Goal: Information Seeking & Learning: Compare options

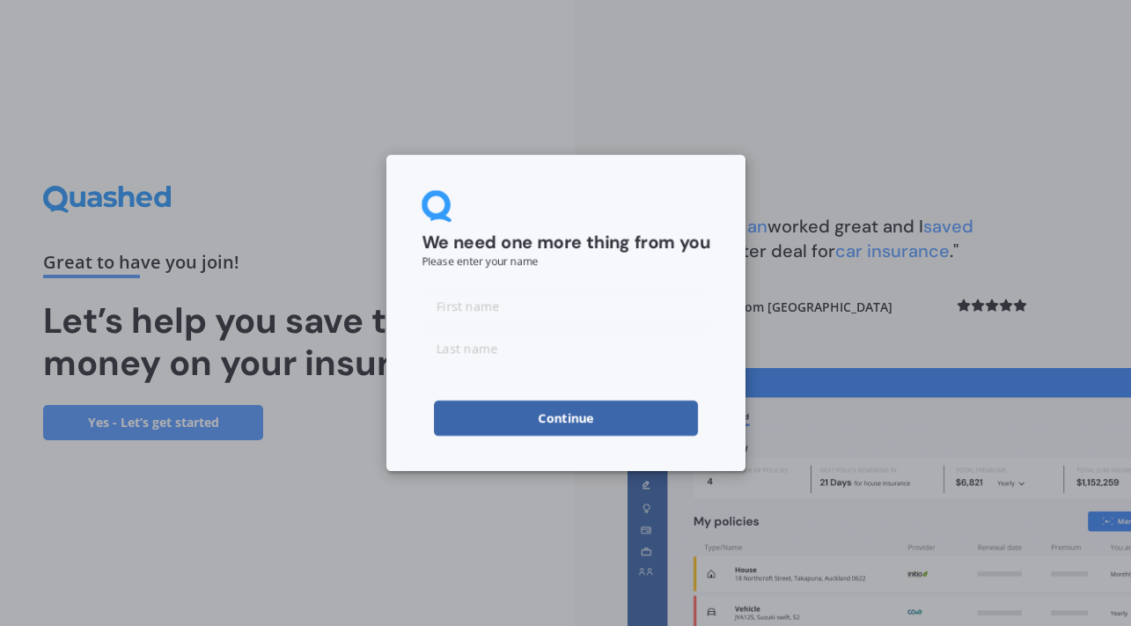
click at [464, 306] on input at bounding box center [566, 305] width 289 height 35
type input "[PERSON_NAME]"
type input "van Deventer"
click at [539, 414] on button "Continue" at bounding box center [566, 418] width 264 height 35
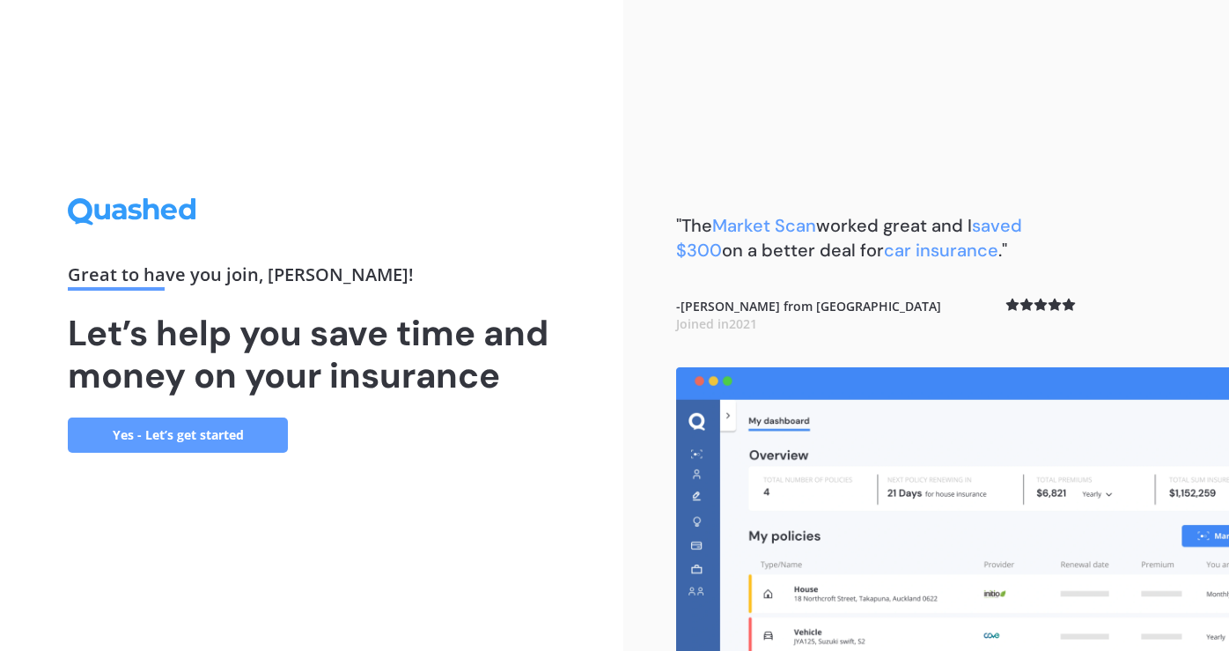
click at [122, 431] on link "Yes - Let’s get started" at bounding box center [178, 434] width 220 height 35
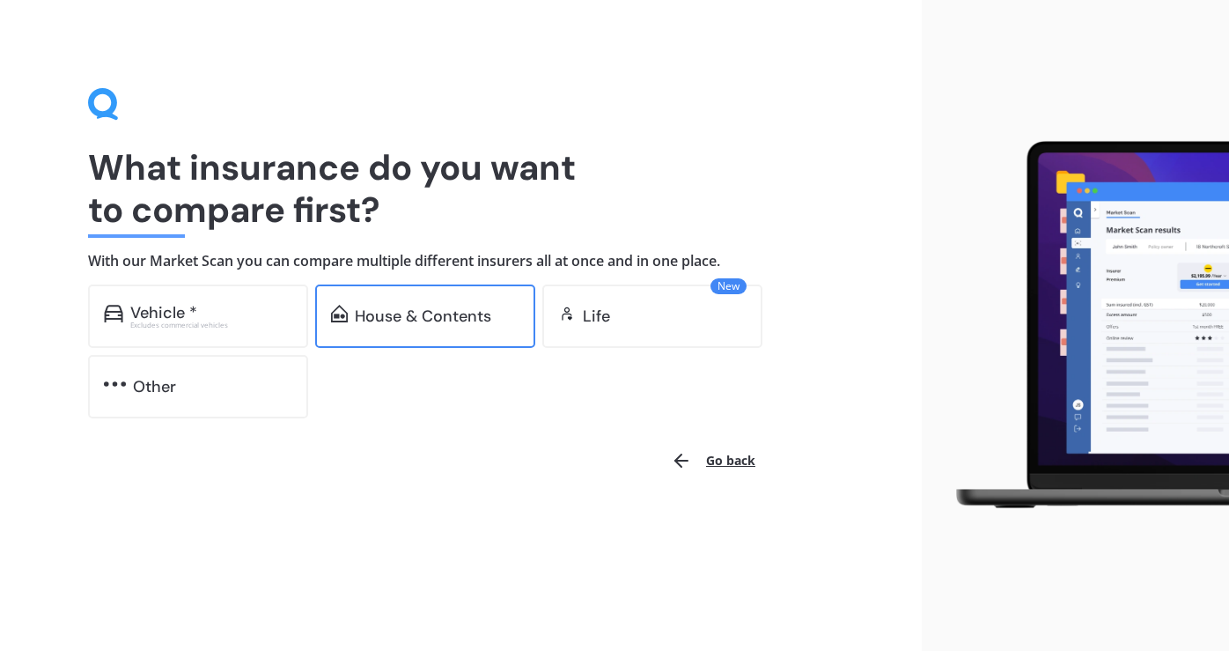
click at [408, 309] on div "House & Contents" at bounding box center [423, 316] width 136 height 18
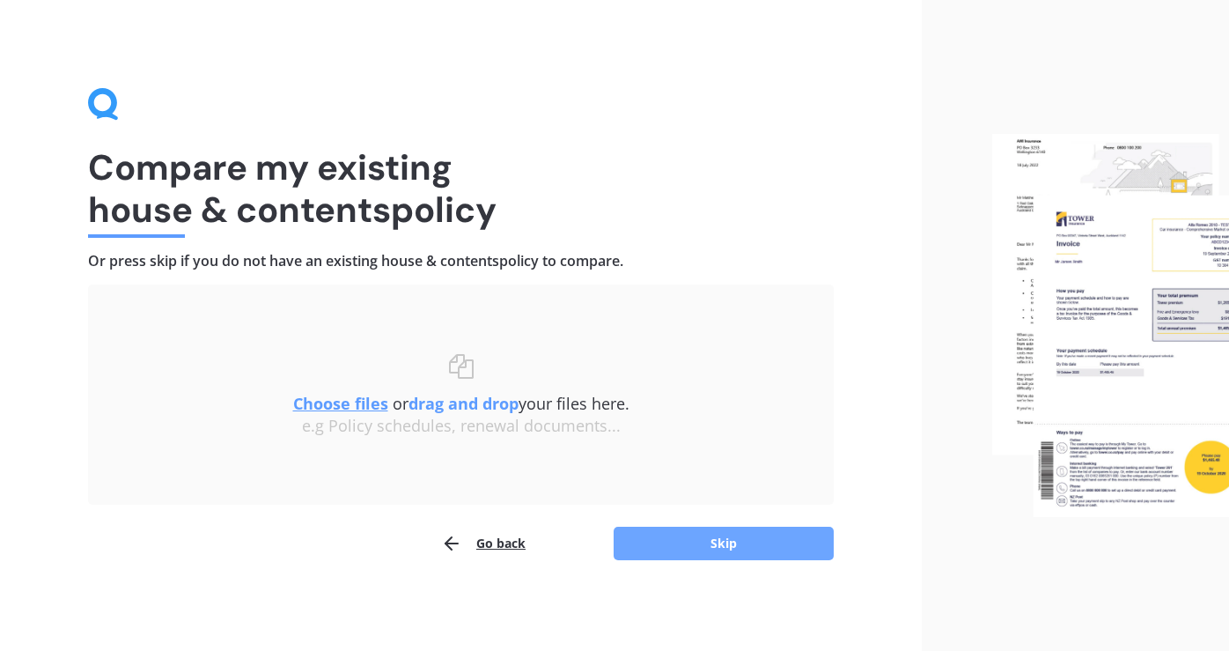
click at [714, 536] on button "Skip" at bounding box center [724, 543] width 220 height 33
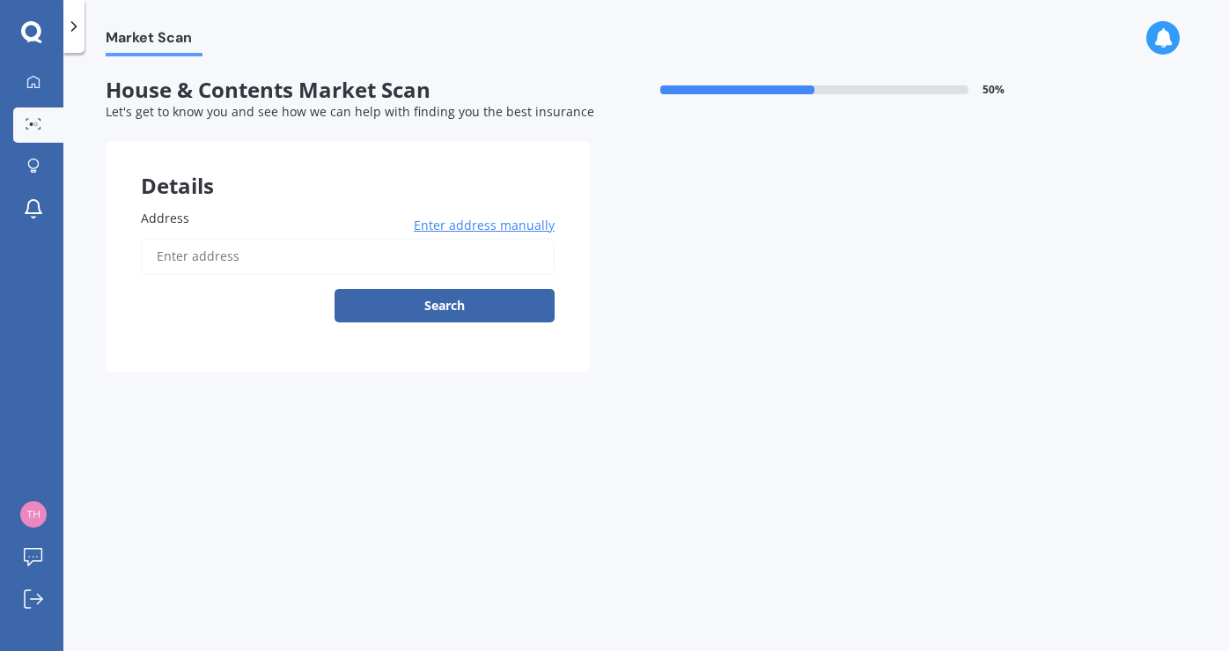
click at [220, 260] on input "Address" at bounding box center [348, 256] width 414 height 37
click at [305, 255] on input "[STREET_ADDRESS]" at bounding box center [348, 256] width 414 height 37
type input "[STREET_ADDRESS][PERSON_NAME]"
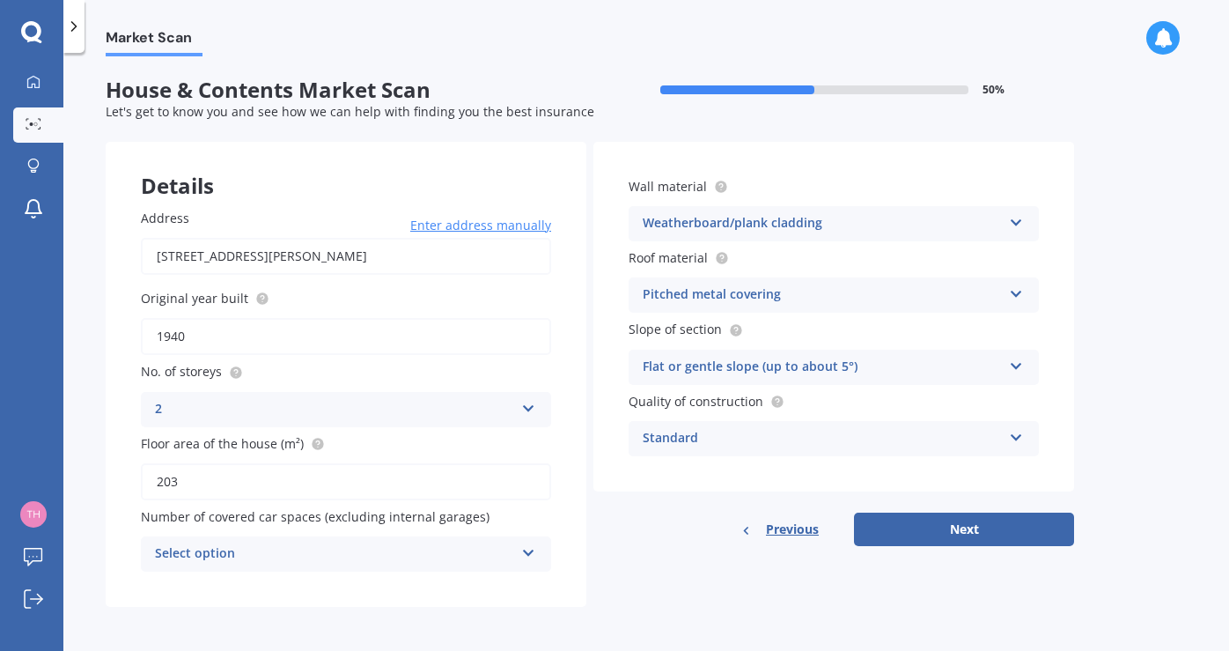
drag, startPoint x: 229, startPoint y: 330, endPoint x: 109, endPoint y: 330, distance: 119.7
click at [109, 330] on div "Address [STREET_ADDRESS][PERSON_NAME] 1022 Enter address manually Search Origin…" at bounding box center [346, 389] width 481 height 433
type input "2013"
click at [1012, 432] on icon at bounding box center [1016, 434] width 15 height 12
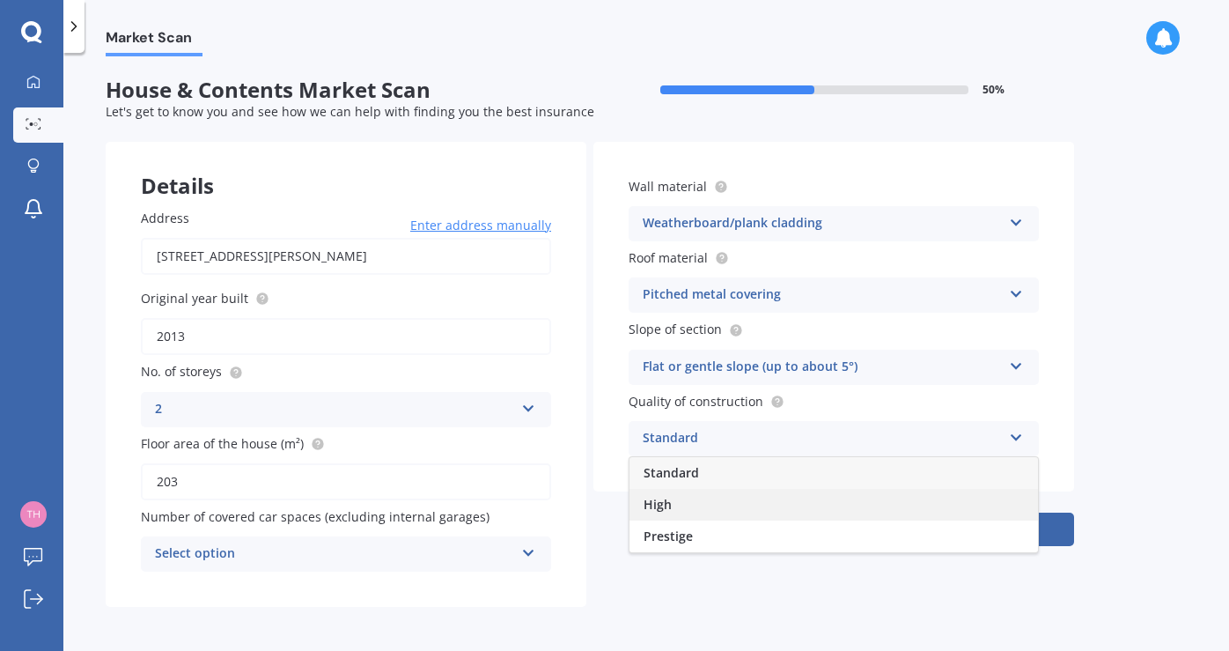
click at [755, 514] on div "High" at bounding box center [834, 505] width 409 height 32
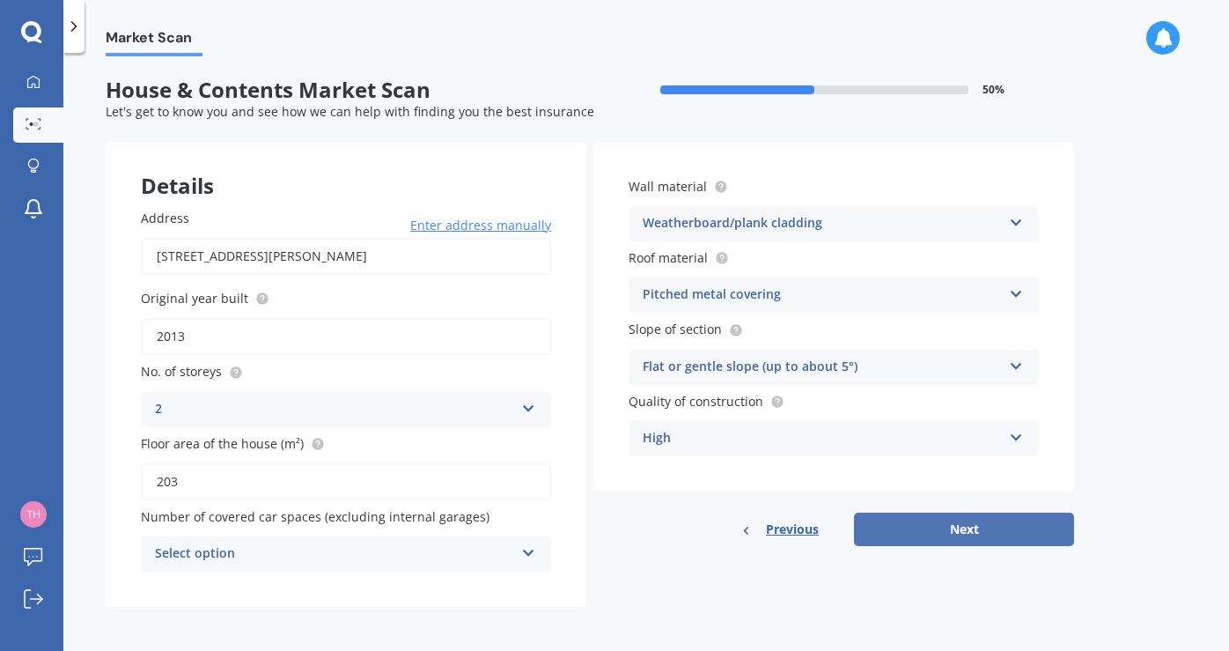
click at [935, 531] on button "Next" at bounding box center [964, 528] width 220 height 33
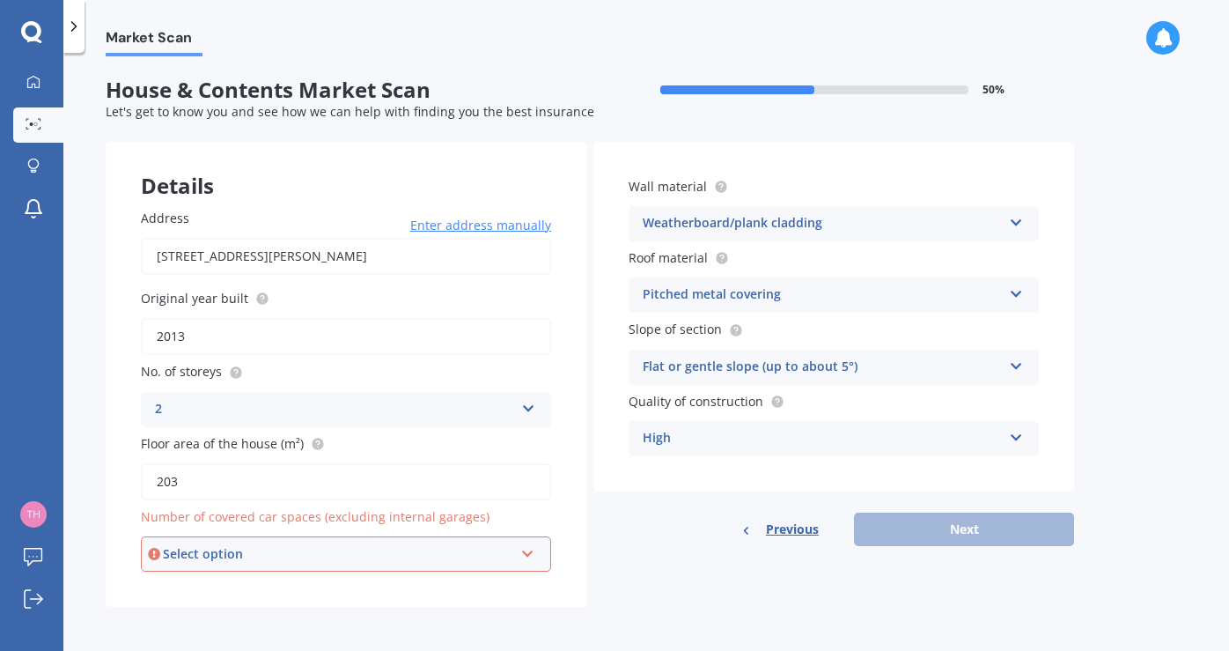
click at [518, 542] on div "Select option 0 1 2 3 4 5+" at bounding box center [346, 553] width 410 height 35
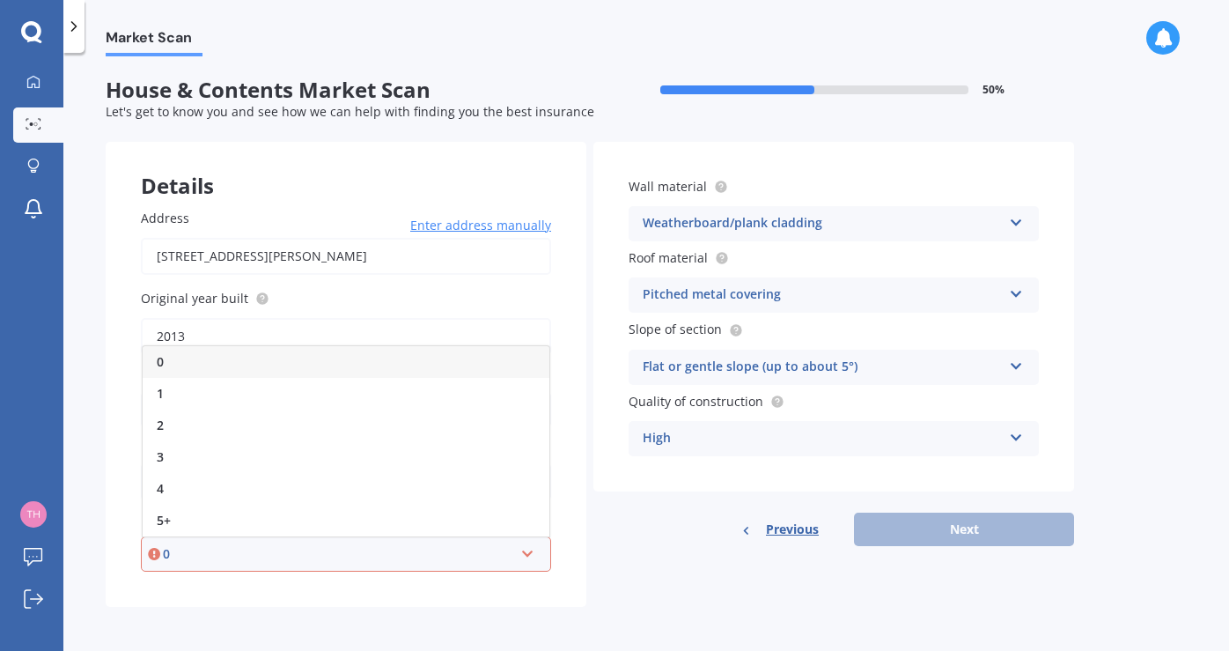
click at [177, 358] on div "0" at bounding box center [346, 362] width 407 height 32
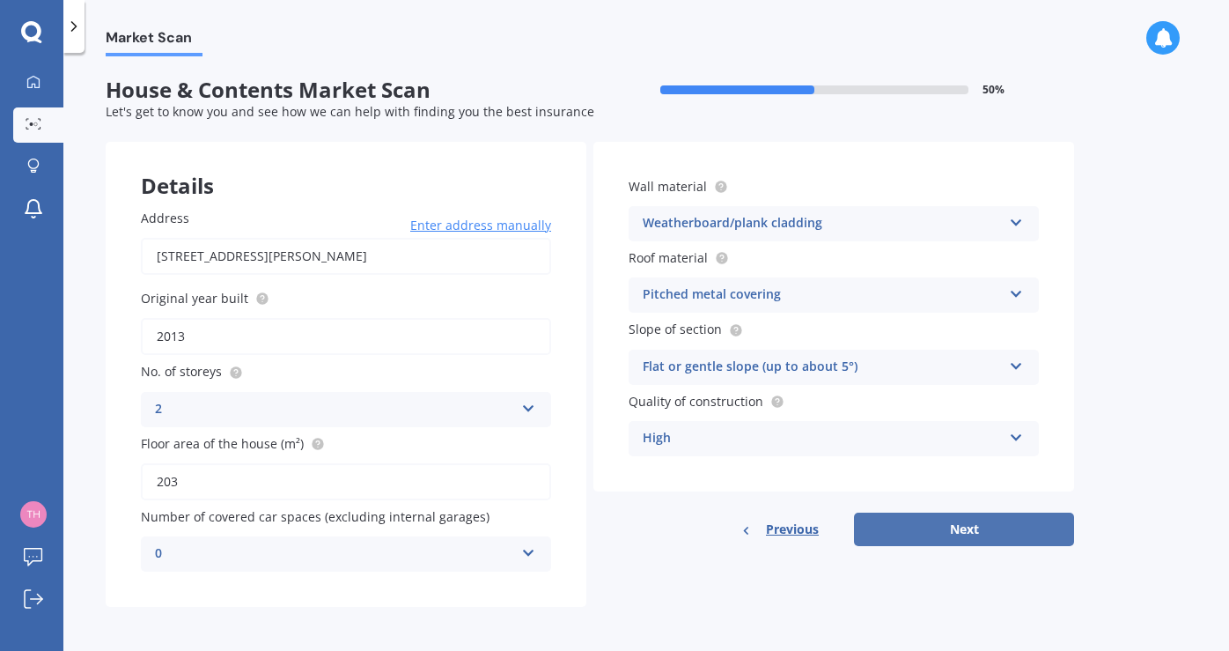
click at [968, 527] on button "Next" at bounding box center [964, 528] width 220 height 33
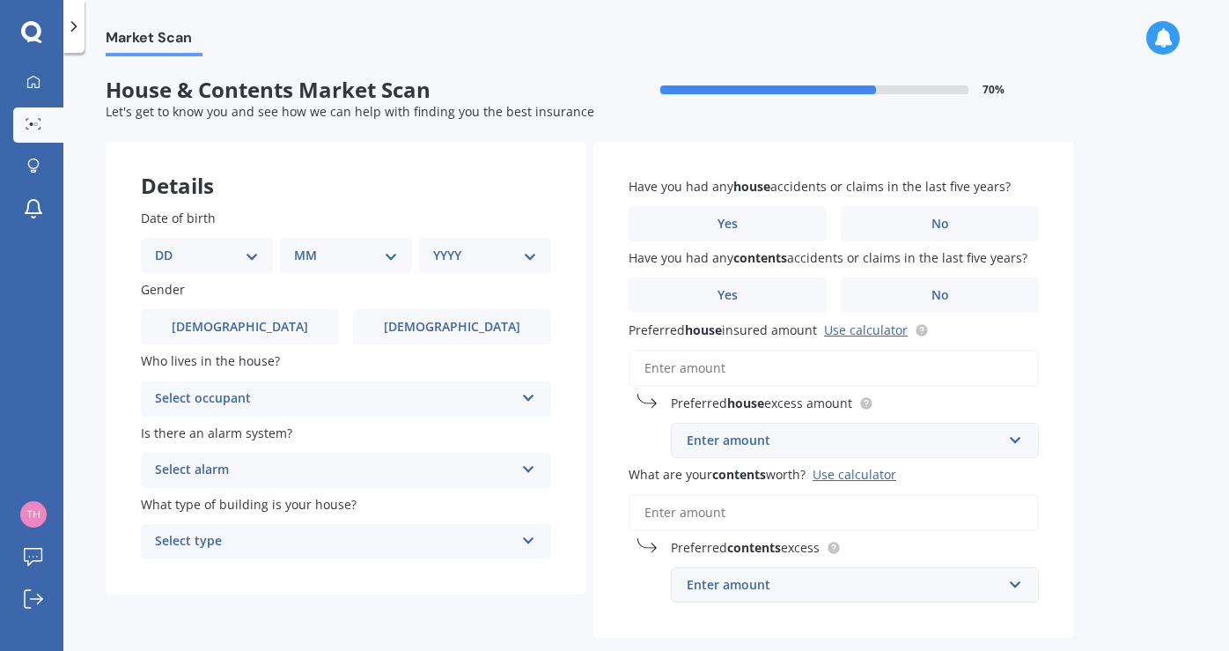
select select "29"
select select "04"
select select "1971"
click at [438, 320] on span "[DEMOGRAPHIC_DATA]" at bounding box center [452, 327] width 140 height 15
click at [0, 0] on input "[DEMOGRAPHIC_DATA]" at bounding box center [0, 0] width 0 height 0
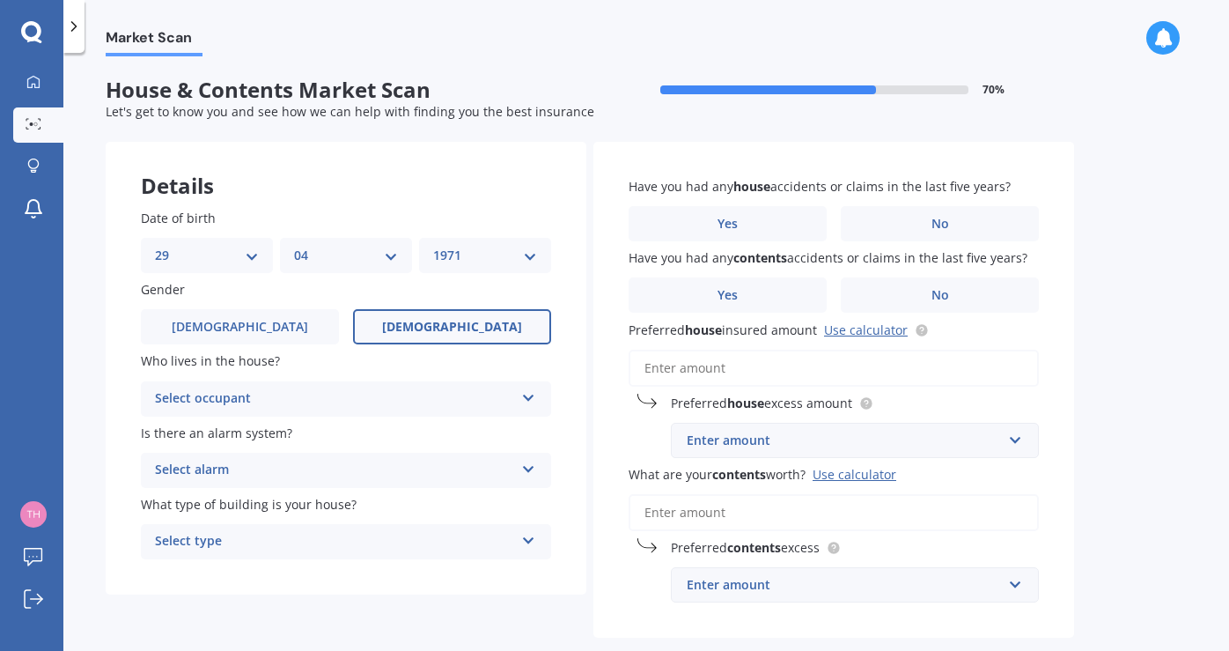
click at [523, 399] on icon at bounding box center [528, 394] width 15 height 12
click at [350, 438] on div "Owner" at bounding box center [346, 433] width 409 height 32
click at [531, 465] on icon at bounding box center [528, 466] width 15 height 12
click at [431, 500] on div "Yes, monitored" at bounding box center [346, 505] width 409 height 32
click at [526, 532] on icon at bounding box center [528, 537] width 15 height 12
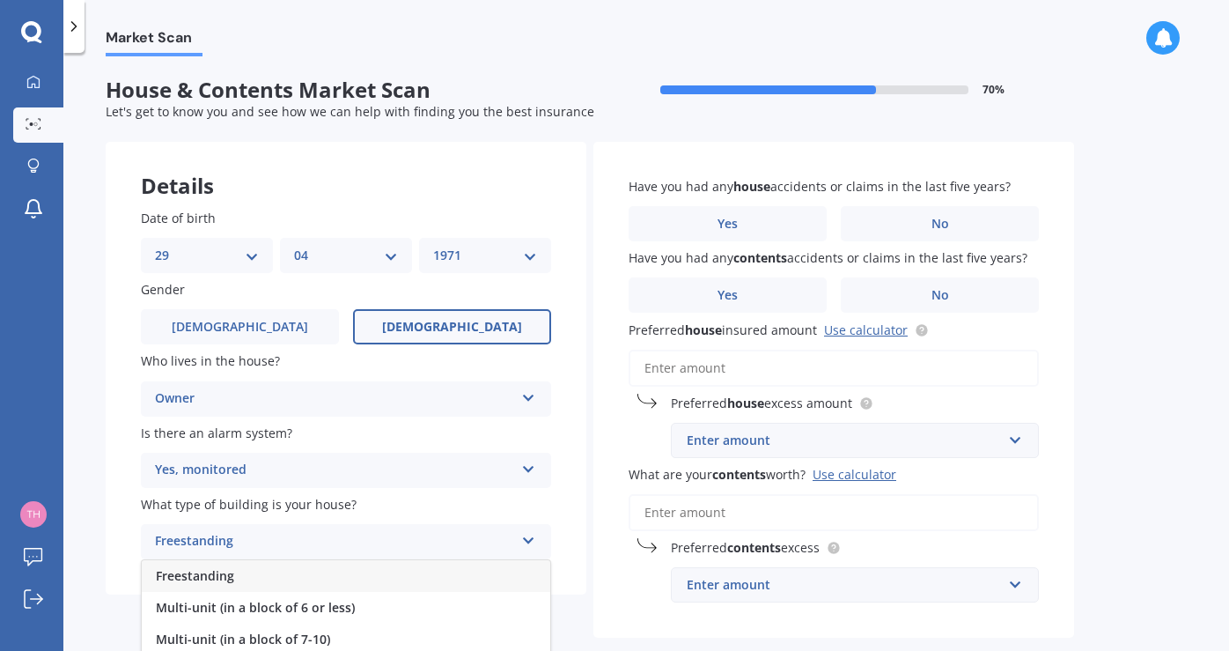
click at [372, 572] on div "Freestanding" at bounding box center [346, 576] width 409 height 32
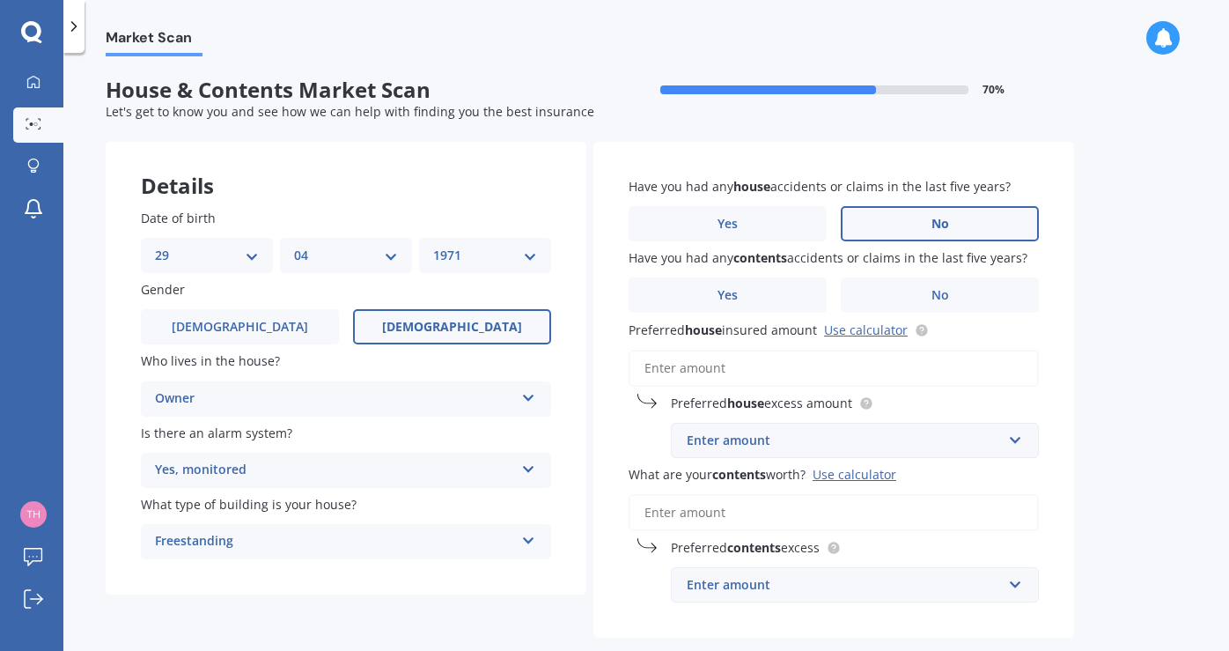
click at [878, 222] on label "No" at bounding box center [940, 223] width 198 height 35
click at [0, 0] on input "No" at bounding box center [0, 0] width 0 height 0
click at [910, 284] on label "No" at bounding box center [940, 294] width 198 height 35
click at [0, 0] on input "No" at bounding box center [0, 0] width 0 height 0
click at [775, 365] on input "Preferred house insured amount Use calculator" at bounding box center [834, 368] width 410 height 37
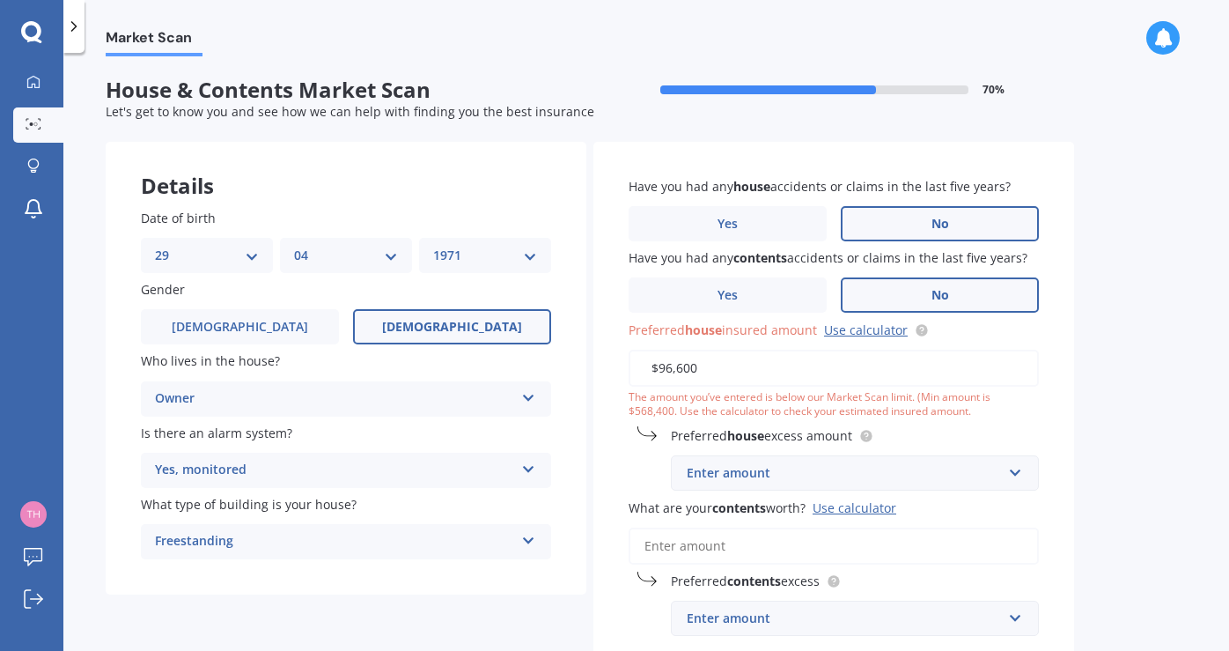
type input "$966,000"
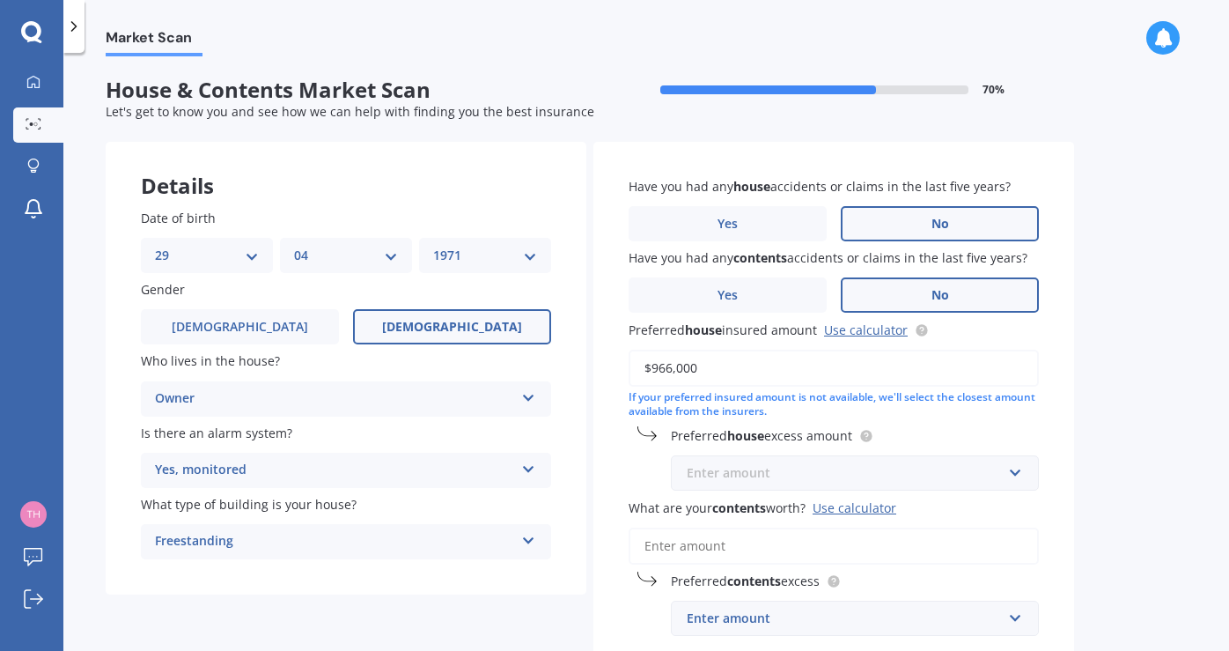
click at [1011, 464] on input "text" at bounding box center [849, 472] width 352 height 33
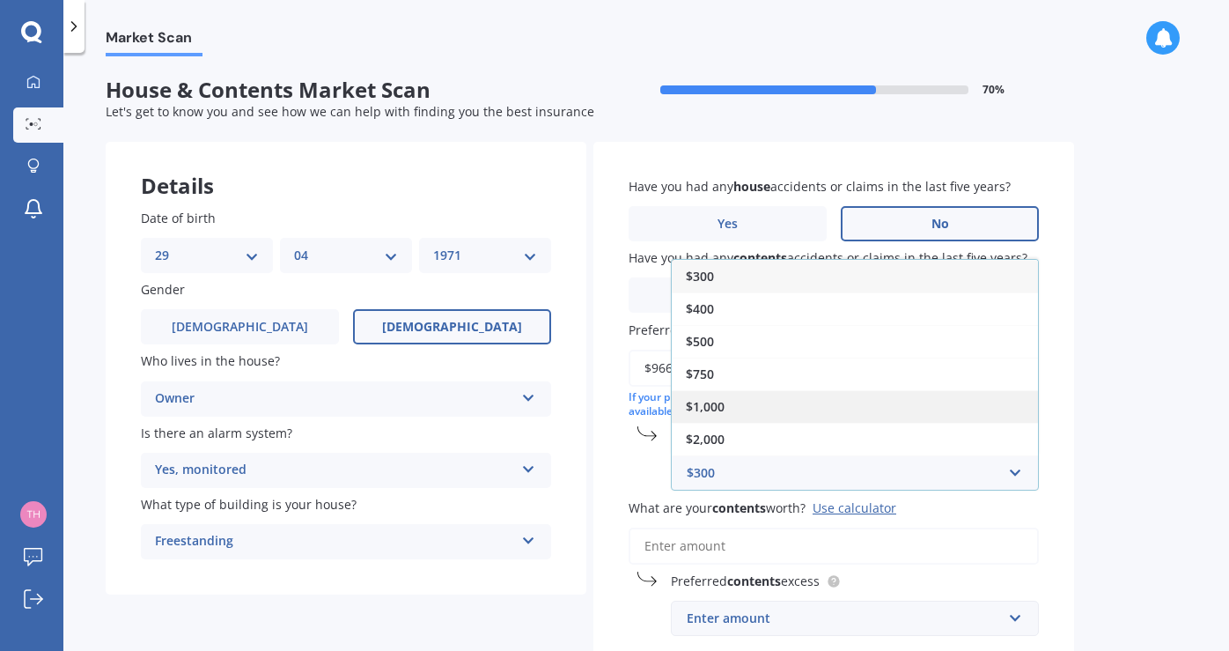
click at [784, 393] on div "$1,000" at bounding box center [855, 406] width 366 height 33
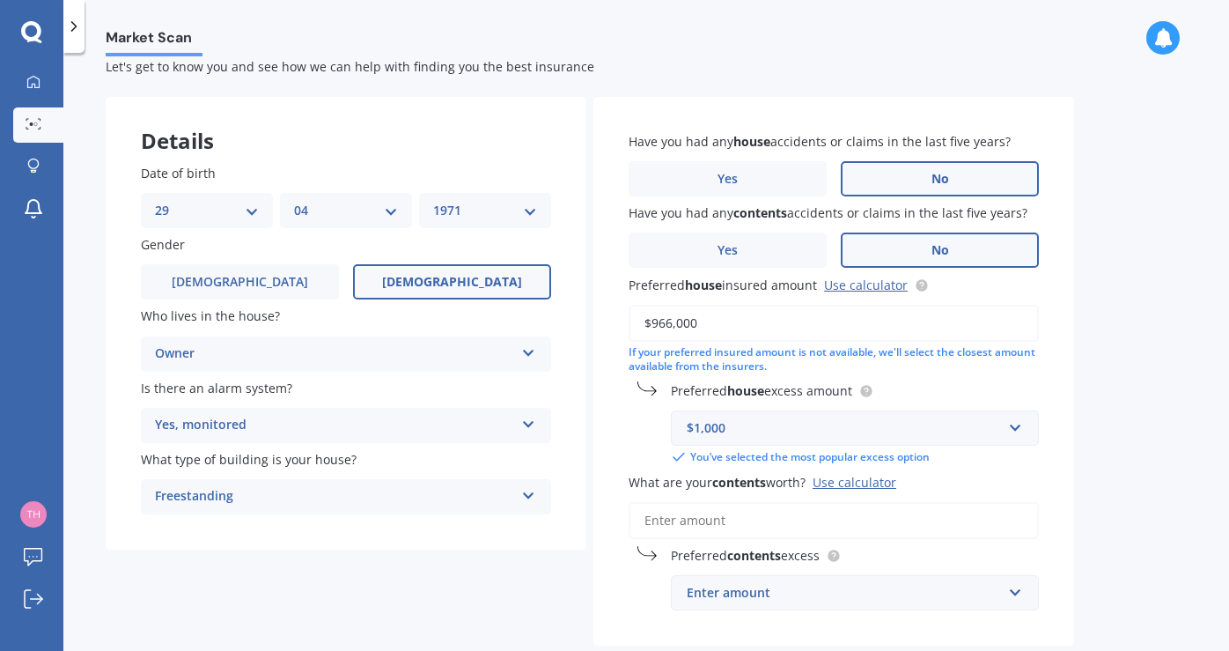
scroll to position [91, 0]
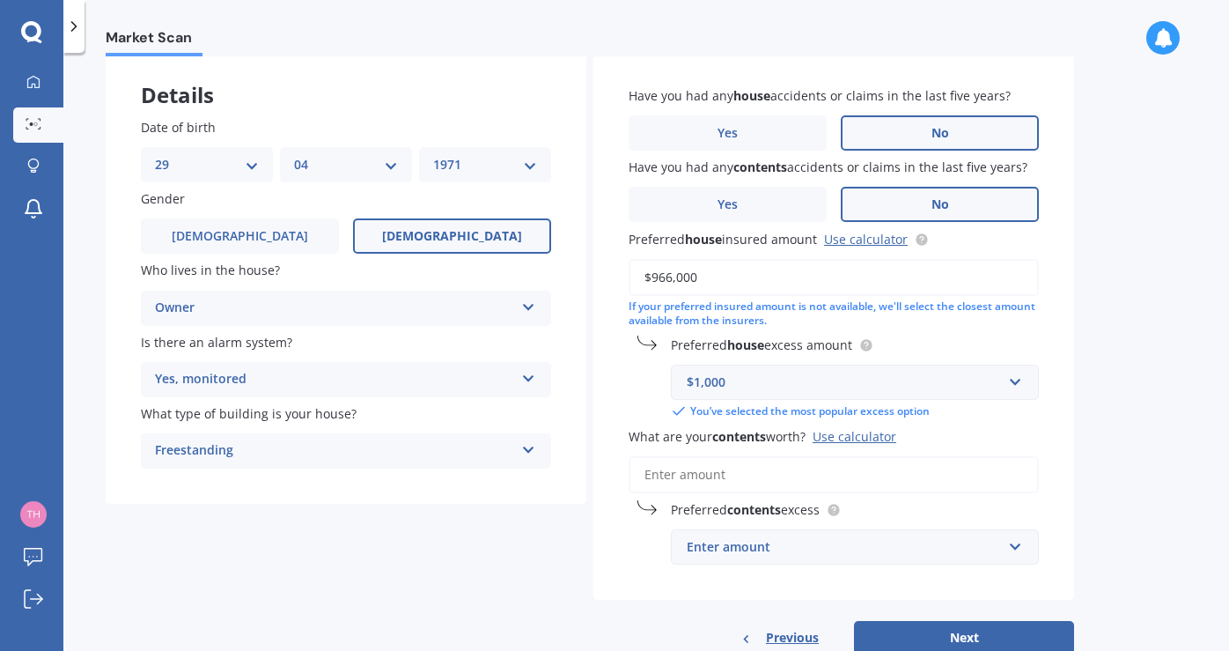
click at [696, 469] on input "What are your contents worth? Use calculator" at bounding box center [834, 474] width 410 height 37
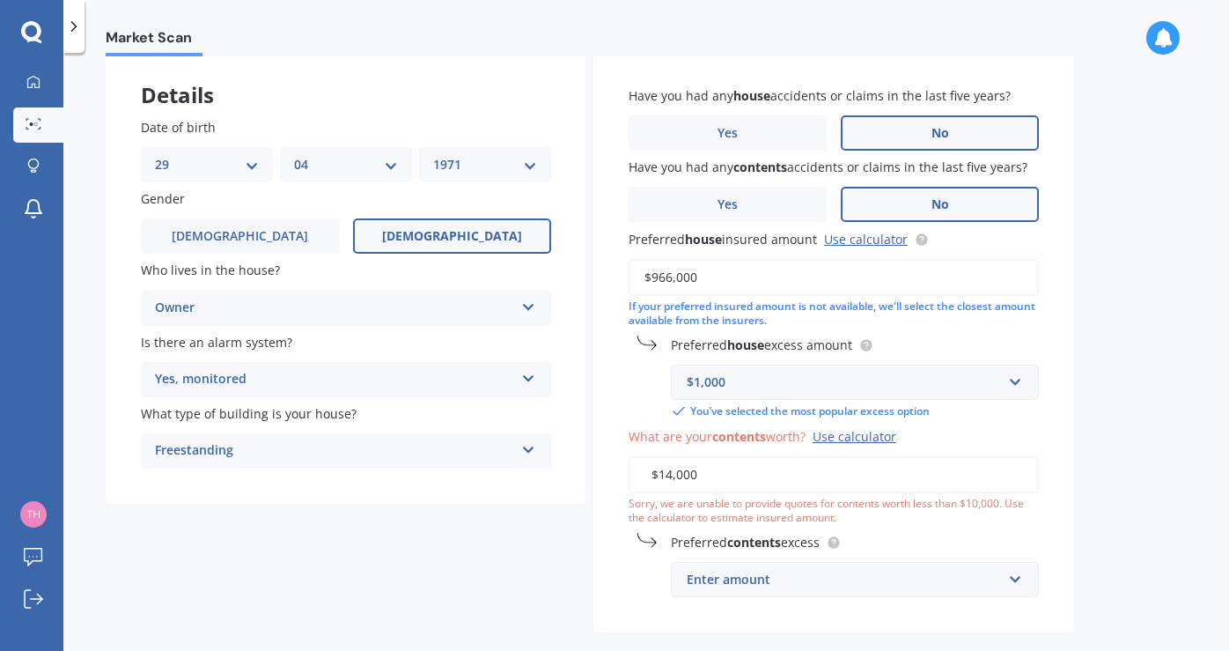
type input "$140,000"
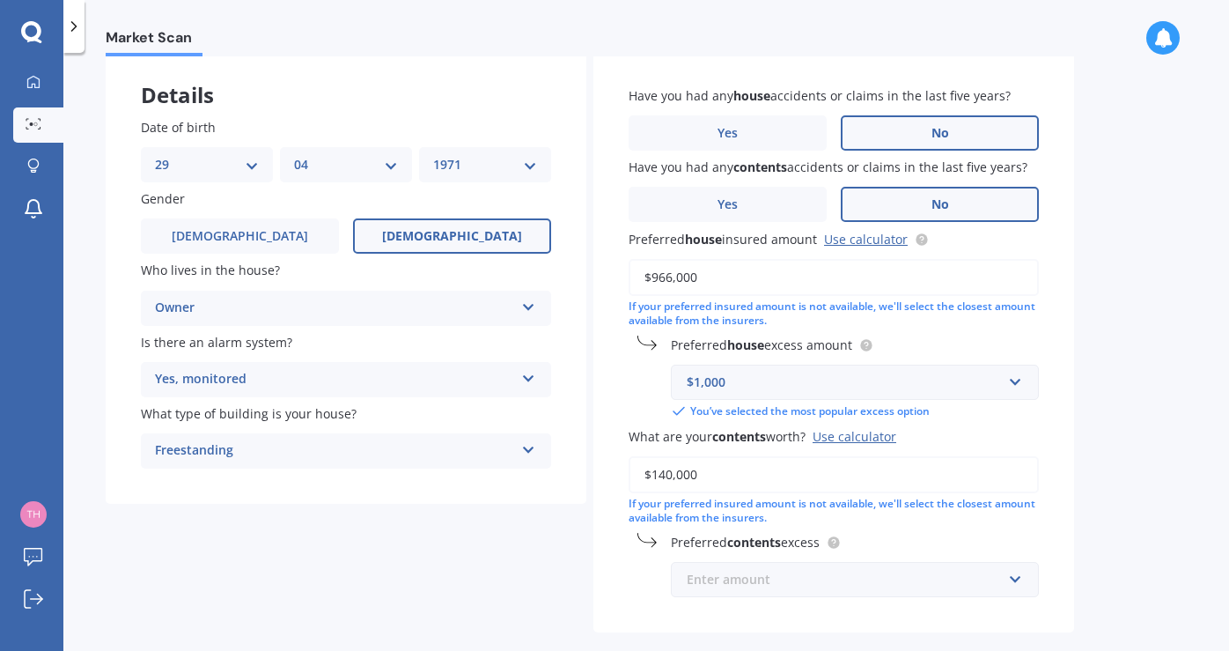
click at [1015, 571] on input "text" at bounding box center [849, 579] width 352 height 33
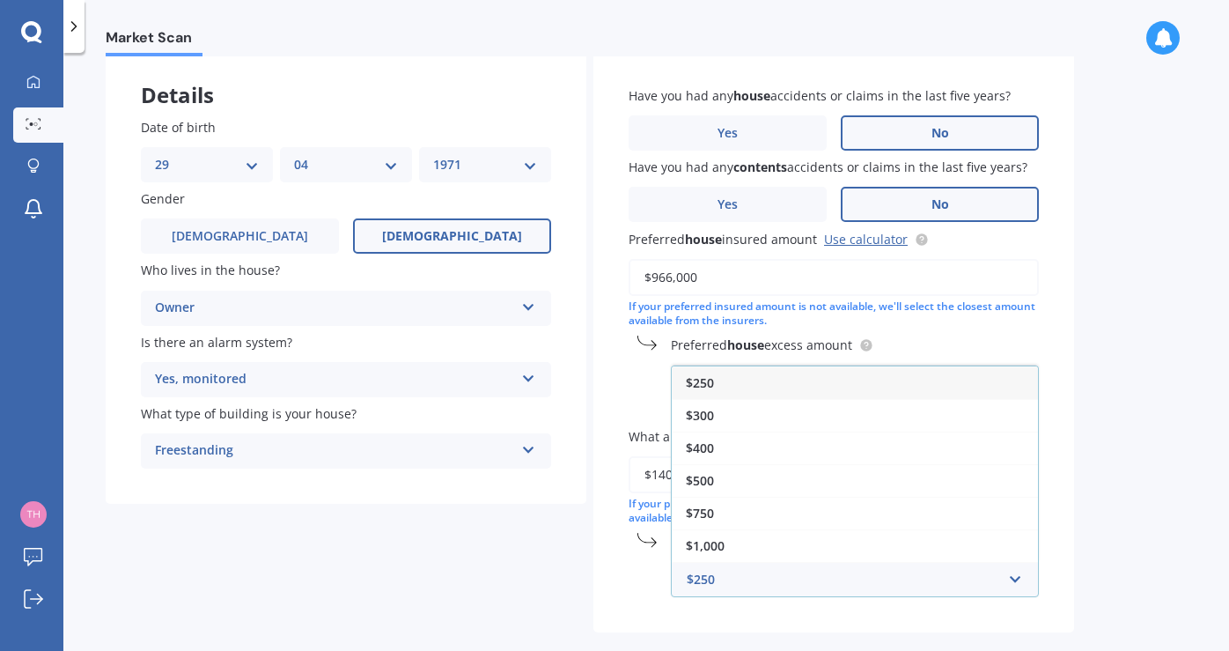
click at [755, 376] on div "$250" at bounding box center [855, 382] width 366 height 33
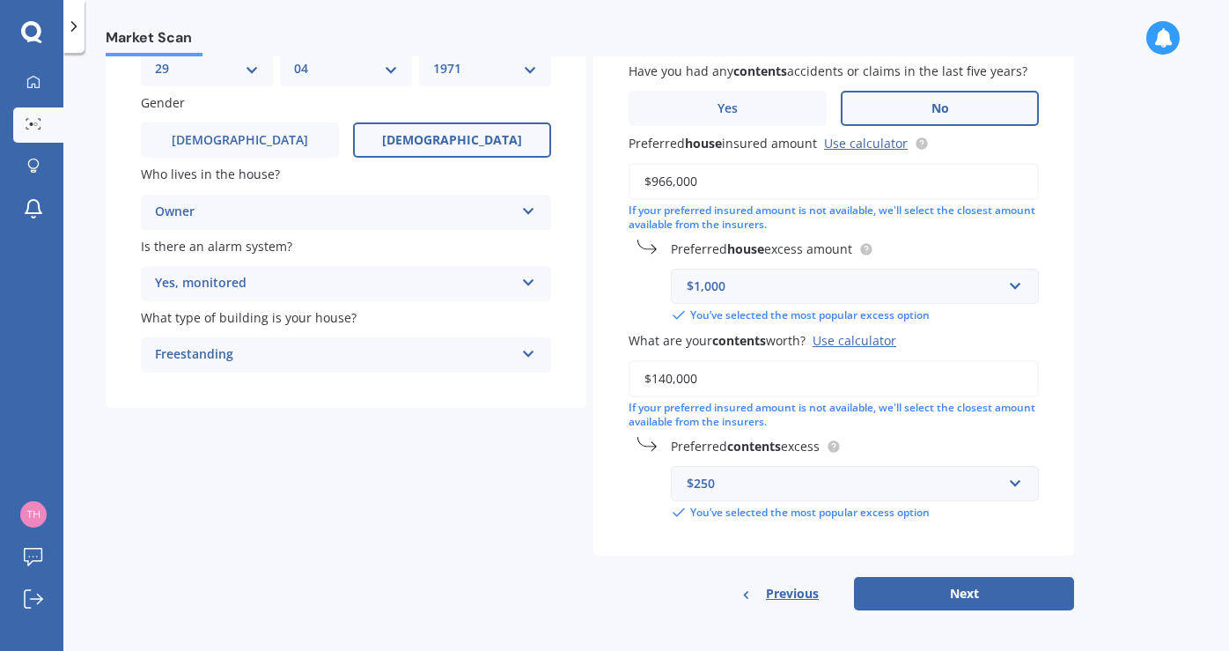
scroll to position [186, 0]
click at [953, 579] on button "Next" at bounding box center [964, 594] width 220 height 33
select select "29"
select select "04"
select select "1971"
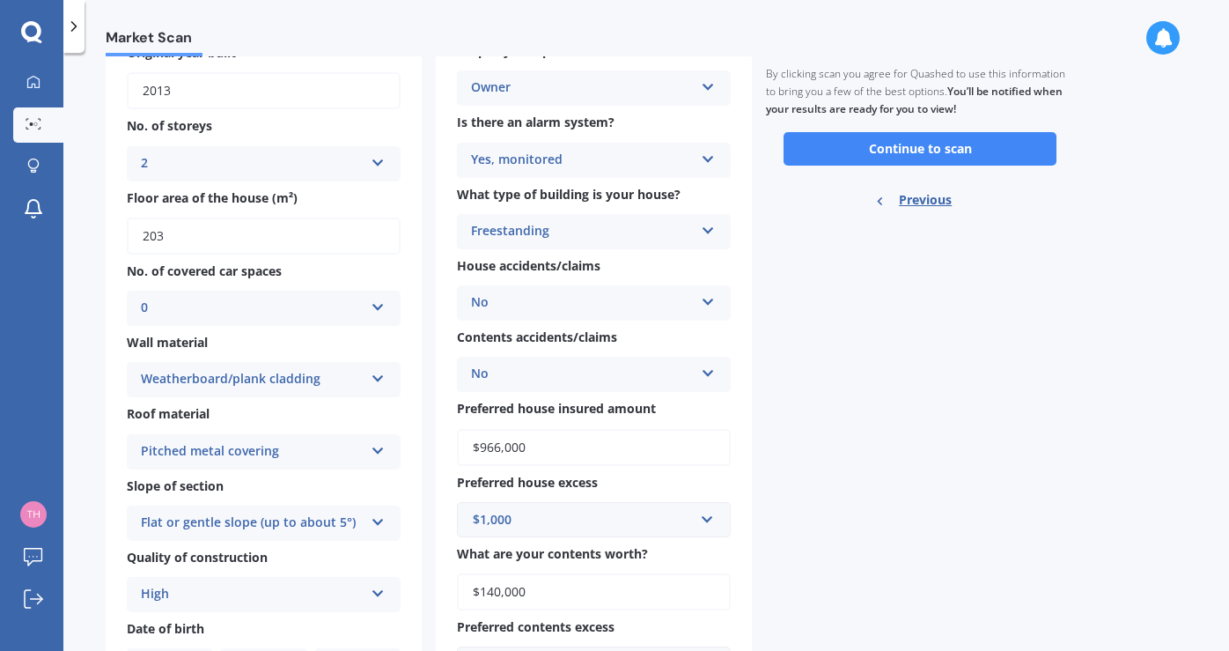
scroll to position [0, 0]
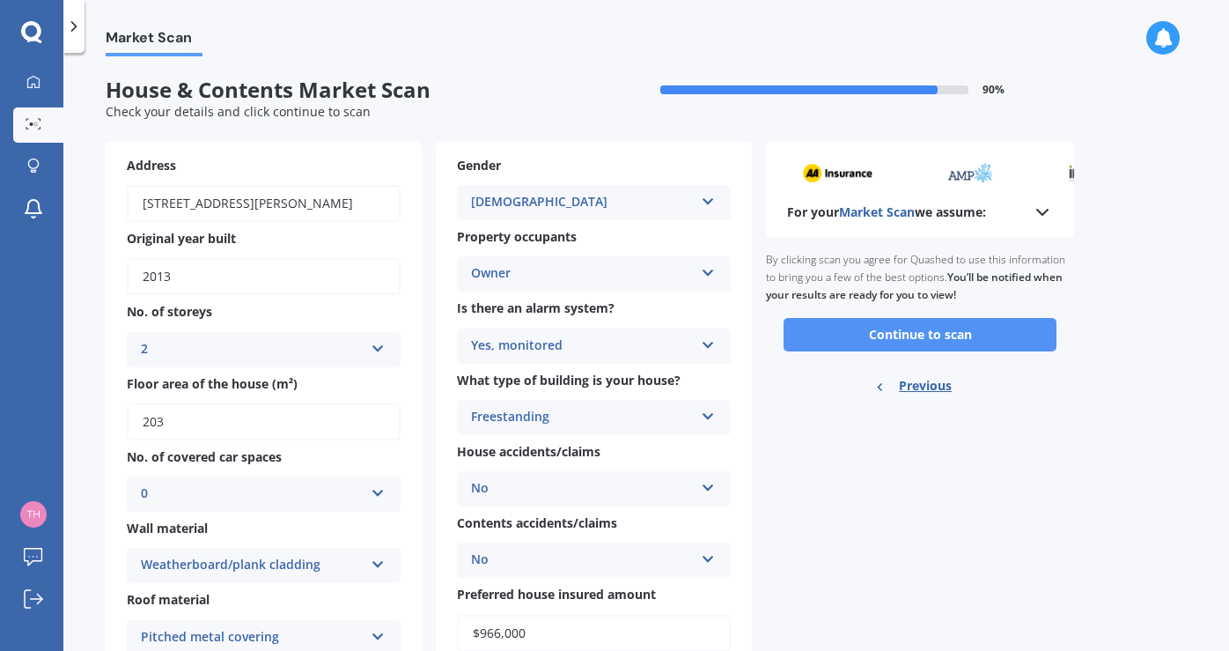
click at [931, 327] on button "Continue to scan" at bounding box center [920, 334] width 273 height 33
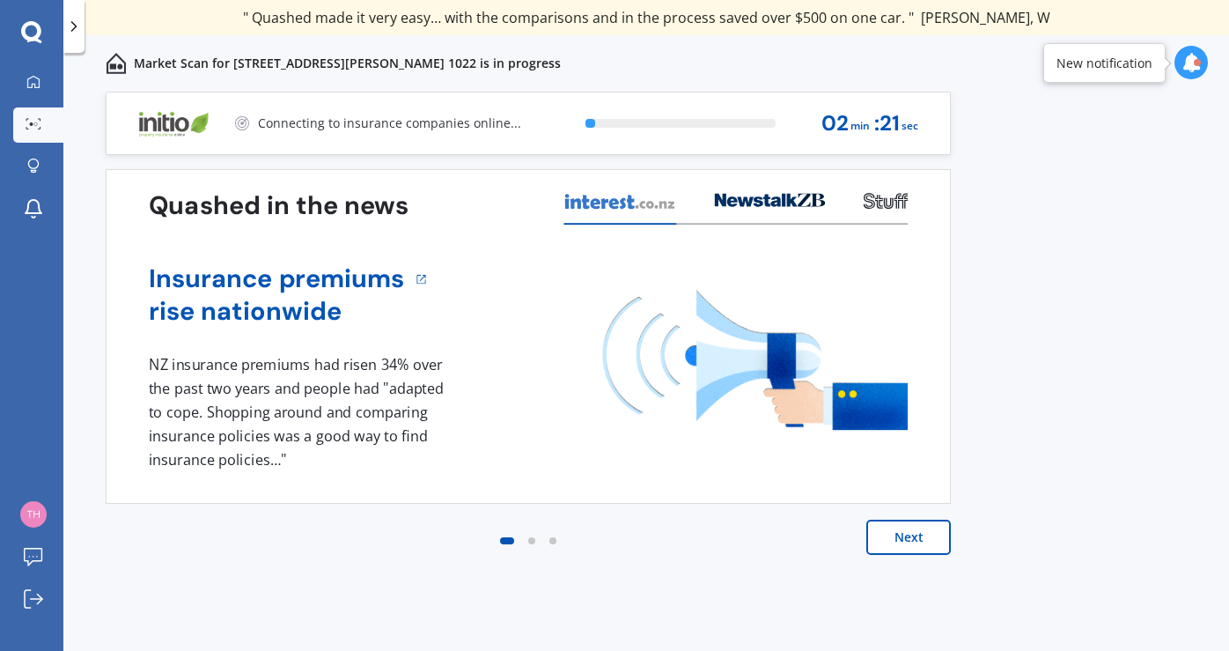
click at [916, 534] on button "Next" at bounding box center [908, 536] width 85 height 35
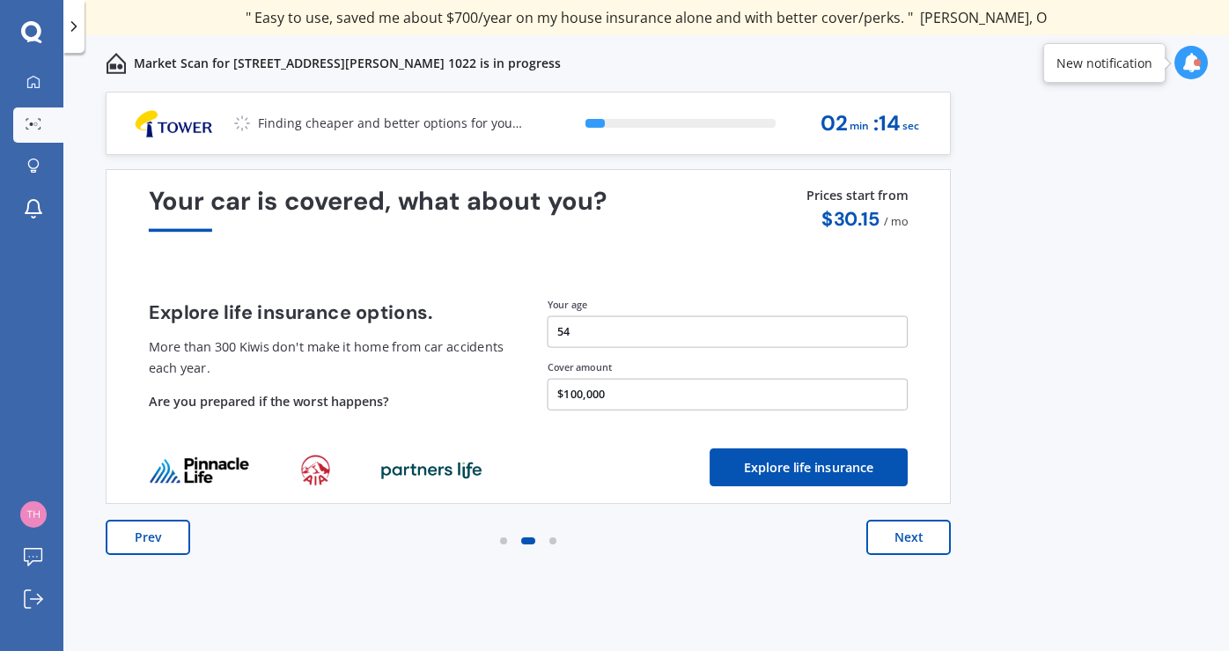
click at [916, 534] on button "Next" at bounding box center [908, 536] width 85 height 35
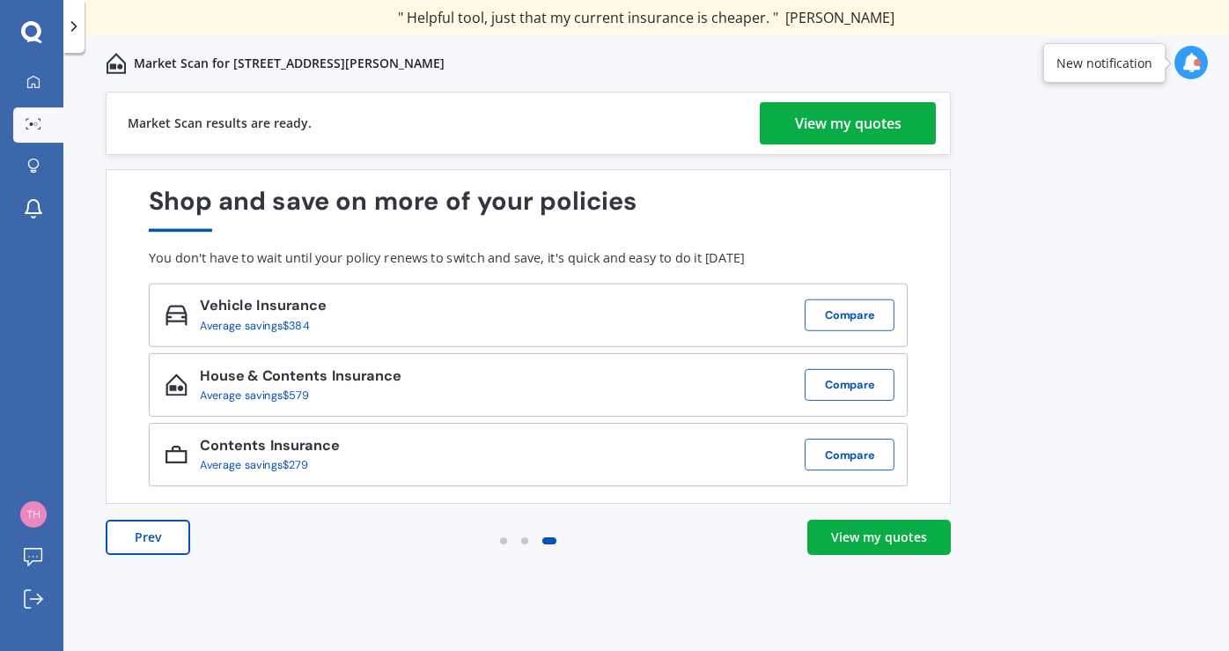
click at [872, 538] on div "View my quotes" at bounding box center [879, 537] width 96 height 18
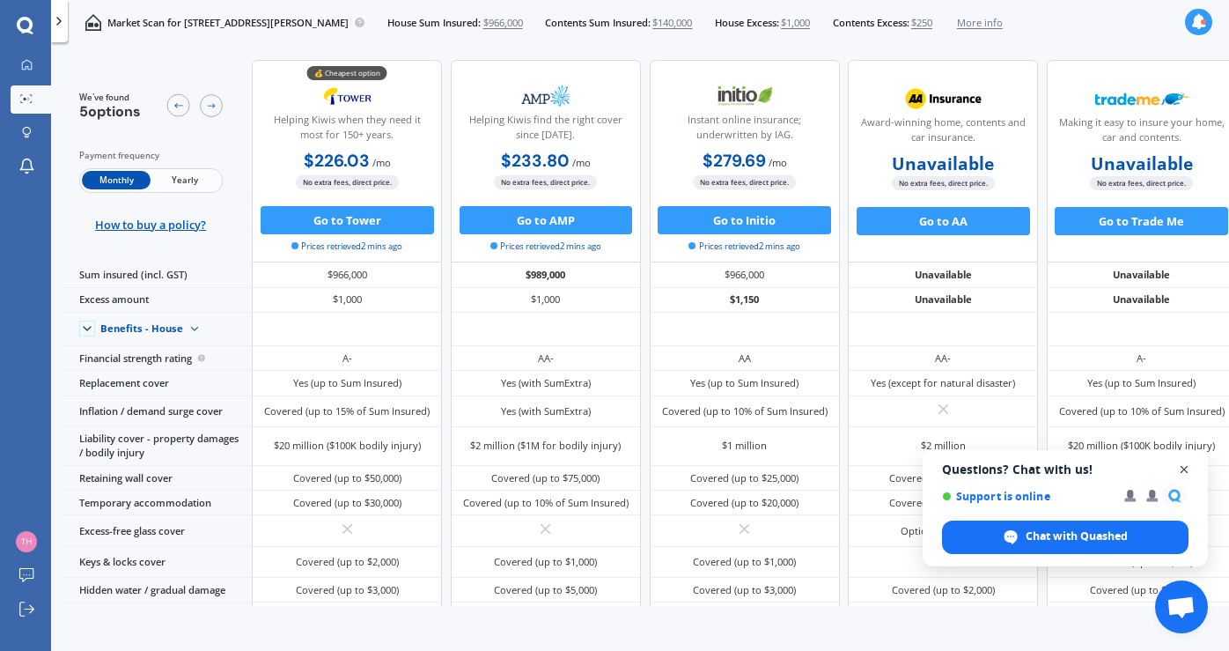
click at [1130, 465] on span "Close chat" at bounding box center [1185, 470] width 22 height 22
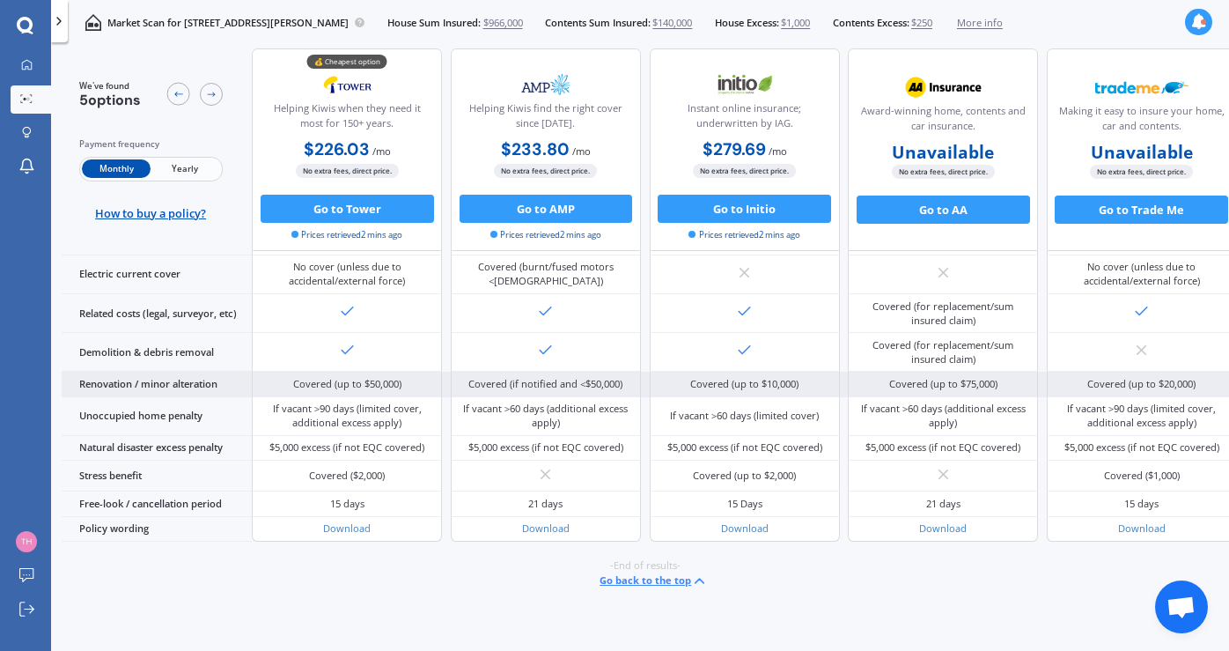
scroll to position [885, 0]
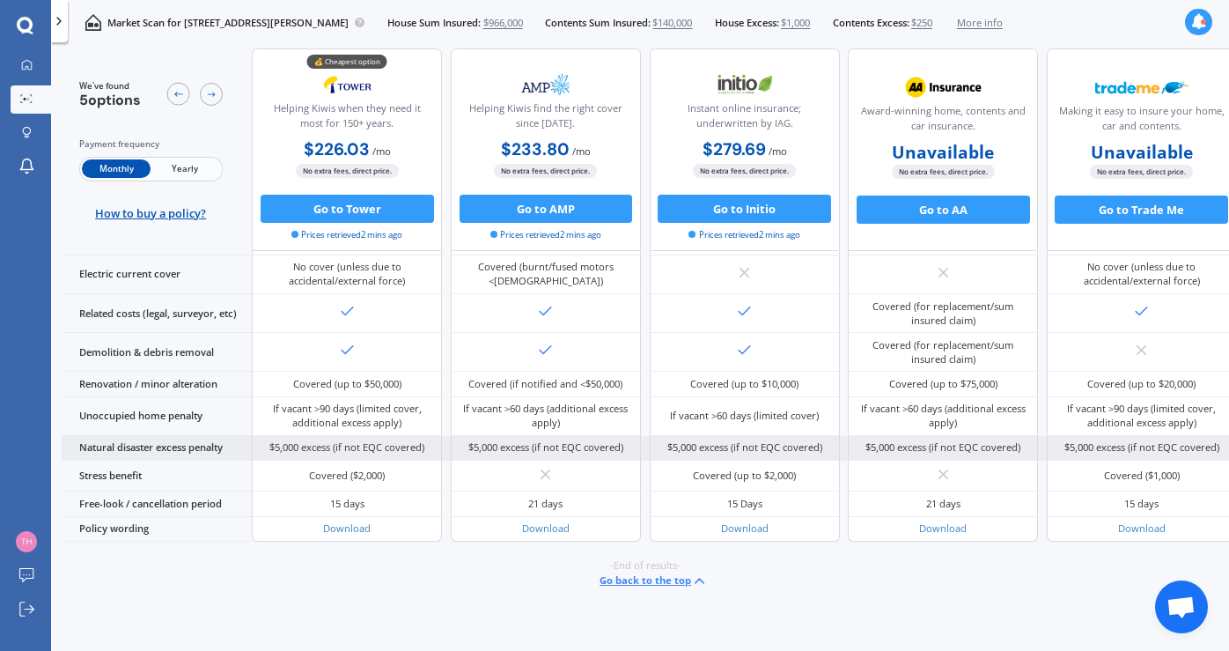
click at [575, 444] on div "$5,000 excess (if not EQC covered)" at bounding box center [545, 447] width 155 height 14
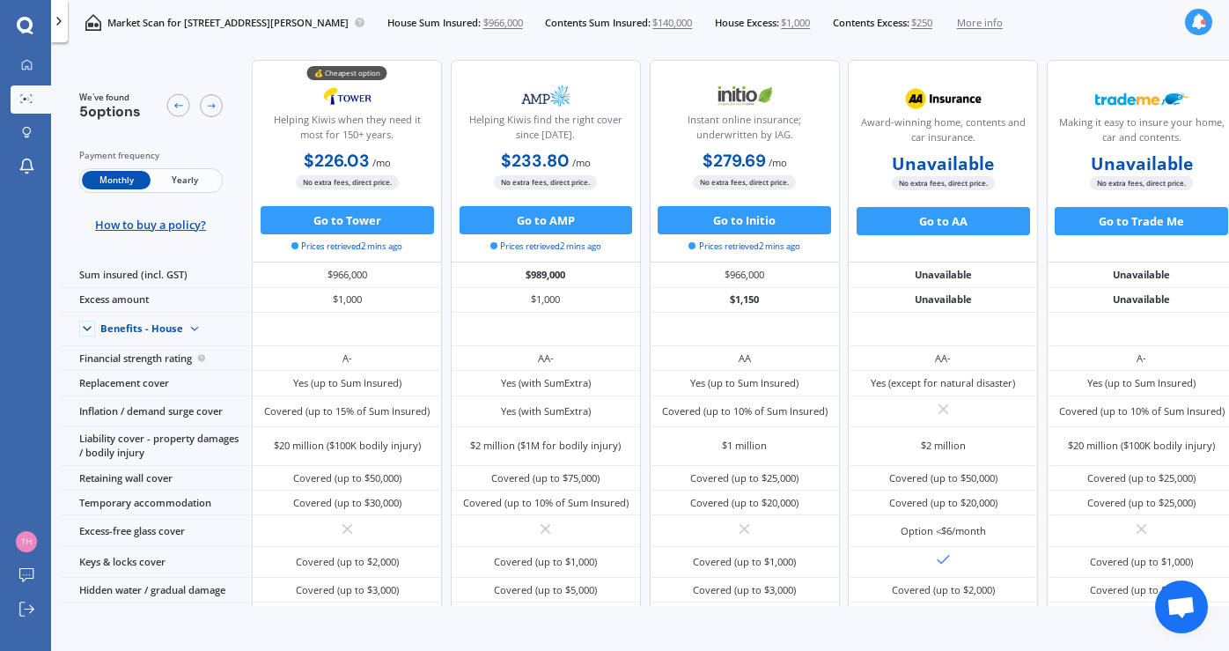
scroll to position [0, 0]
click at [29, 61] on icon at bounding box center [26, 64] width 11 height 11
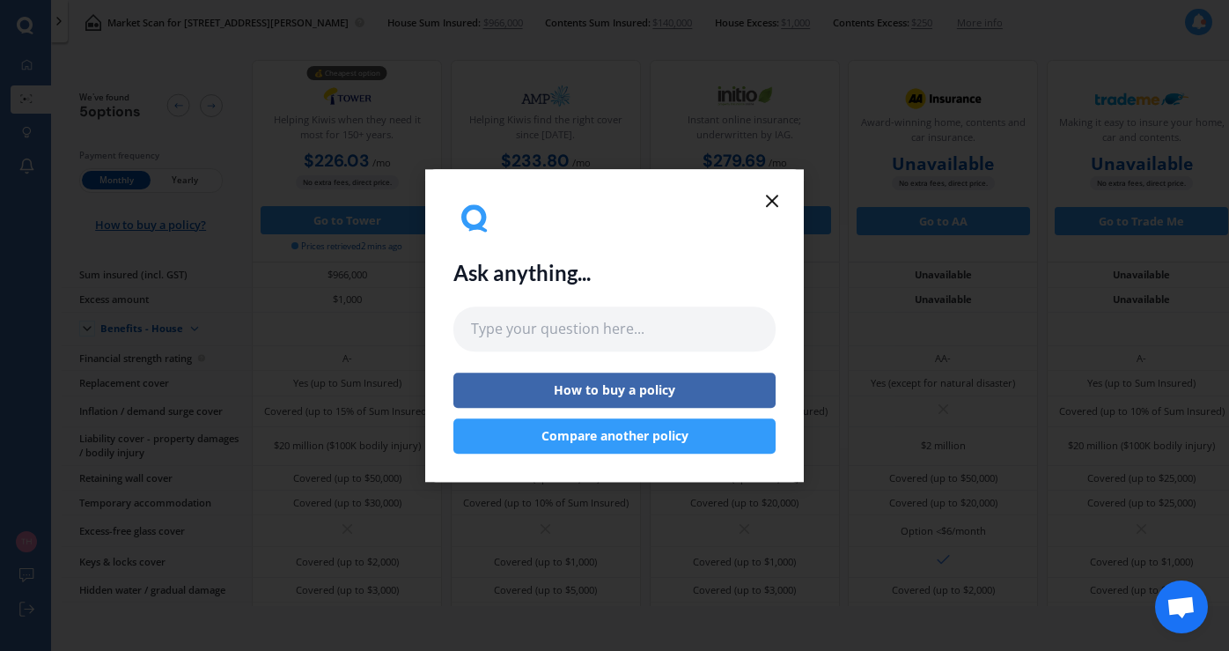
click at [593, 434] on button "Compare another policy" at bounding box center [614, 435] width 322 height 35
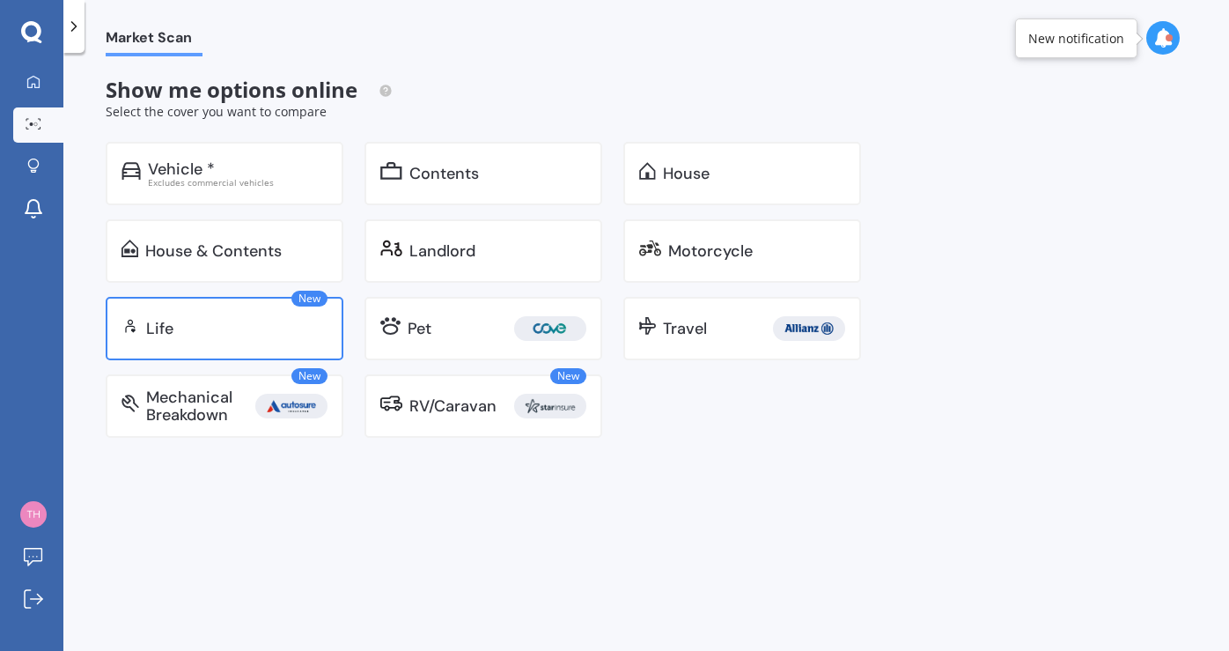
click at [242, 314] on div "New Life" at bounding box center [225, 328] width 238 height 63
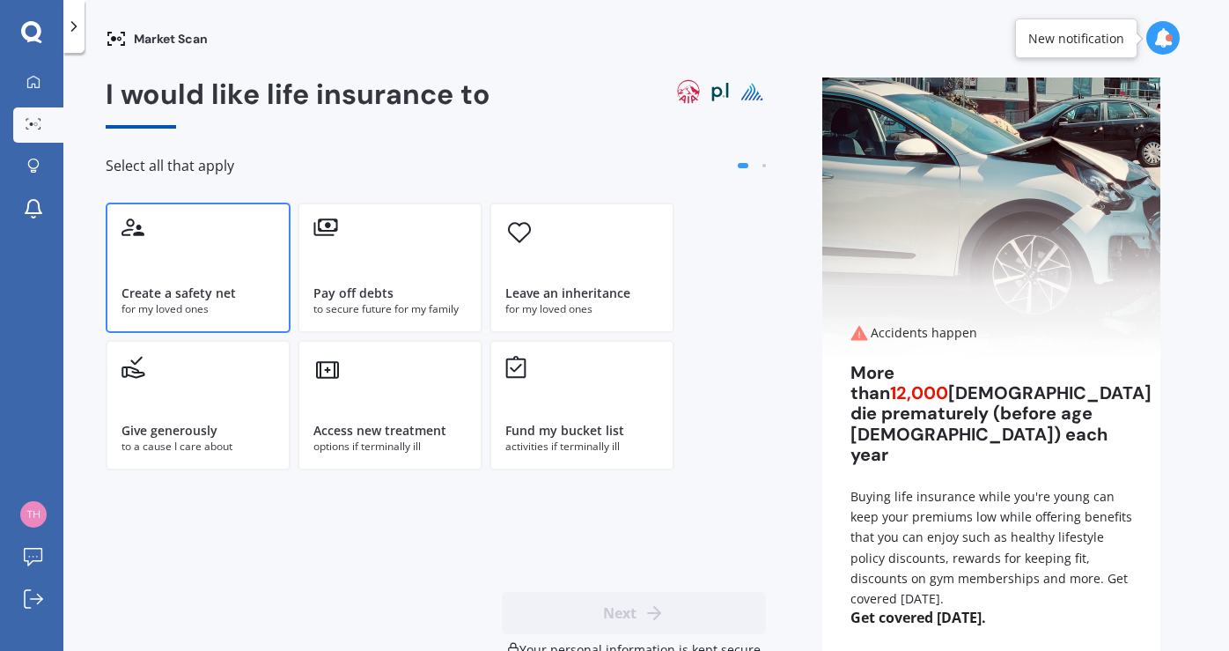
click at [194, 262] on div "Create a safety net for my loved ones" at bounding box center [198, 268] width 185 height 130
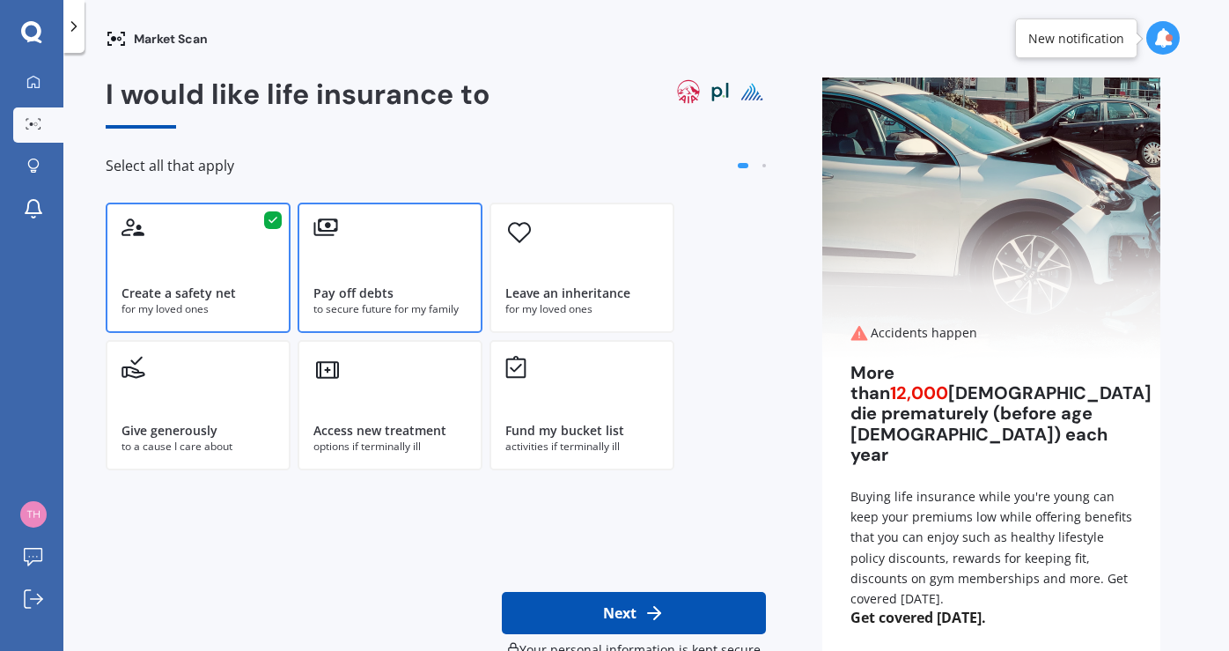
click at [386, 279] on div "Pay off debts to secure future for my family" at bounding box center [390, 268] width 185 height 130
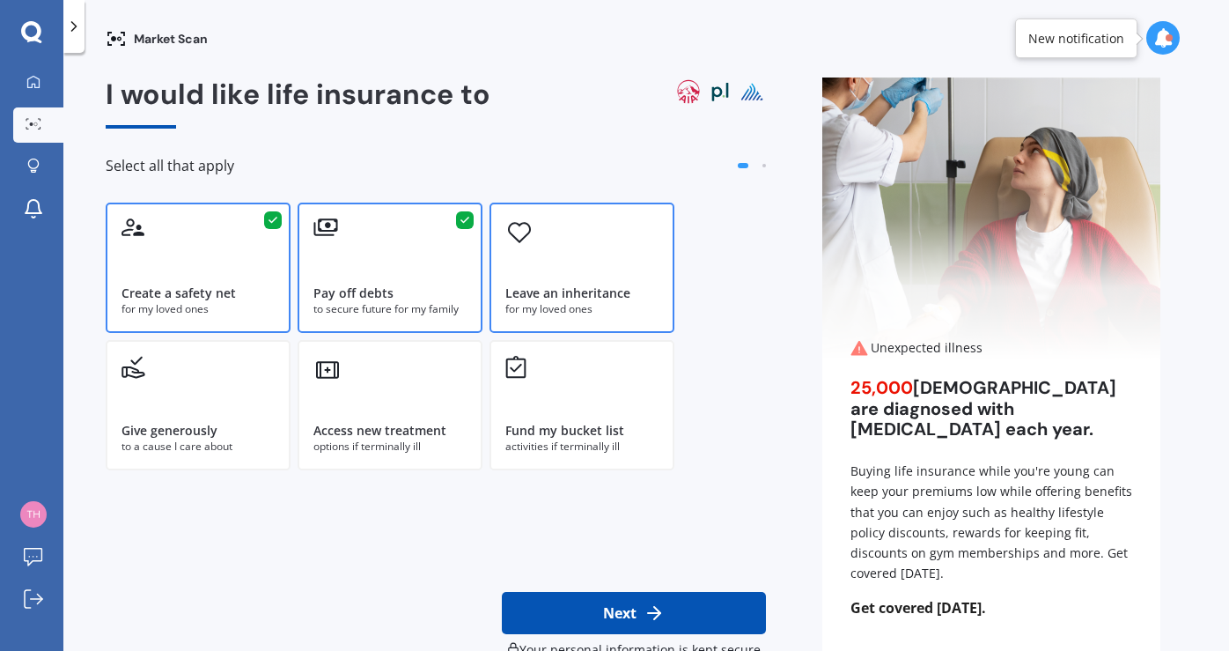
click at [600, 258] on div "Leave an inheritance for my loved ones" at bounding box center [582, 268] width 185 height 130
click at [409, 399] on div "Access new treatment options if terminally ill" at bounding box center [390, 405] width 185 height 130
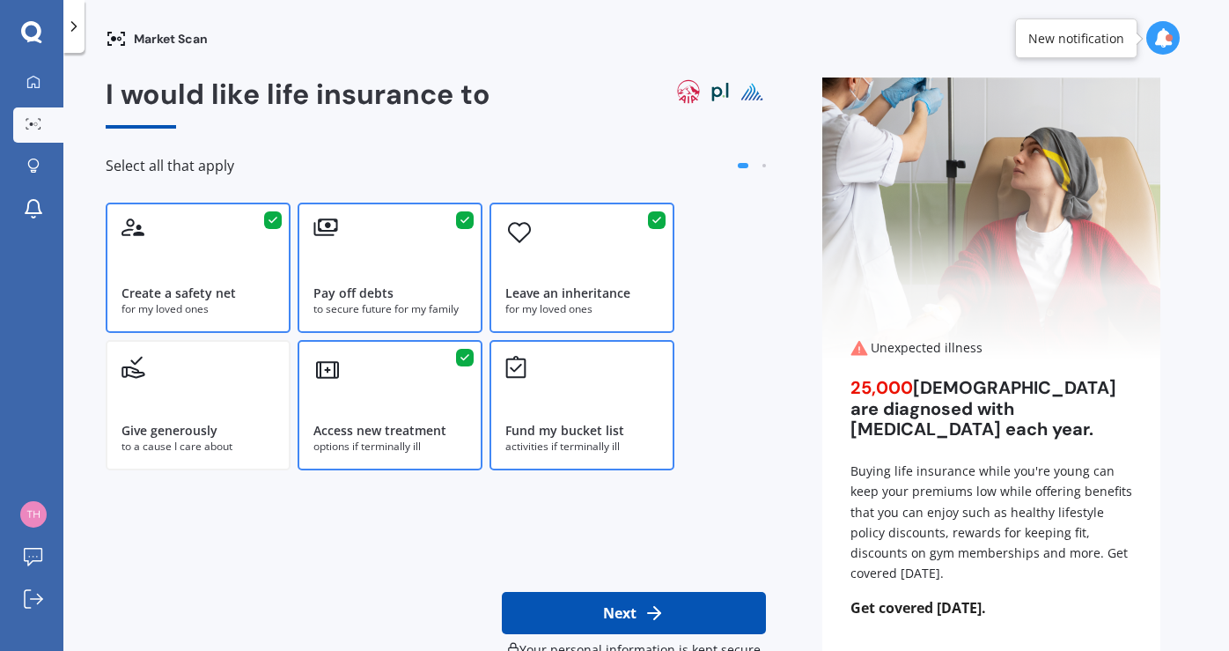
click at [583, 393] on div "Fund my bucket list activities if terminally ill" at bounding box center [582, 405] width 185 height 130
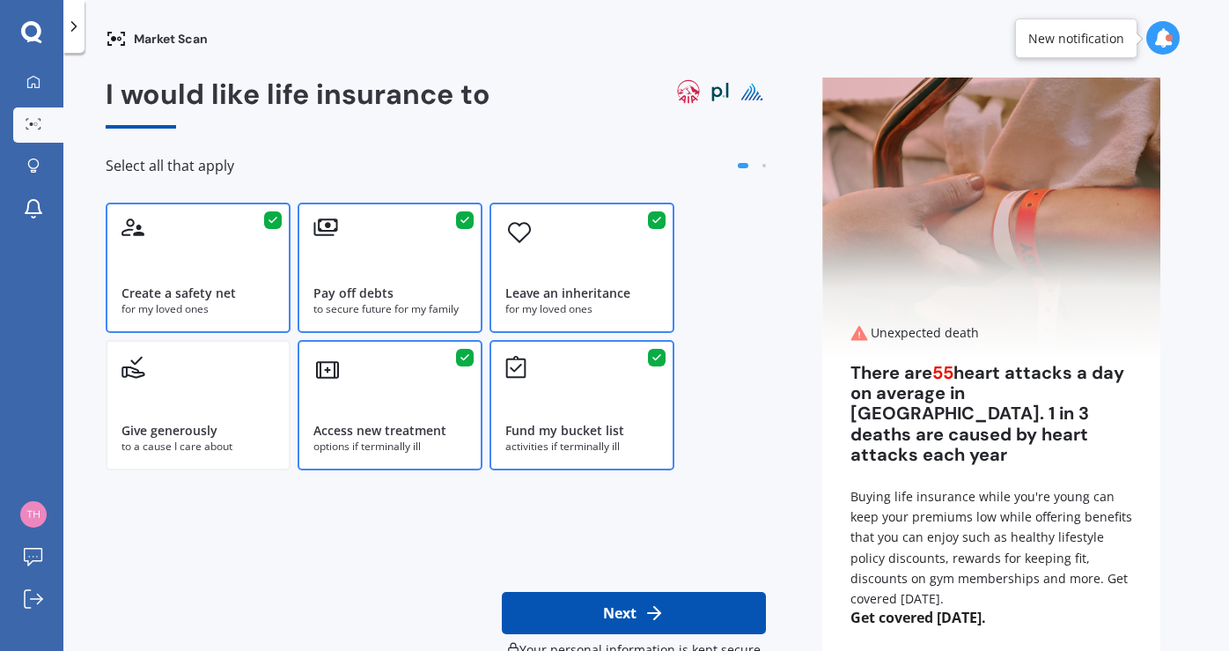
click at [623, 614] on button "Next" at bounding box center [634, 613] width 264 height 42
select select "29"
select select "04"
select select "1971"
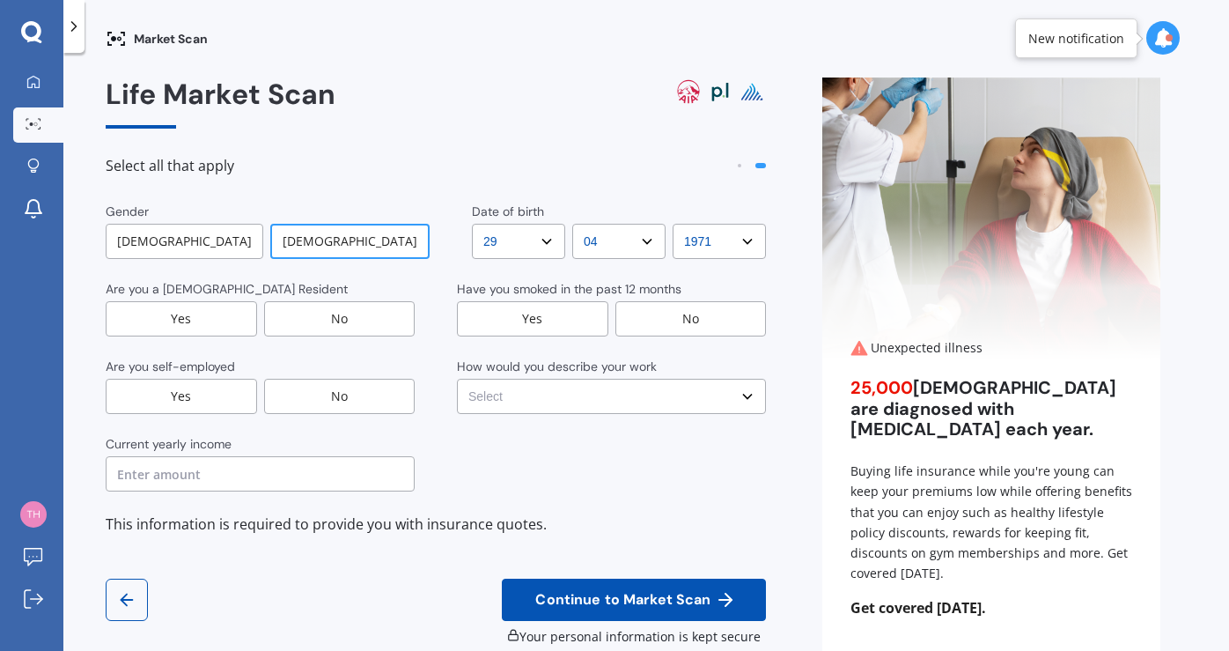
click at [183, 312] on div "Yes" at bounding box center [181, 318] width 151 height 35
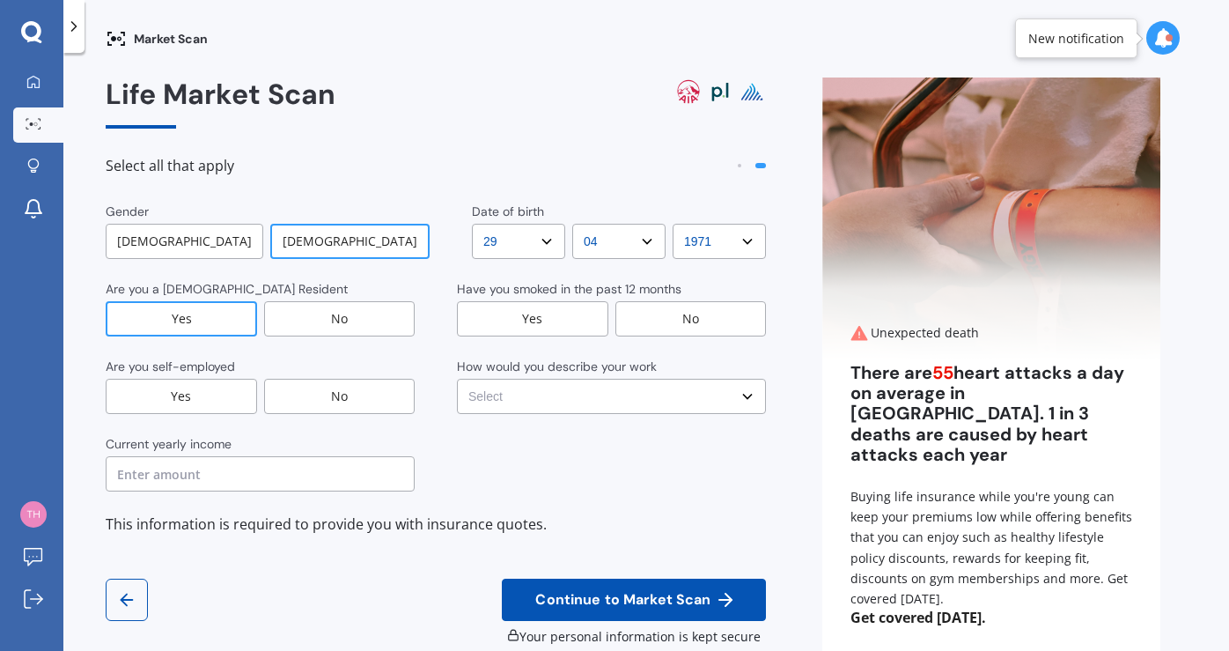
click at [315, 381] on div "No" at bounding box center [339, 396] width 151 height 35
click at [678, 313] on div "No" at bounding box center [690, 318] width 151 height 35
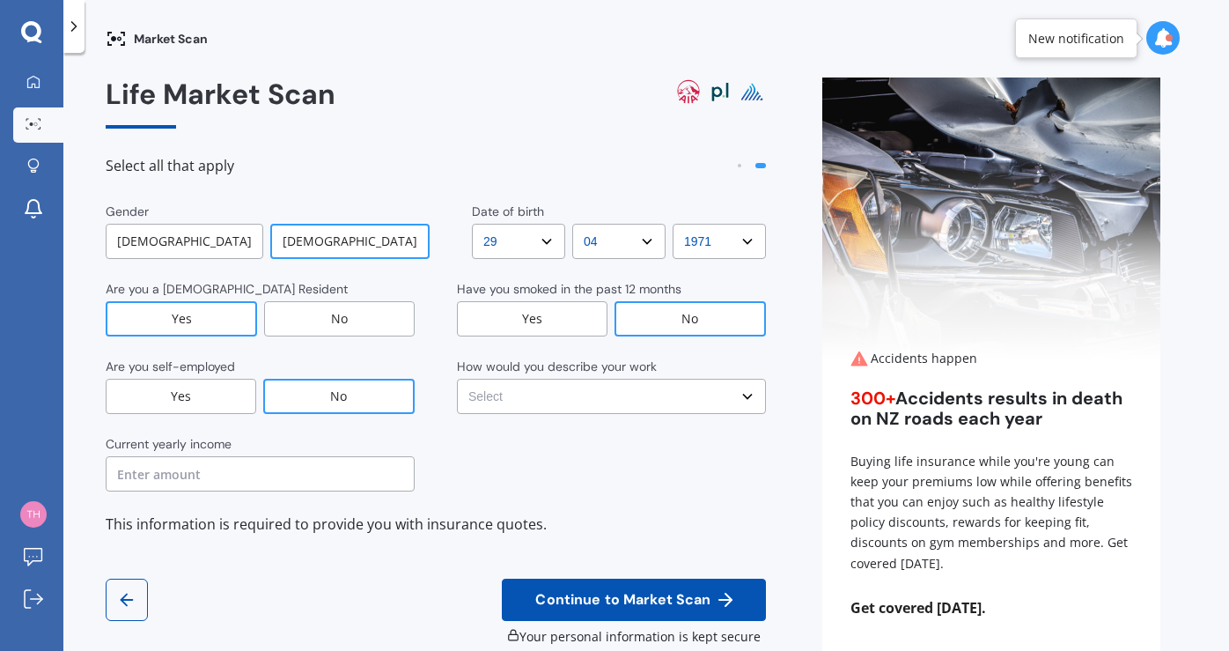
click at [204, 474] on input "text" at bounding box center [260, 473] width 309 height 35
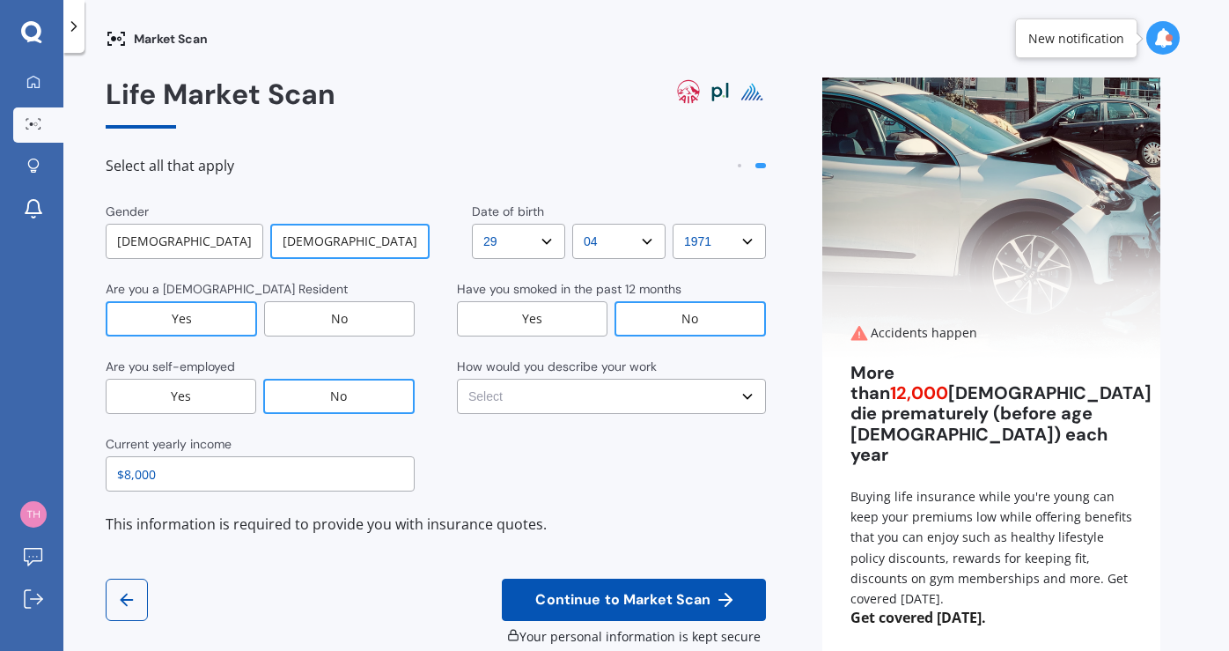
type input "$80,000"
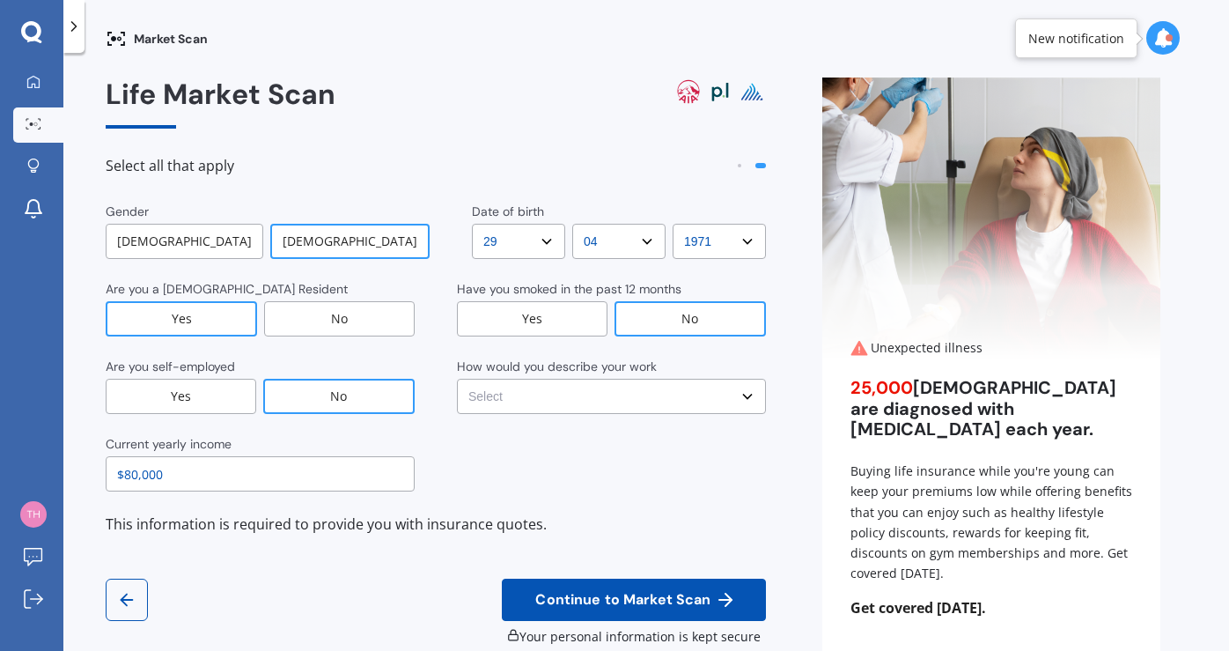
select select "No manual work e.g. lawyer, consultant, engineer"
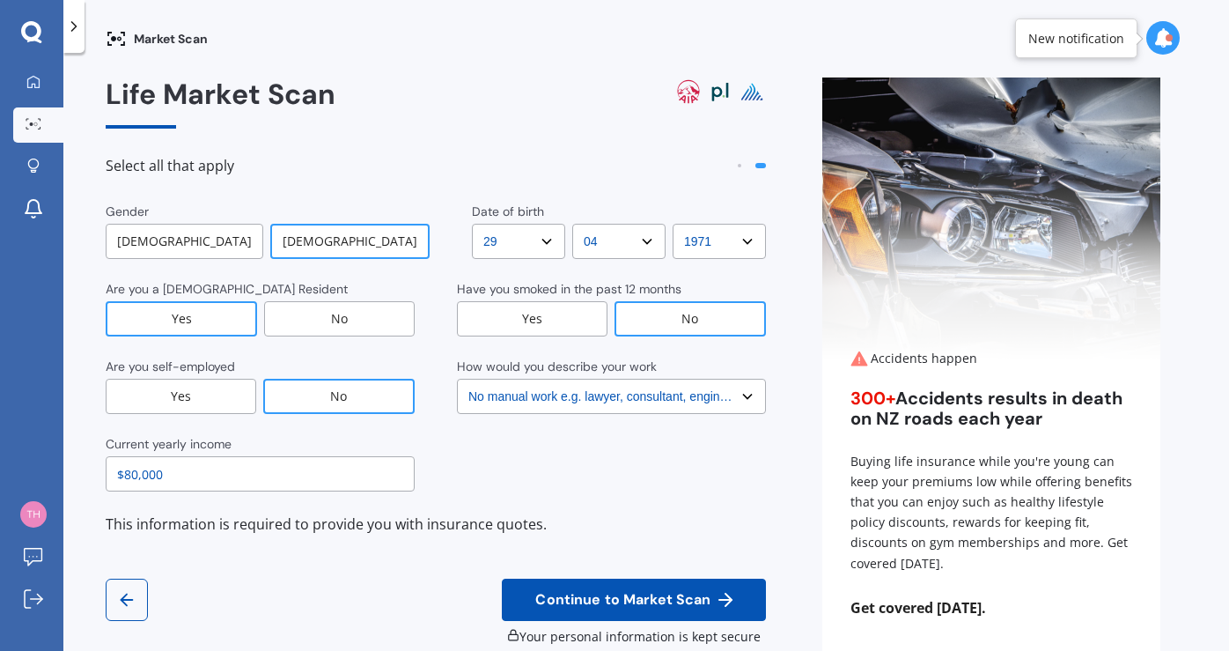
click at [619, 592] on span "Continue to Market Scan" at bounding box center [623, 600] width 182 height 17
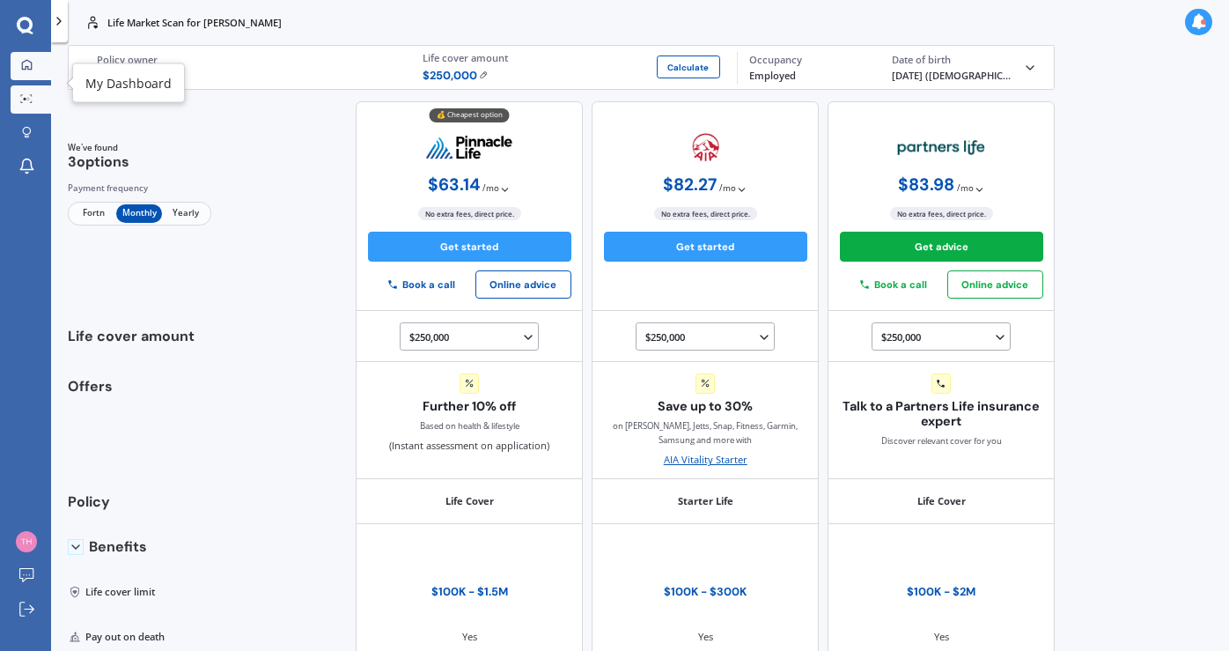
click at [28, 63] on icon at bounding box center [26, 64] width 11 height 11
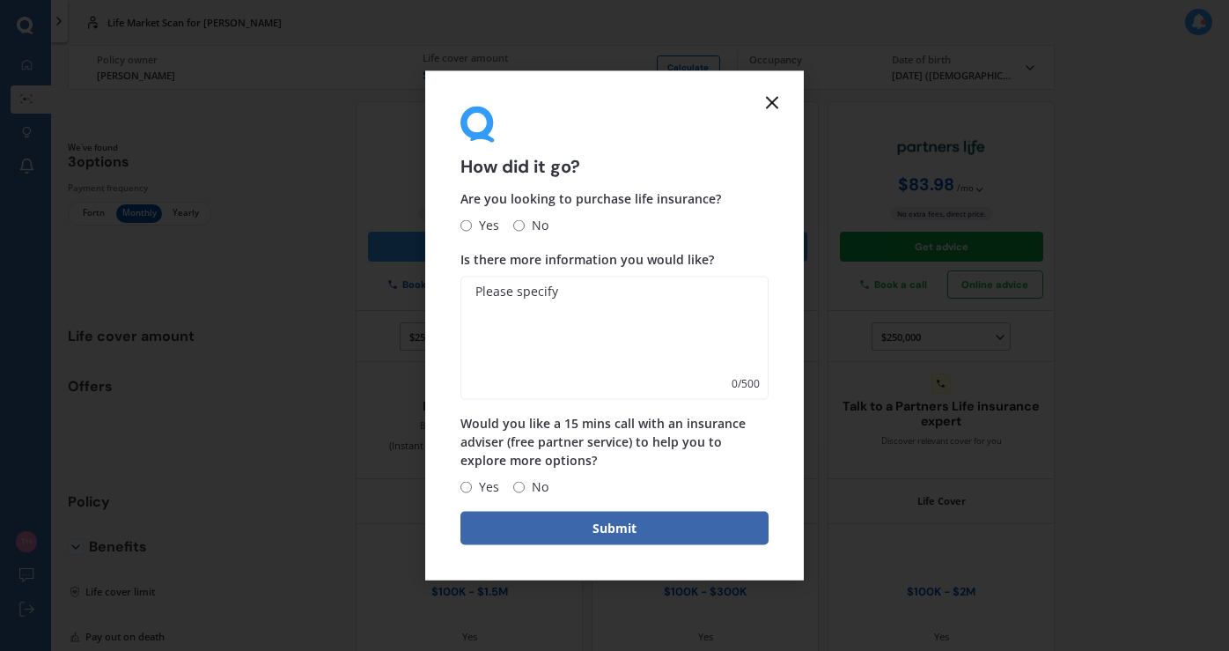
click at [762, 106] on icon at bounding box center [772, 102] width 21 height 21
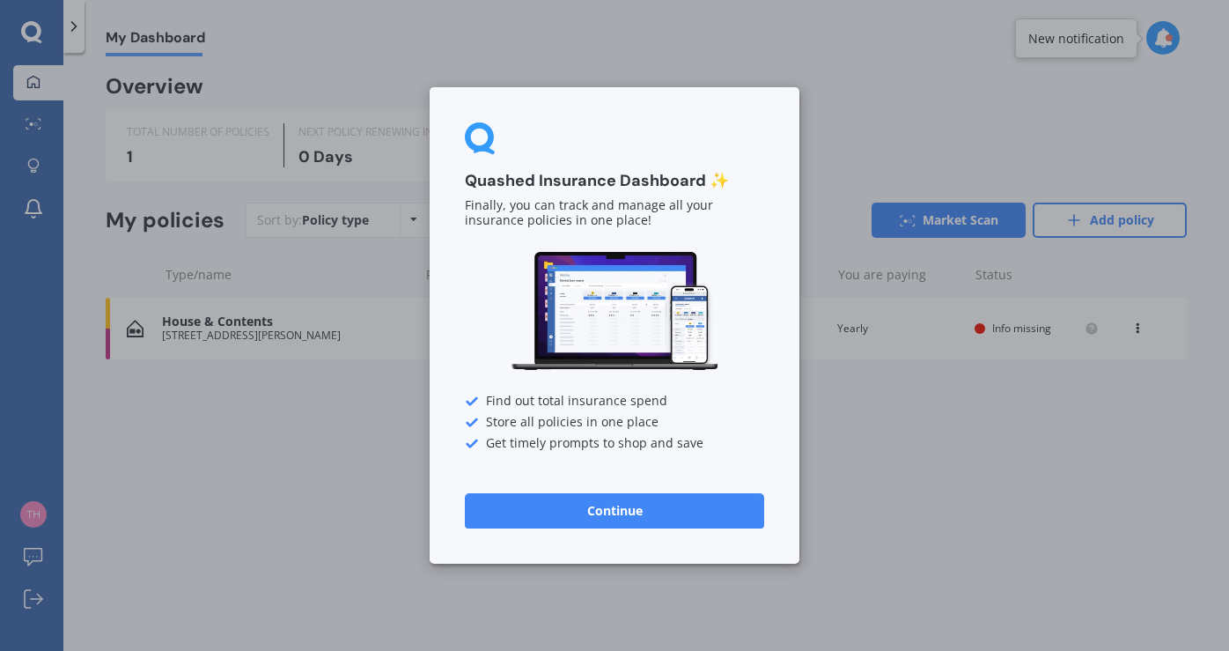
click at [771, 103] on div "Quashed Insurance Dashboard ✨ Finally, you can track and manage all your insura…" at bounding box center [615, 325] width 370 height 476
click at [575, 504] on button "Continue" at bounding box center [614, 510] width 299 height 35
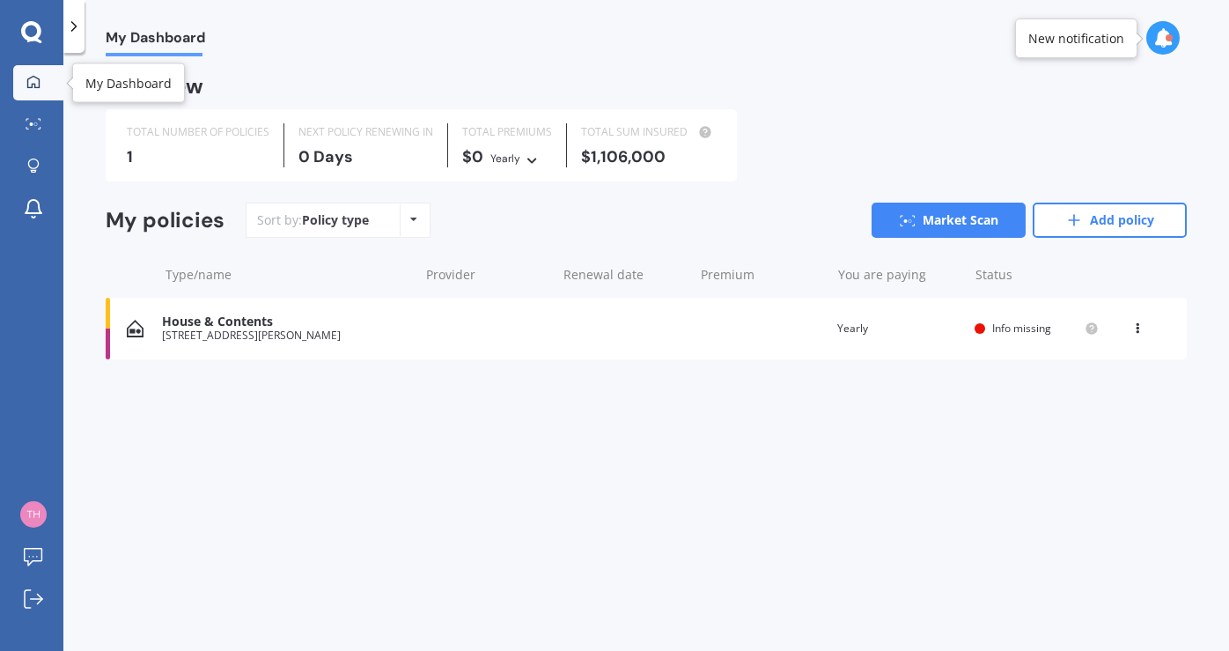
click at [33, 79] on icon at bounding box center [33, 82] width 14 height 14
click at [29, 127] on icon at bounding box center [34, 123] width 16 height 11
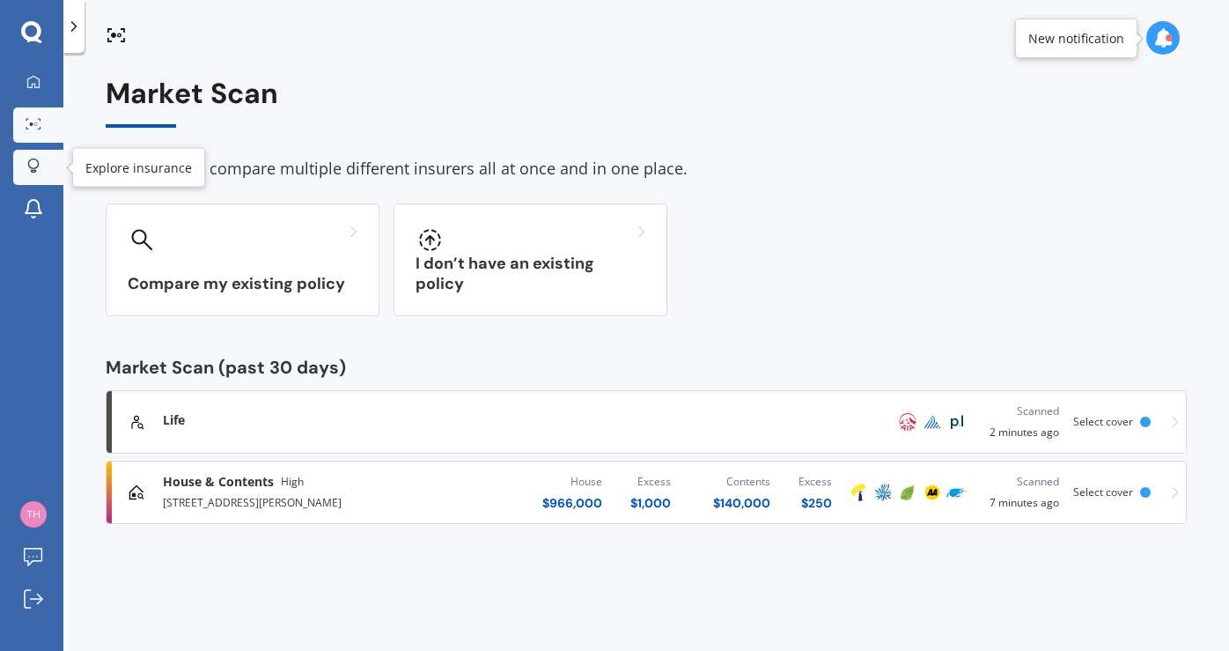
click at [31, 164] on icon at bounding box center [33, 165] width 12 height 15
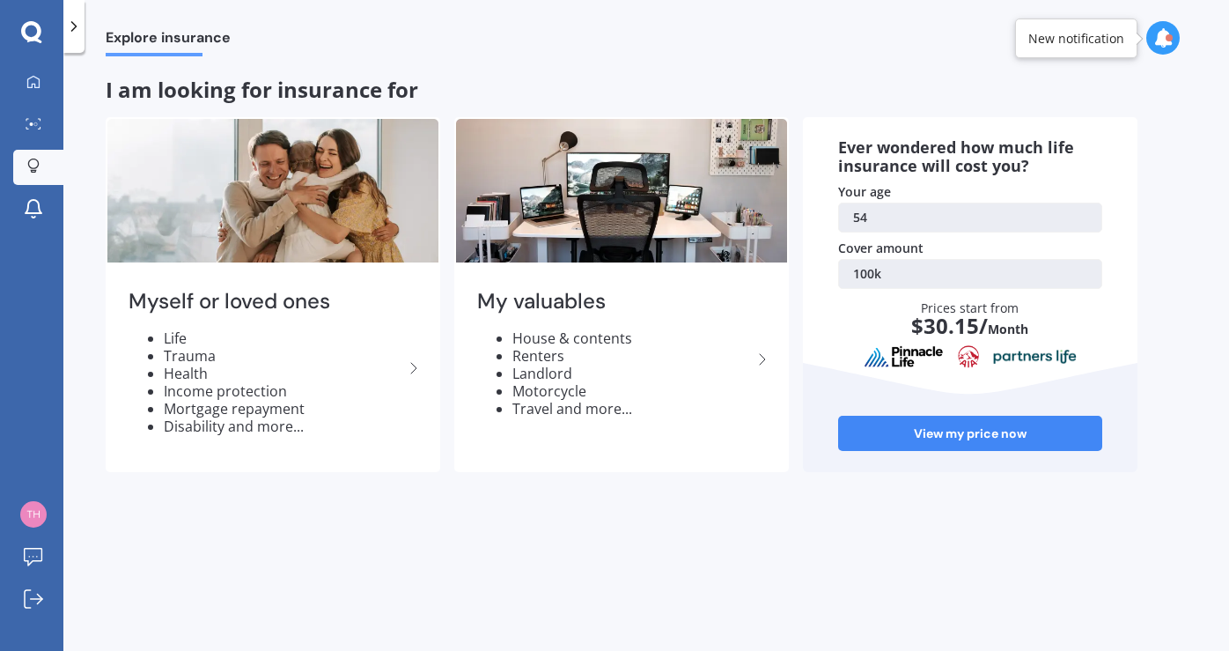
click at [74, 19] on icon at bounding box center [74, 27] width 18 height 18
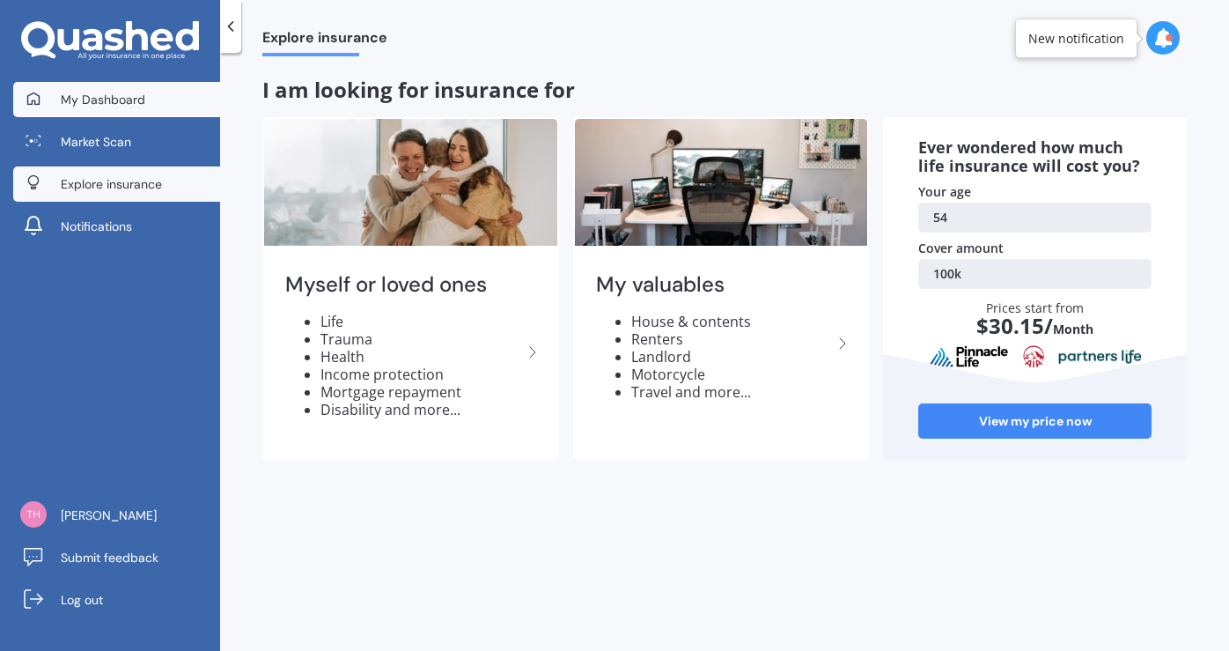
click at [84, 88] on link "My Dashboard" at bounding box center [116, 99] width 207 height 35
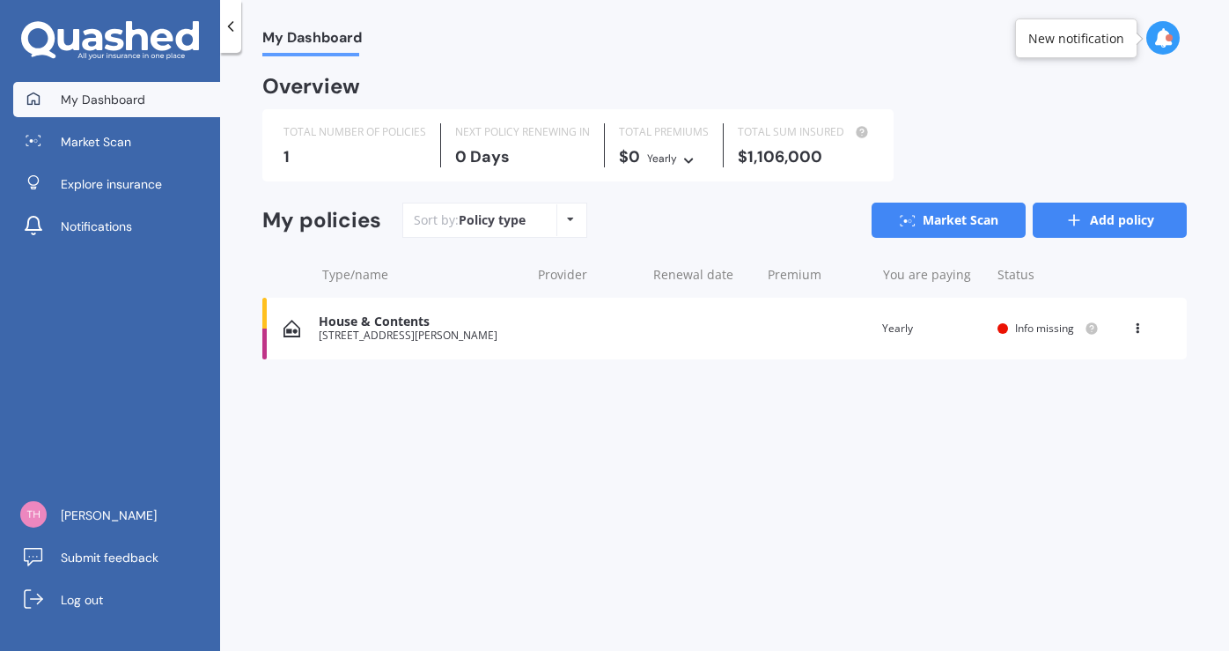
click at [1116, 217] on link "Add policy" at bounding box center [1110, 220] width 154 height 35
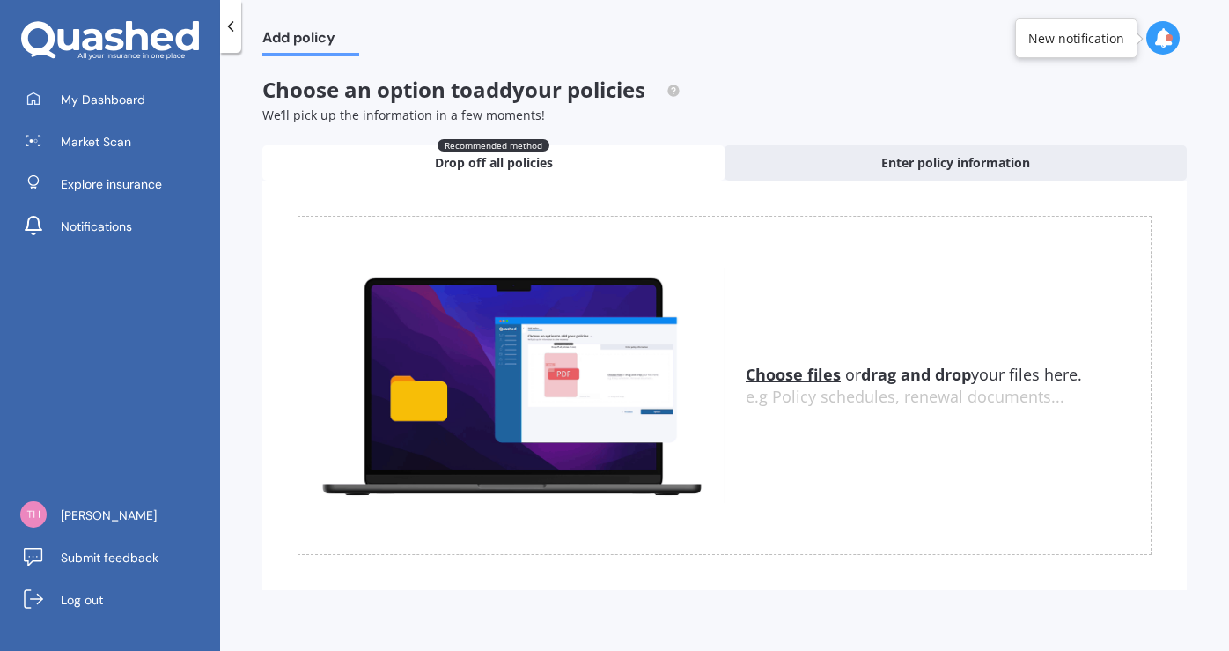
click at [229, 33] on icon at bounding box center [231, 27] width 18 height 18
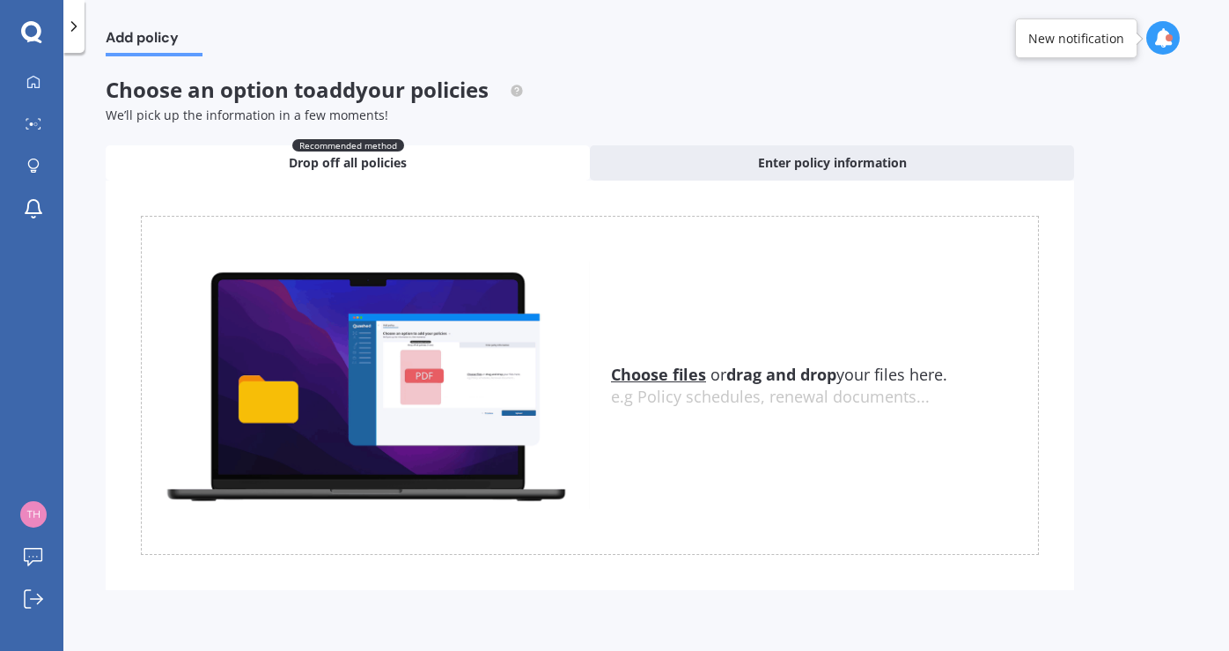
click at [70, 33] on icon at bounding box center [74, 27] width 18 height 18
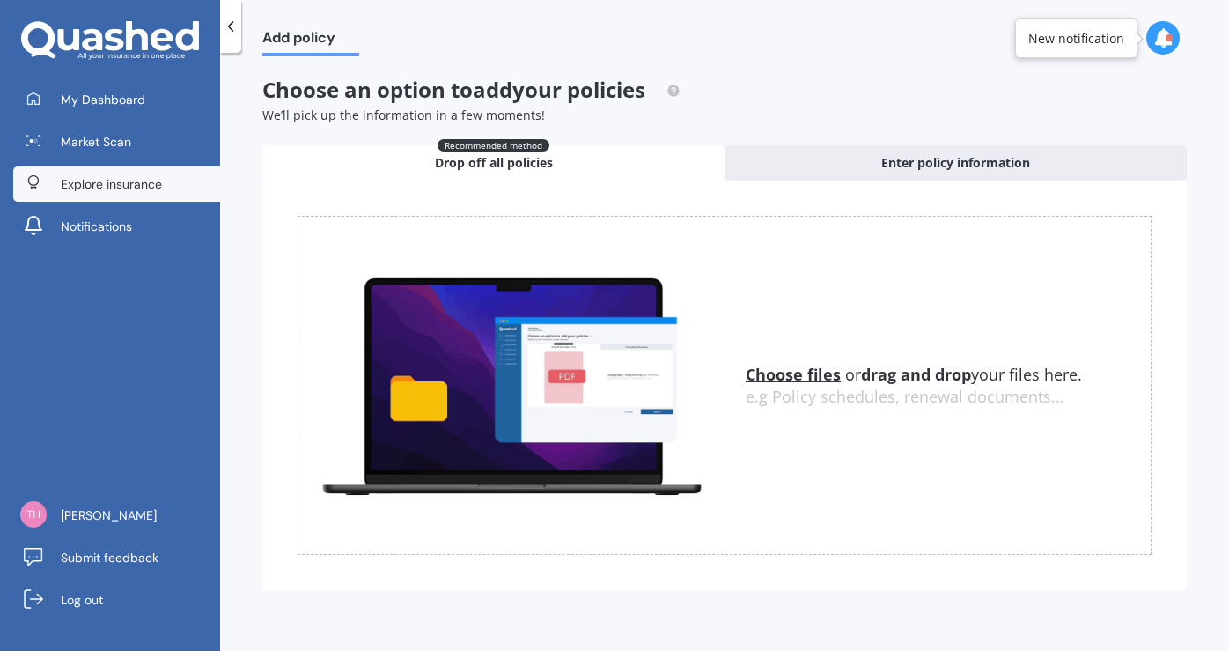
click at [94, 170] on link "Explore insurance" at bounding box center [116, 183] width 207 height 35
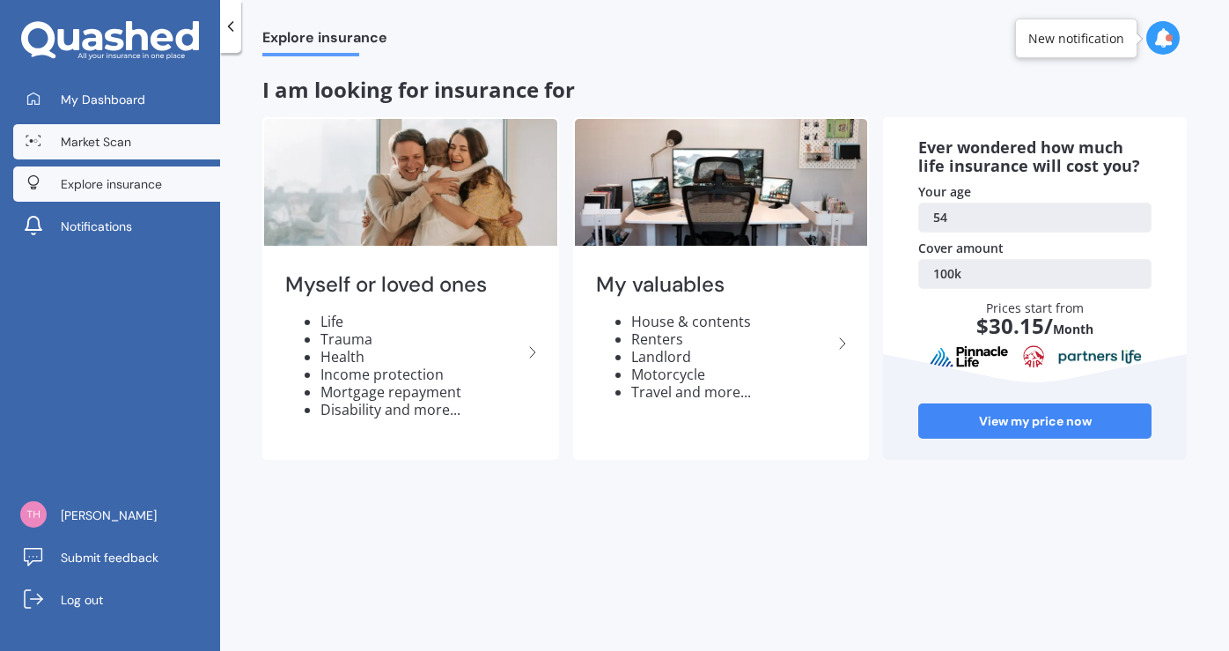
click at [85, 143] on span "Market Scan" at bounding box center [96, 142] width 70 height 18
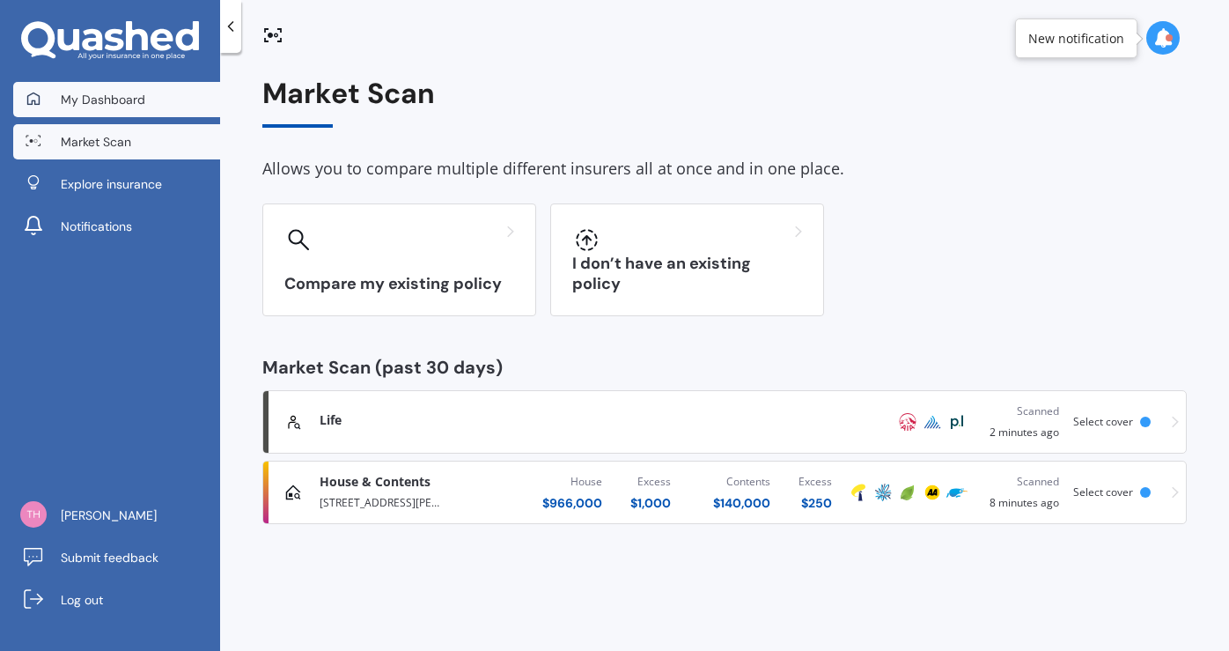
click at [93, 107] on span "My Dashboard" at bounding box center [103, 100] width 85 height 18
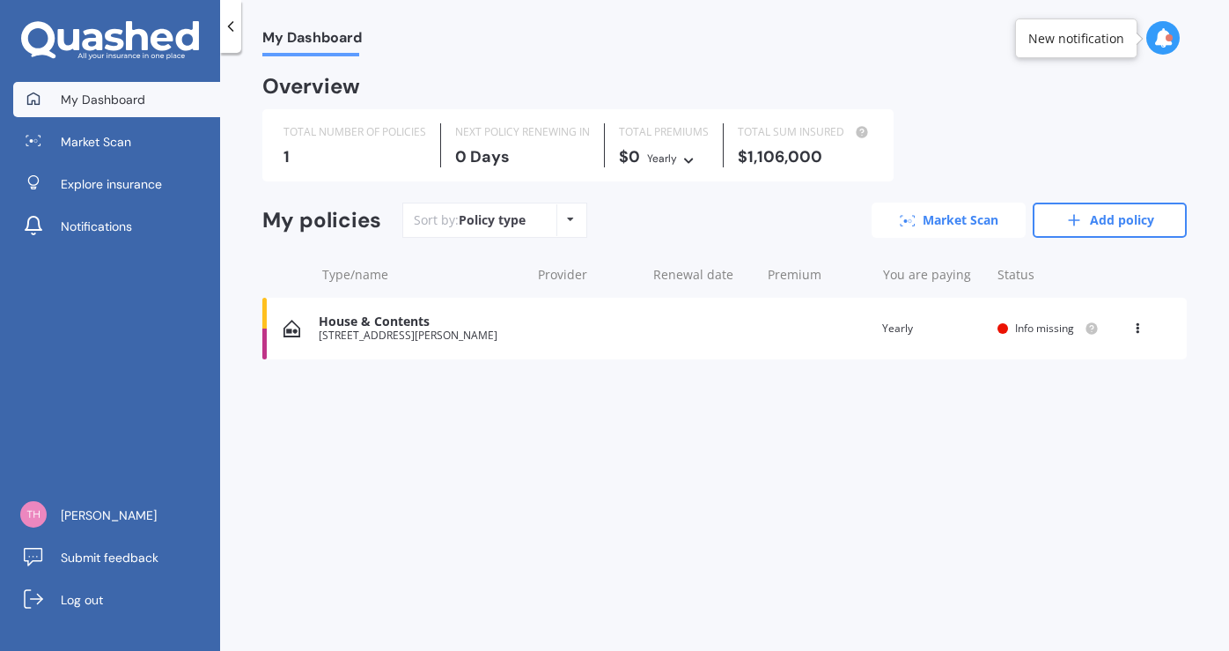
click at [946, 216] on link "Market Scan" at bounding box center [949, 220] width 154 height 35
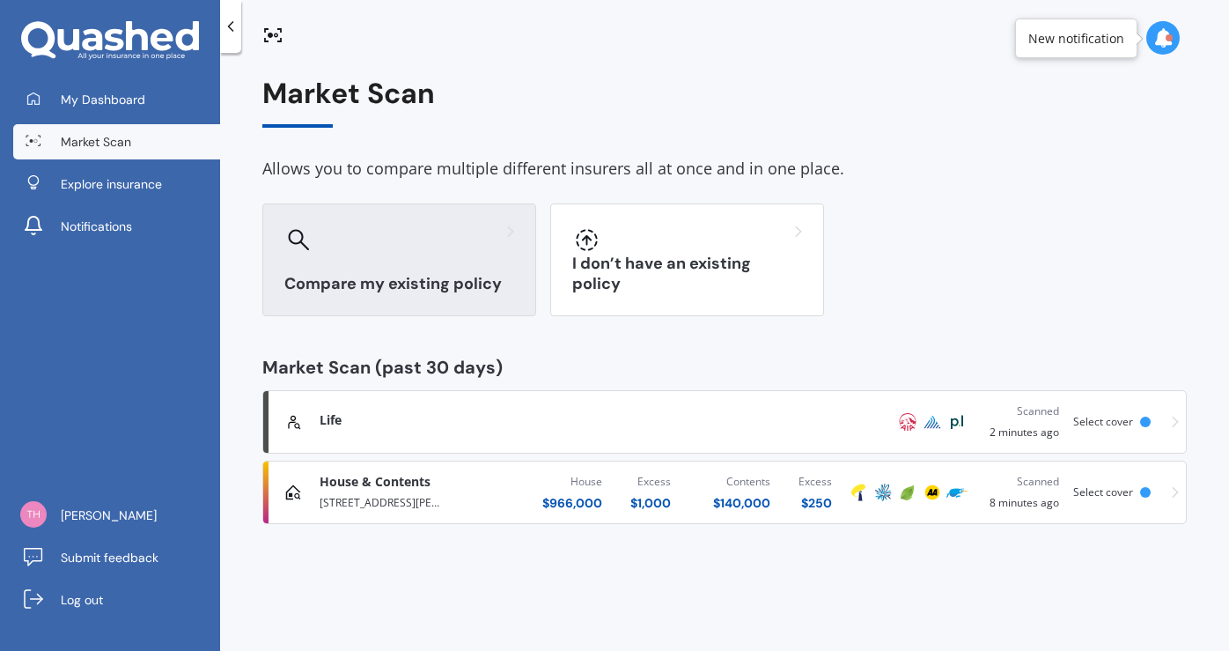
click at [427, 247] on div at bounding box center [399, 239] width 230 height 28
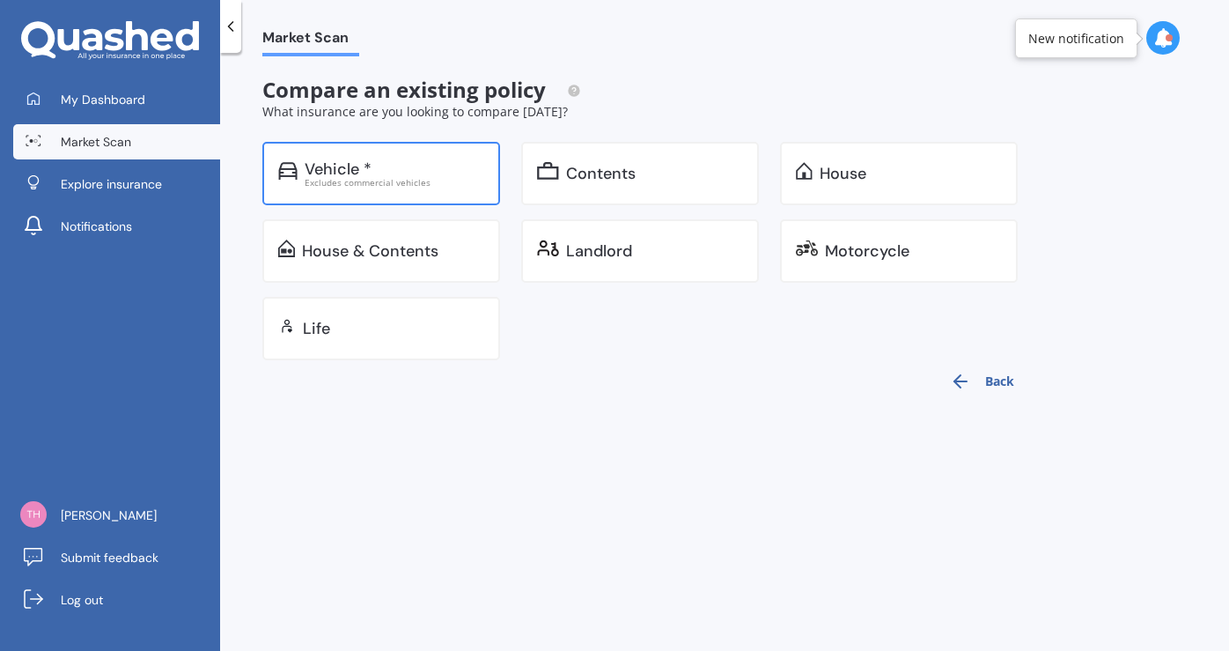
click at [401, 162] on div "Vehicle *" at bounding box center [395, 169] width 180 height 18
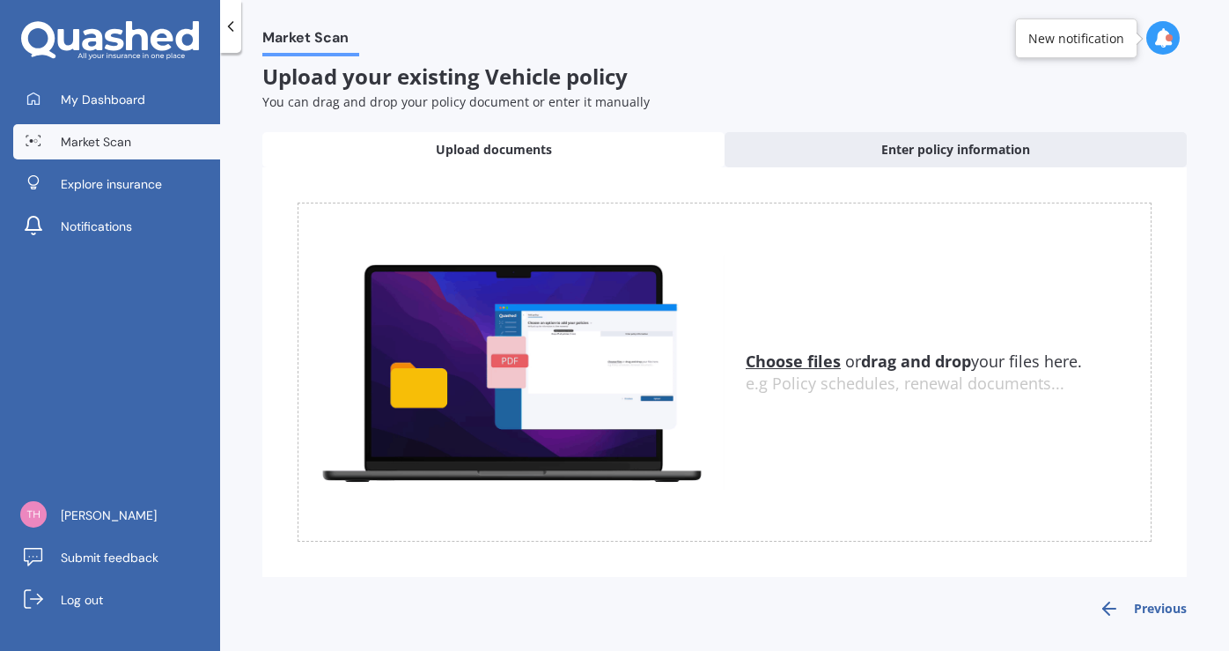
scroll to position [11, 0]
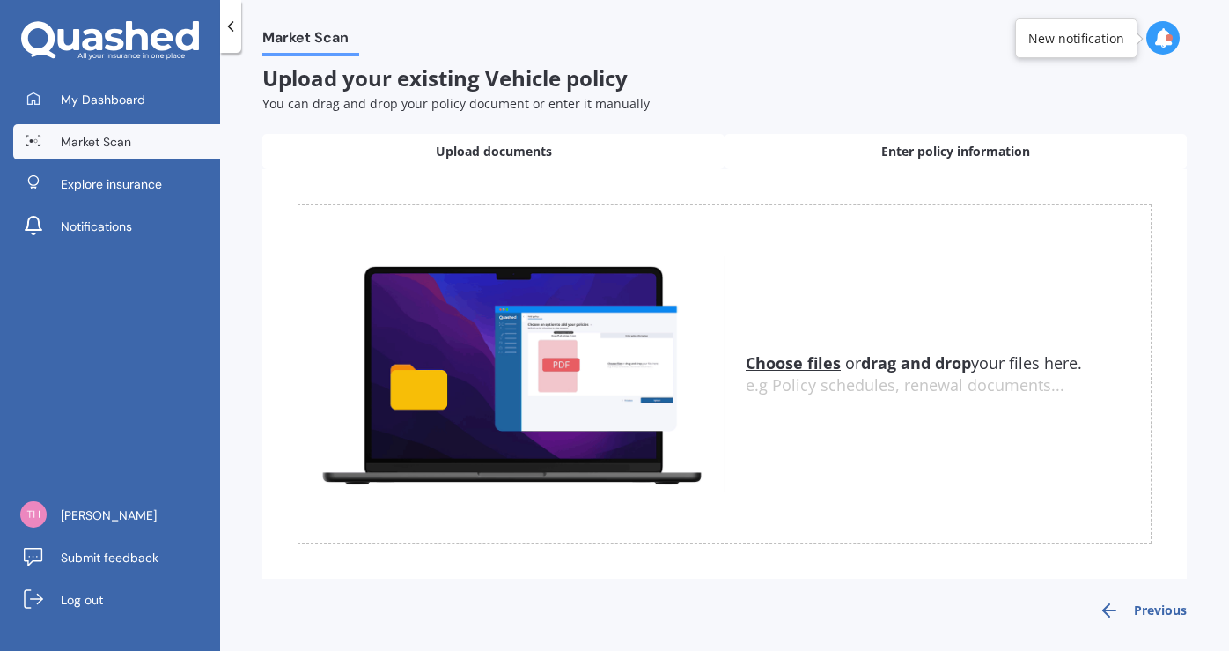
click at [861, 151] on div "Enter policy information" at bounding box center [956, 151] width 462 height 35
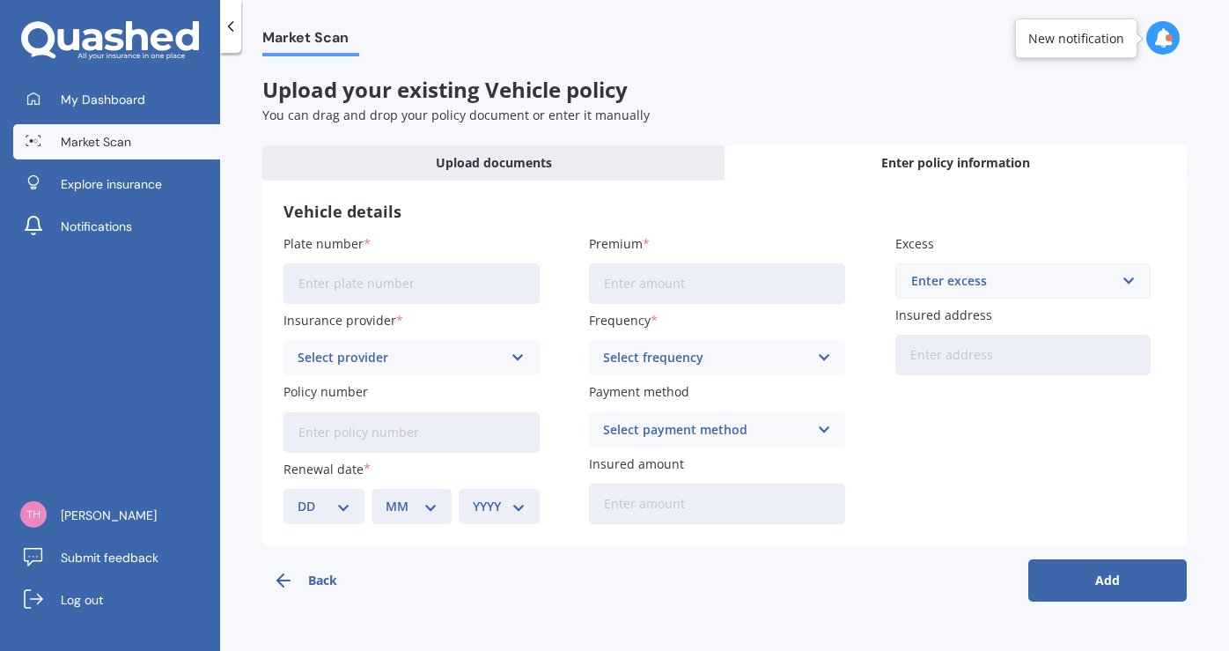
scroll to position [0, 0]
click at [409, 284] on input "Plate number" at bounding box center [412, 283] width 256 height 41
type input "JWE360"
click at [659, 284] on input "Premium" at bounding box center [717, 283] width 256 height 41
type input "$119.52"
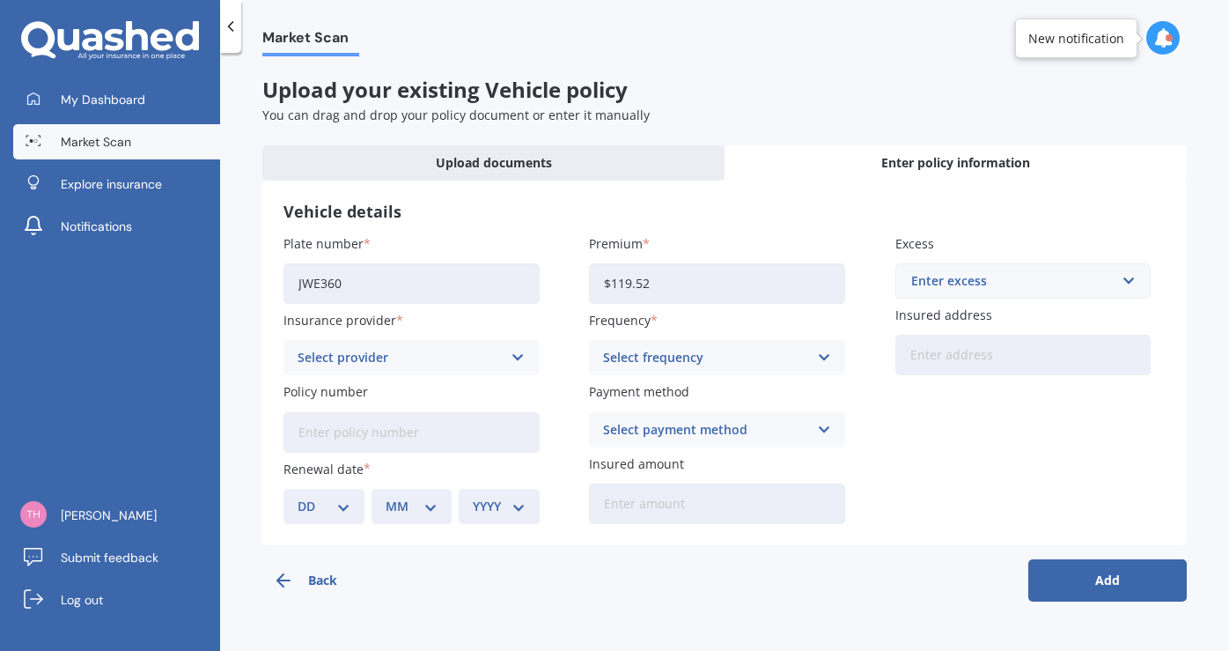
click at [518, 354] on icon at bounding box center [518, 357] width 15 height 19
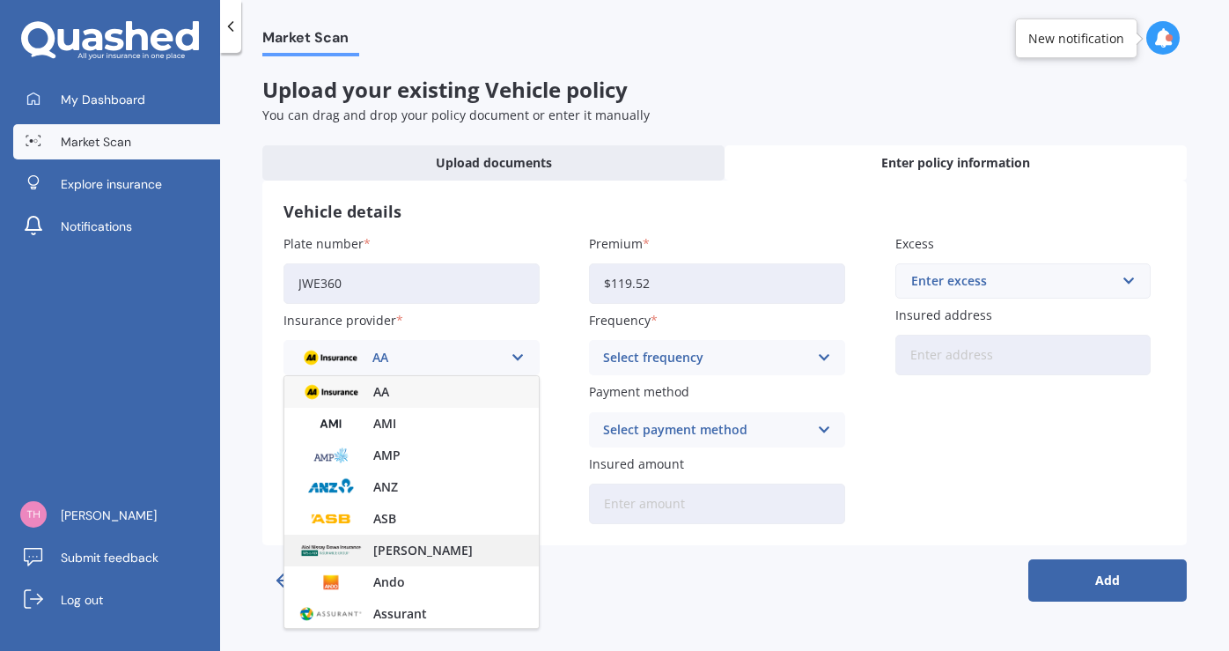
click at [471, 546] on span "[PERSON_NAME]" at bounding box center [422, 550] width 99 height 12
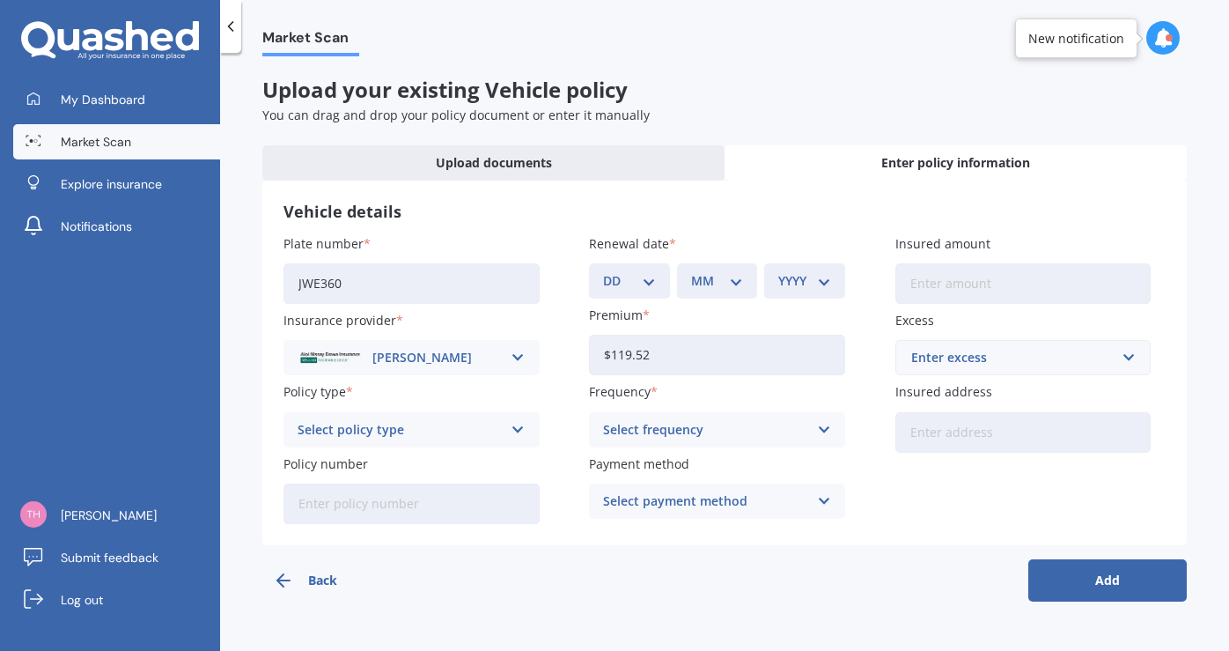
click at [823, 420] on icon at bounding box center [823, 429] width 15 height 19
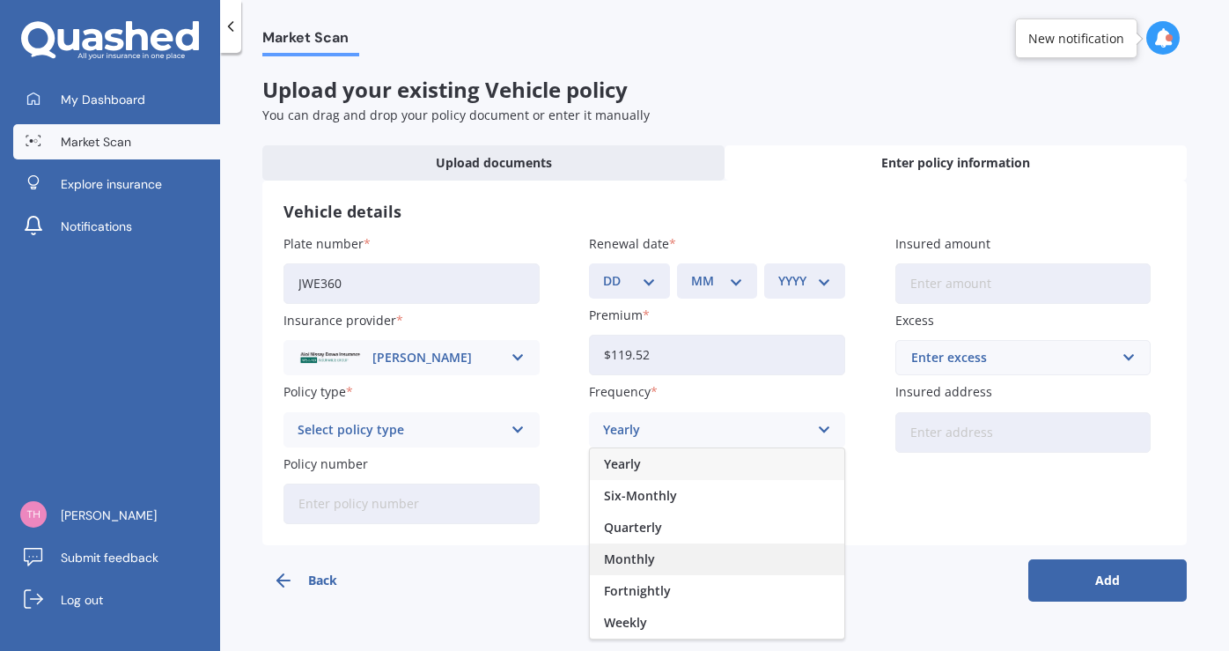
click at [687, 551] on div "Monthly" at bounding box center [717, 559] width 254 height 32
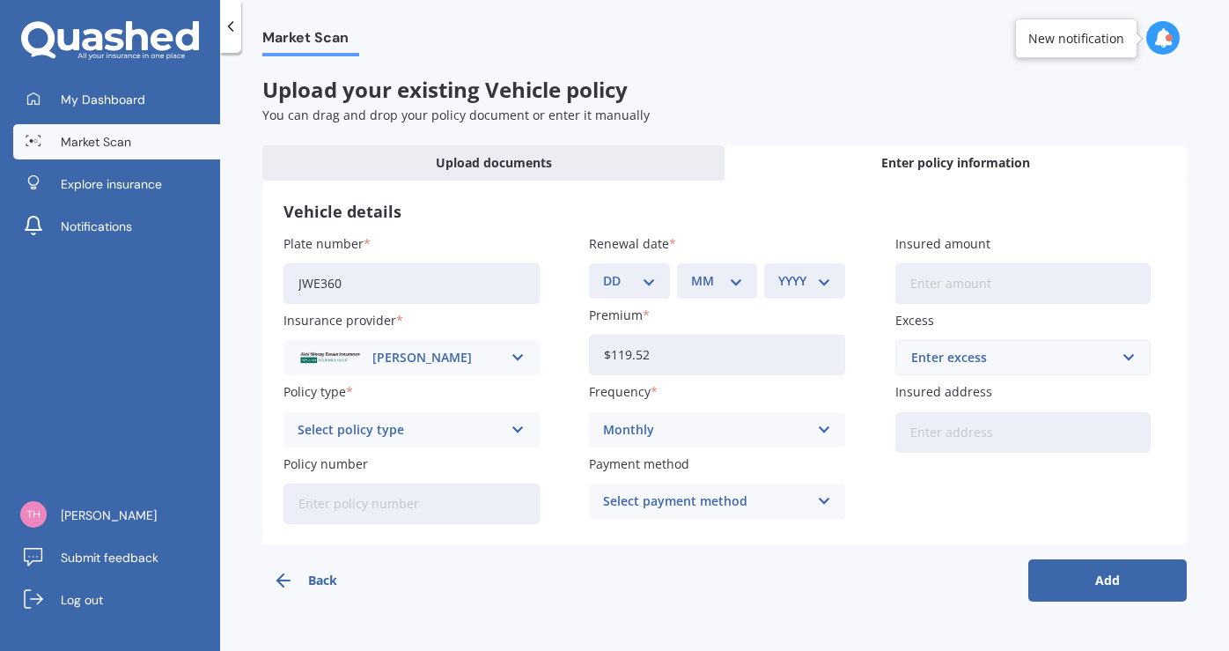
click at [519, 420] on icon at bounding box center [518, 429] width 15 height 19
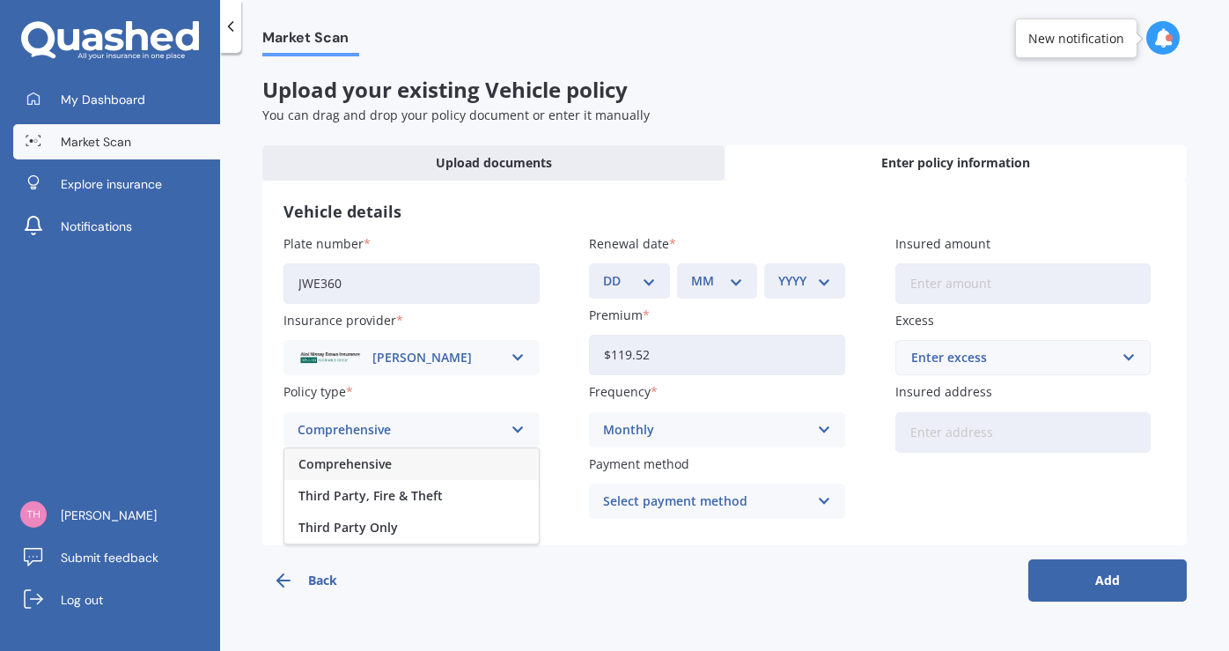
click at [395, 459] on div "Comprehensive" at bounding box center [411, 464] width 254 height 32
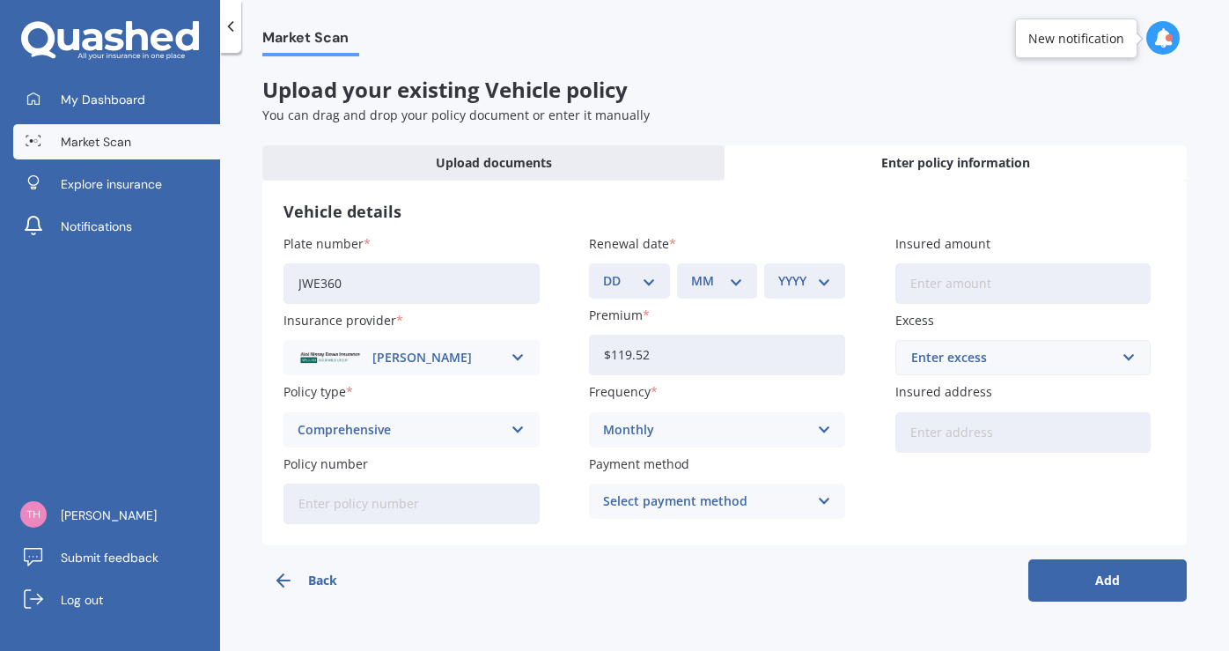
click at [824, 497] on icon at bounding box center [823, 500] width 15 height 19
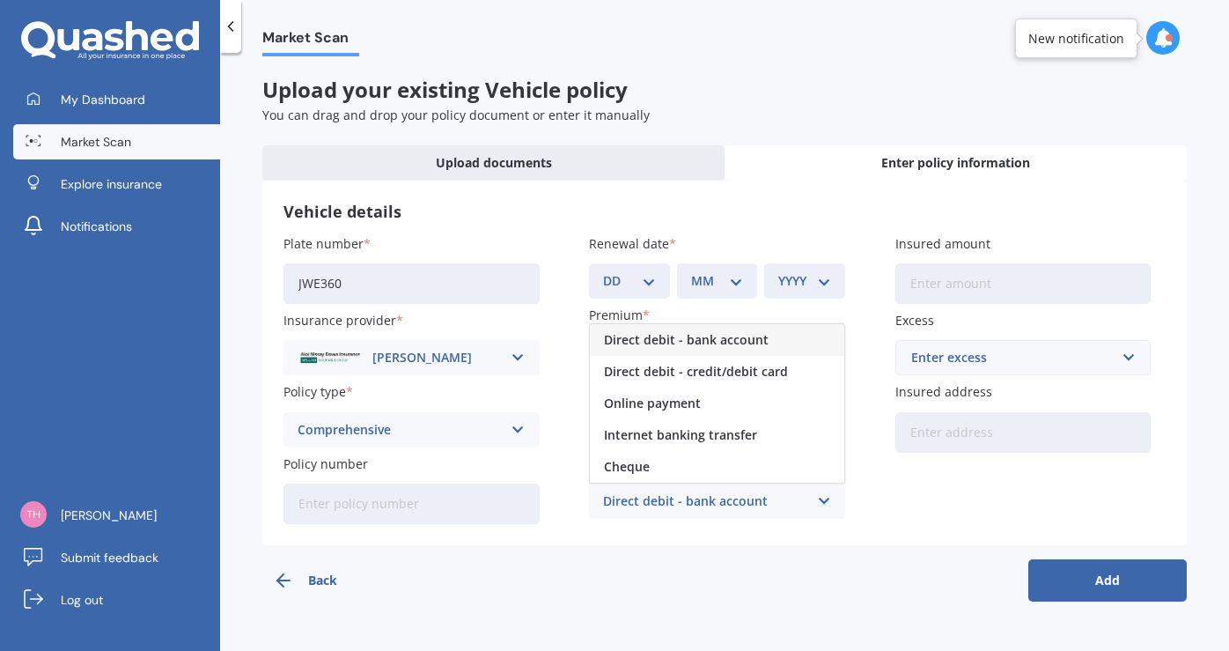
click at [772, 336] on div "Direct debit - bank account" at bounding box center [717, 340] width 254 height 32
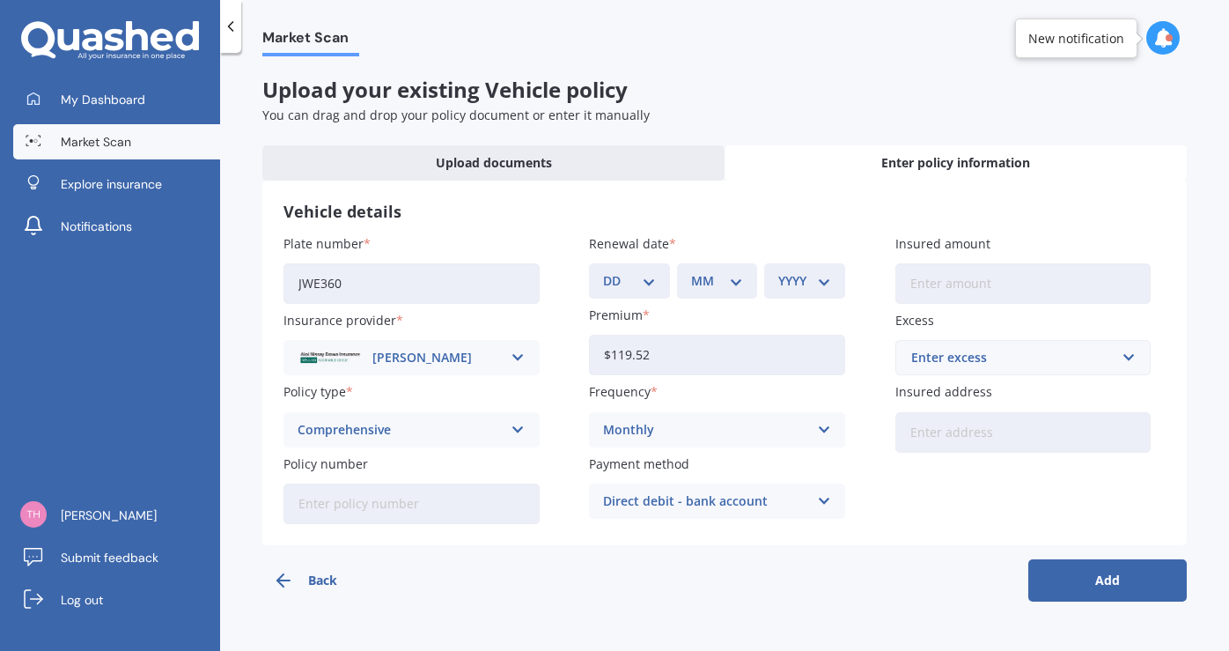
click at [394, 501] on input "Policy number" at bounding box center [412, 503] width 256 height 41
click at [965, 278] on input "Insured amount" at bounding box center [1023, 283] width 256 height 41
click at [323, 508] on input "Policy number" at bounding box center [412, 503] width 256 height 41
paste input "TOY0065104"
type input "TOY0065104"
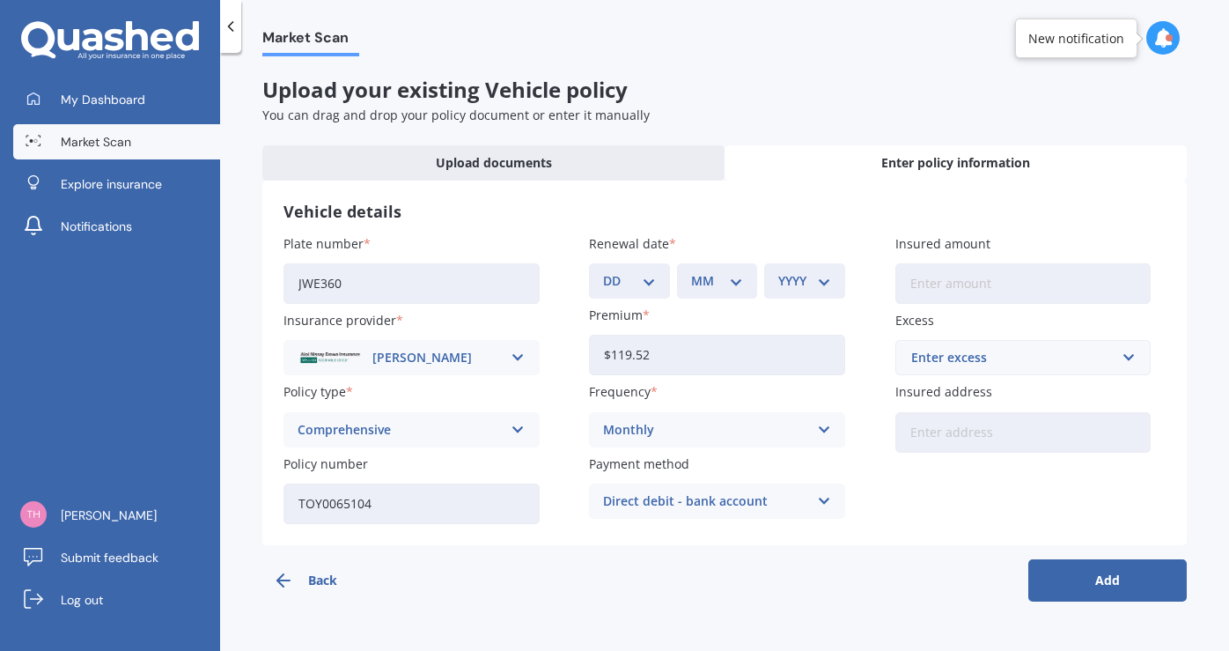
click at [1014, 286] on input "Insured amount" at bounding box center [1023, 283] width 256 height 41
type input "$14,600"
click at [1115, 572] on button "Add" at bounding box center [1107, 580] width 158 height 42
select select "03"
select select "08"
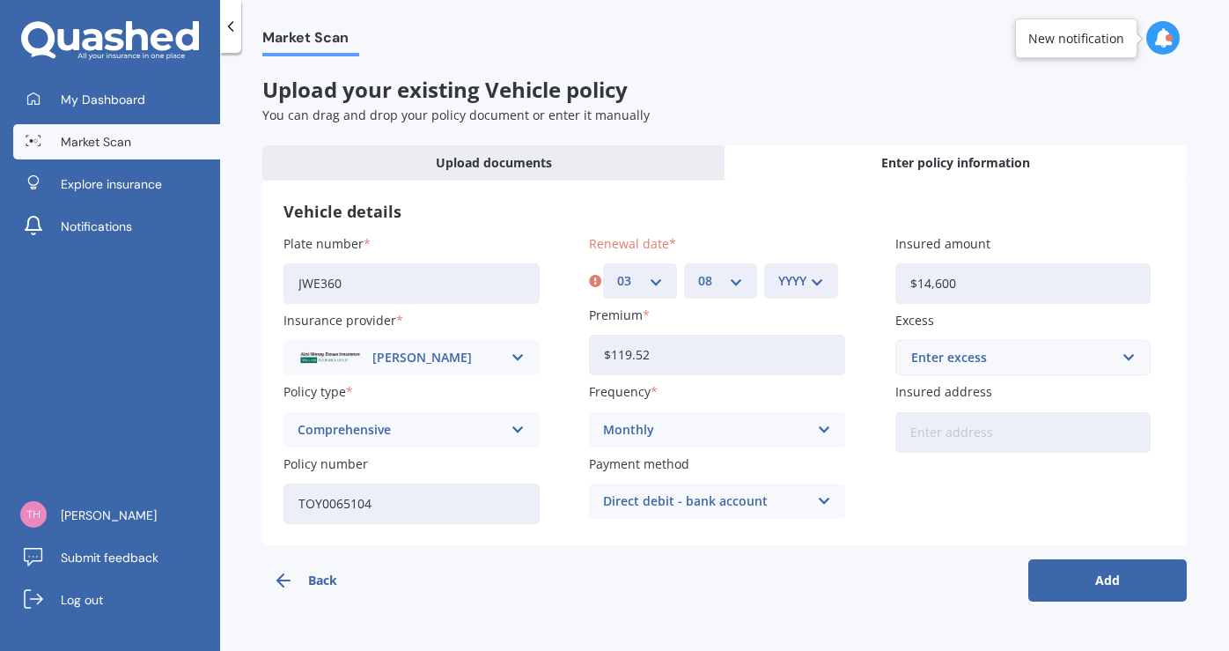
select select "2026"
click at [1115, 575] on button "Add" at bounding box center [1107, 580] width 158 height 42
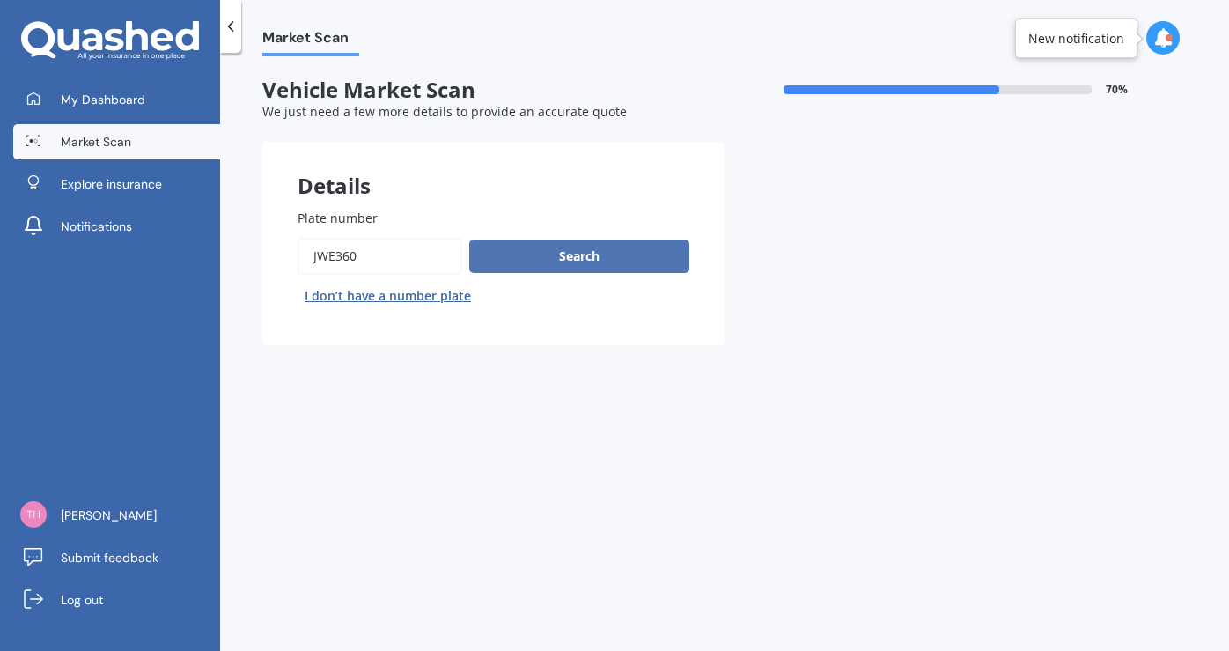
click at [562, 247] on button "Search" at bounding box center [579, 255] width 220 height 33
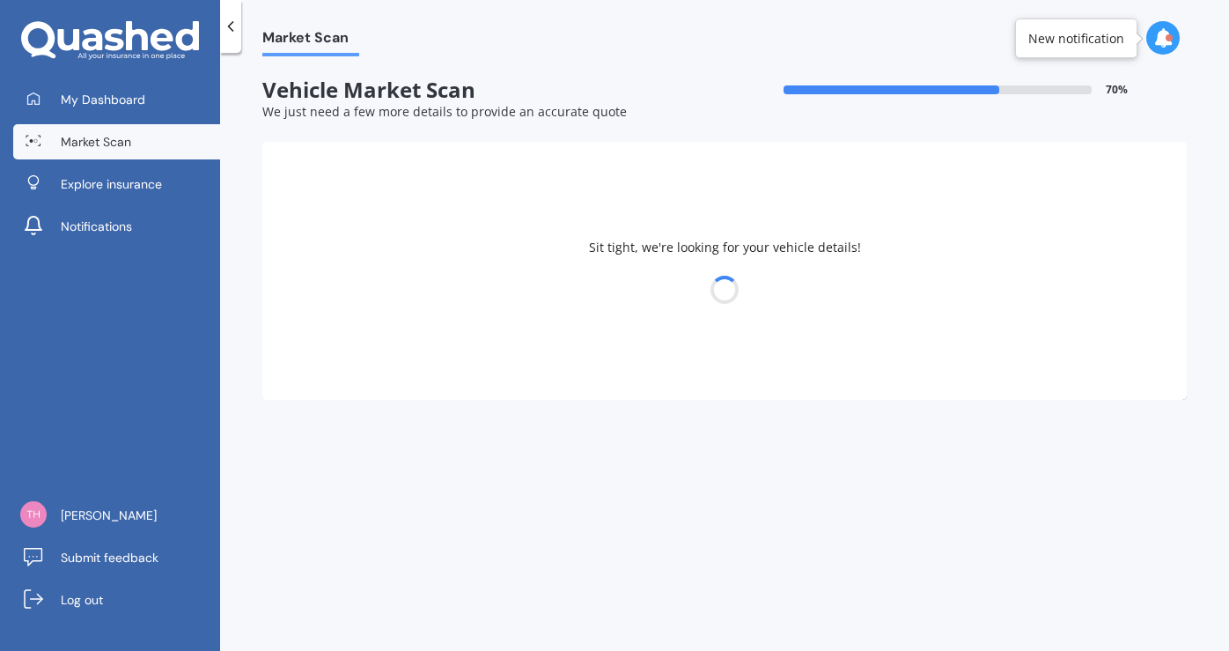
select select "TOYOTA"
select select "COROLLA"
select select "29"
select select "04"
select select "1971"
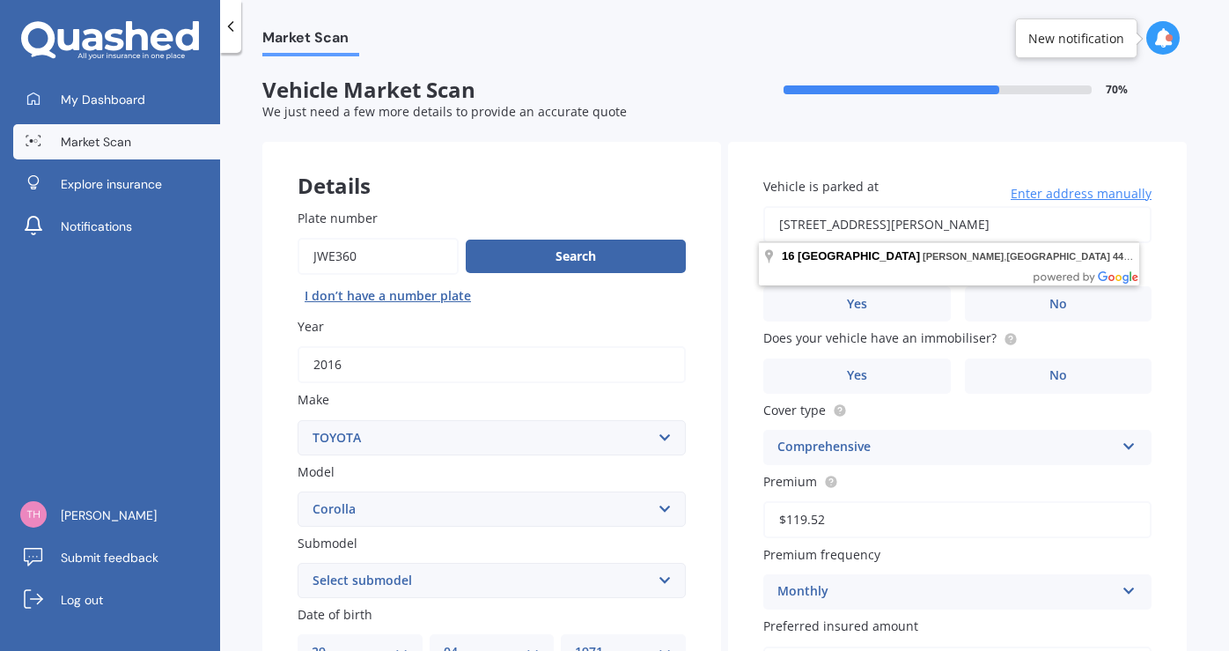
drag, startPoint x: 1094, startPoint y: 225, endPoint x: 821, endPoint y: 224, distance: 272.9
click at [821, 224] on input "[STREET_ADDRESS][PERSON_NAME]" at bounding box center [957, 224] width 388 height 37
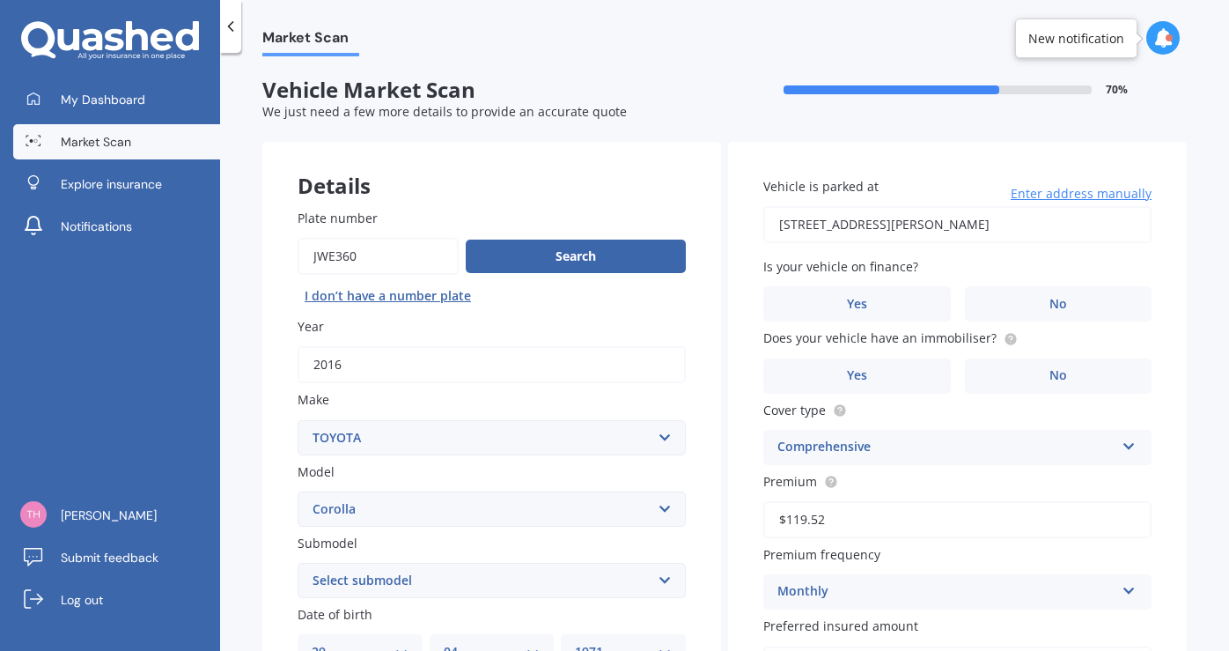
type input "[STREET_ADDRESS][PERSON_NAME]"
click at [1047, 290] on label "No" at bounding box center [1059, 303] width 188 height 35
click at [0, 0] on input "No" at bounding box center [0, 0] width 0 height 0
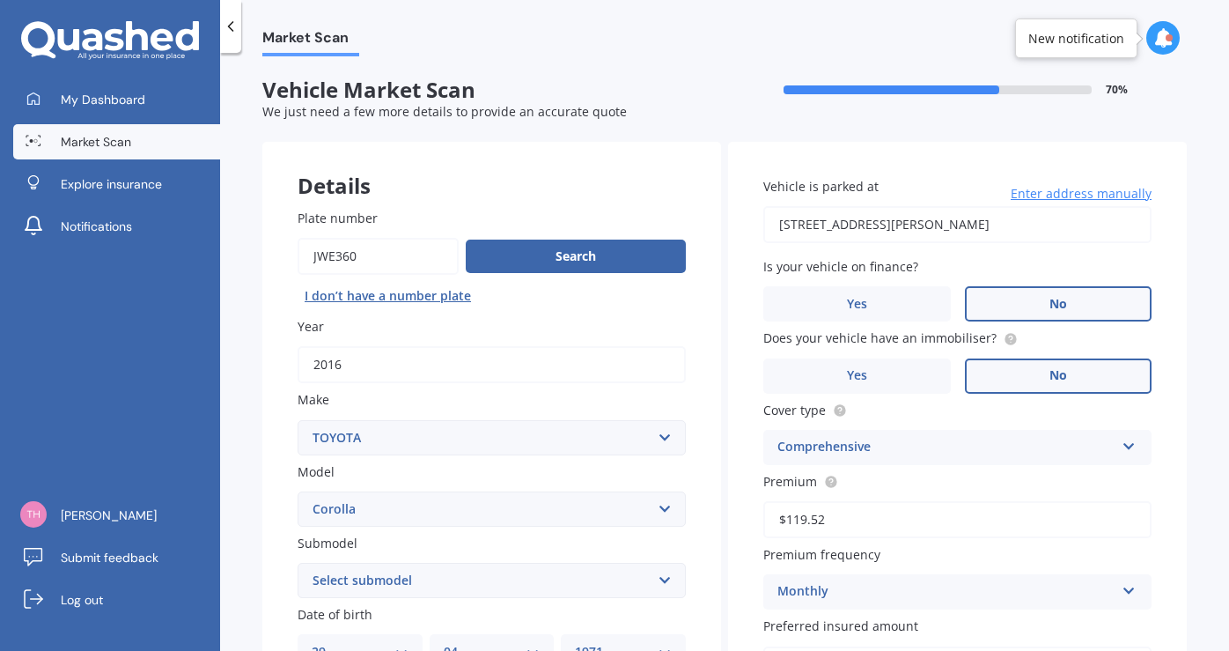
click at [1015, 367] on label "No" at bounding box center [1059, 375] width 188 height 35
click at [0, 0] on input "No" at bounding box center [0, 0] width 0 height 0
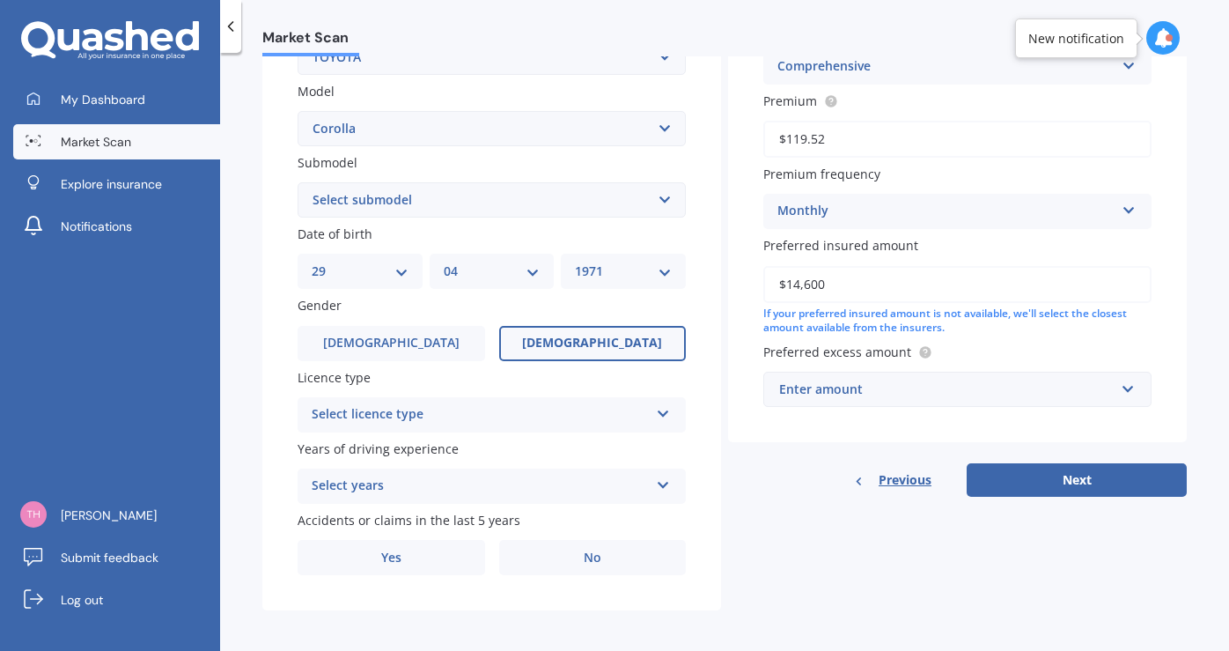
scroll to position [379, 0]
click at [1059, 472] on button "Next" at bounding box center [1077, 480] width 220 height 33
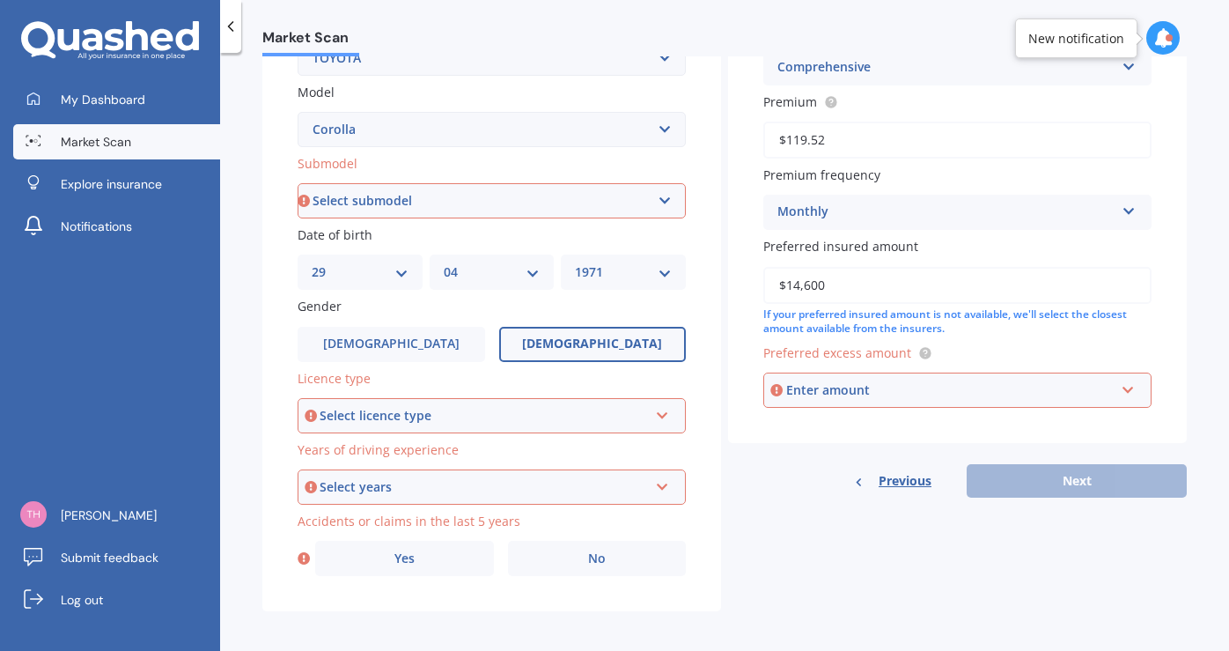
click at [656, 406] on icon at bounding box center [662, 412] width 15 height 12
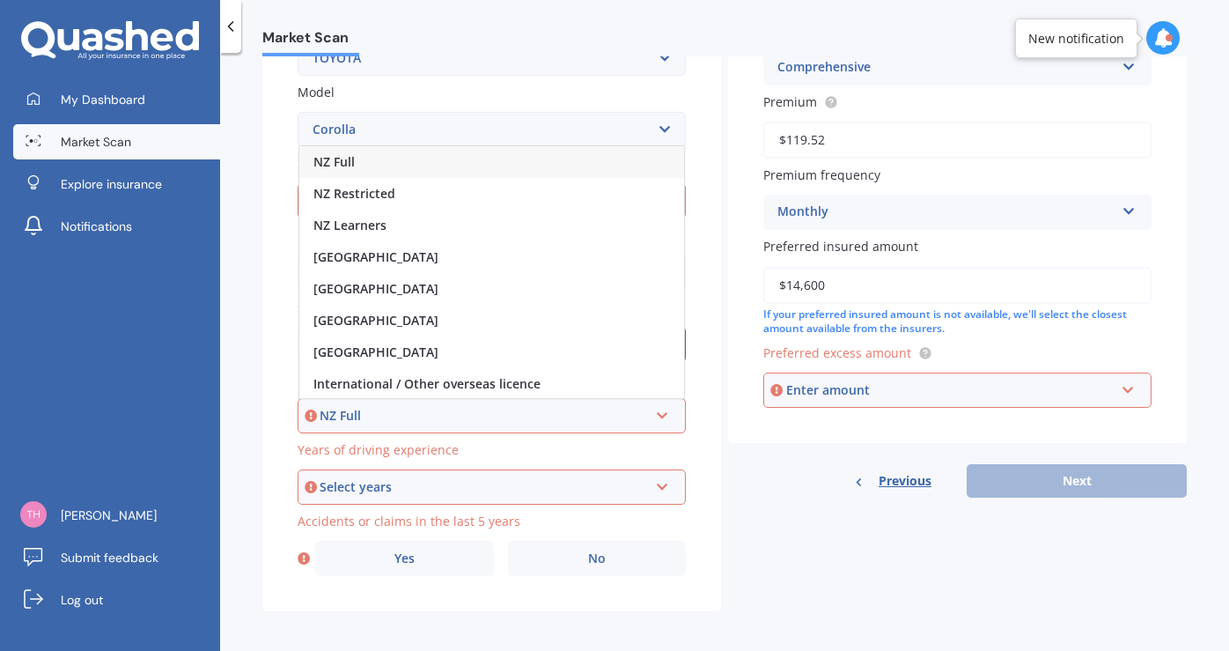
click at [468, 152] on div "NZ Full" at bounding box center [491, 162] width 385 height 32
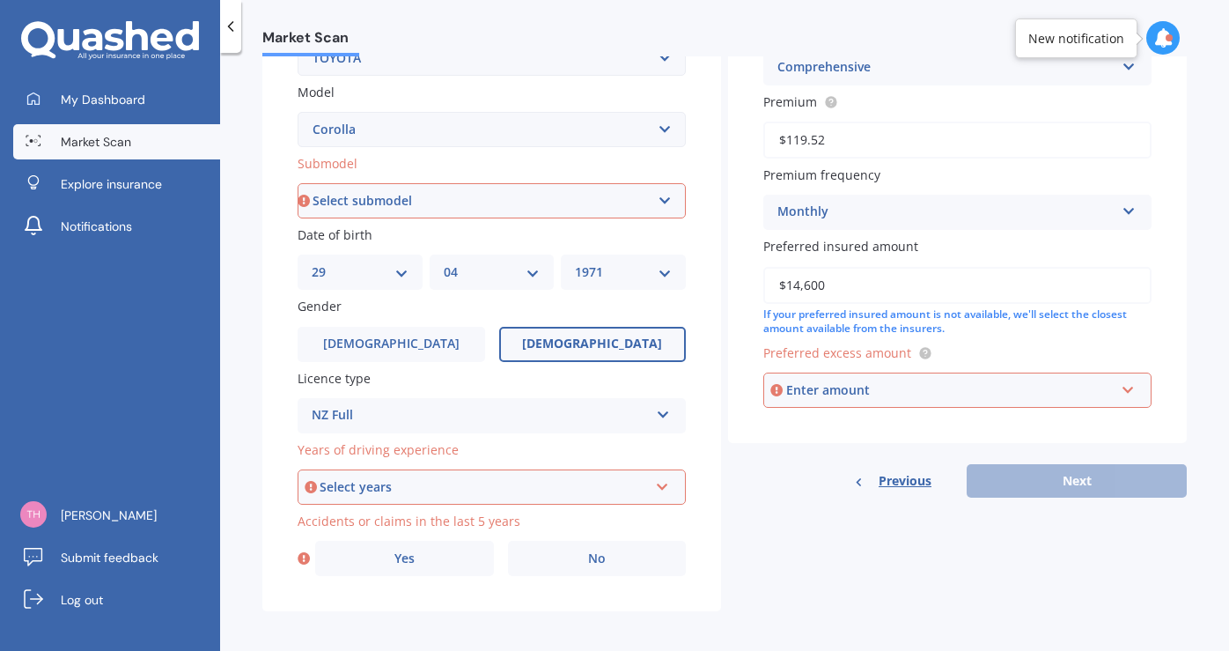
scroll to position [315, 0]
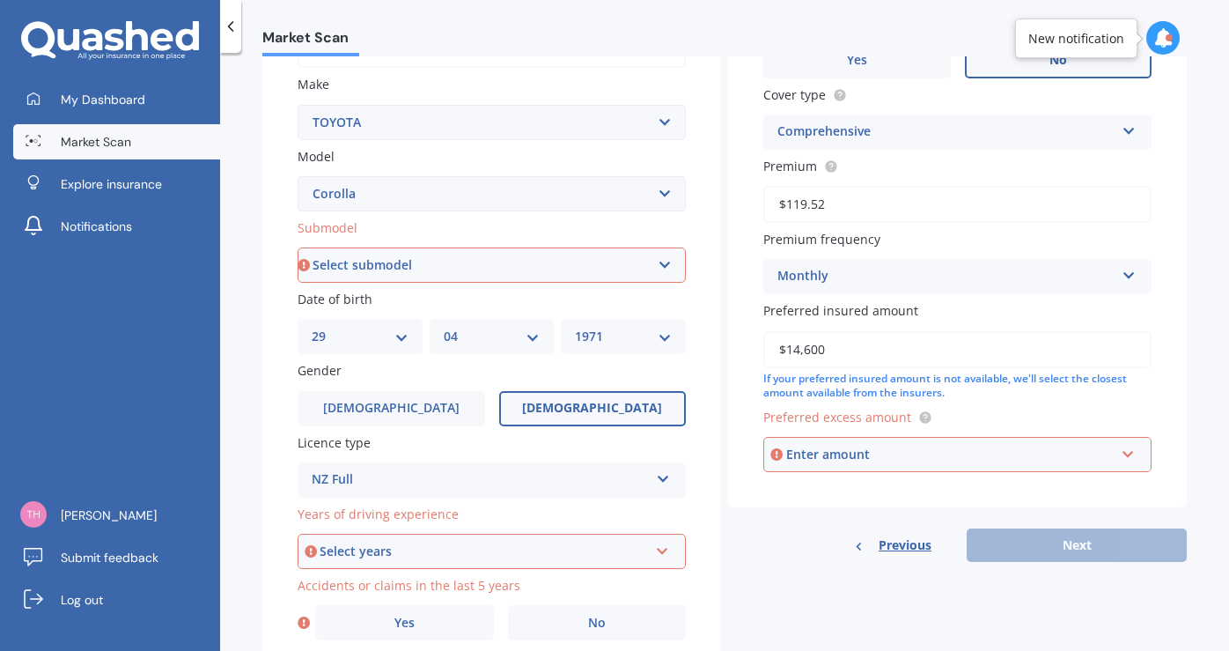
select select "GX CVT HATCH"
click at [663, 543] on icon at bounding box center [662, 547] width 15 height 12
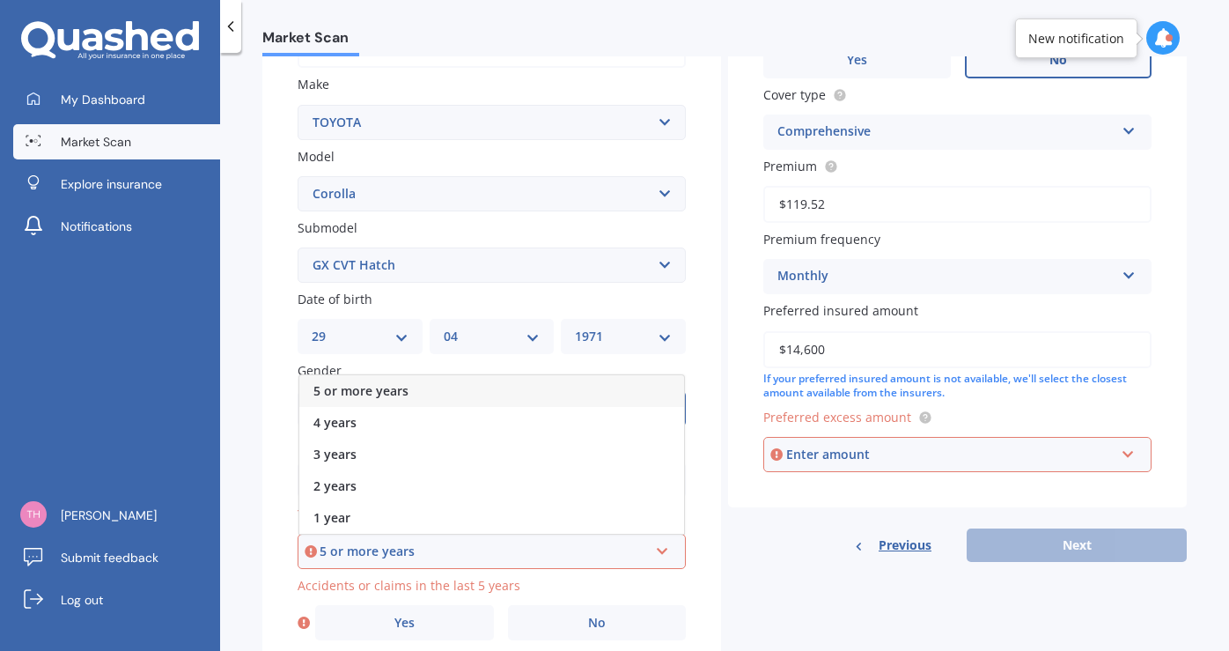
click at [431, 545] on div "5 or more years" at bounding box center [484, 550] width 328 height 19
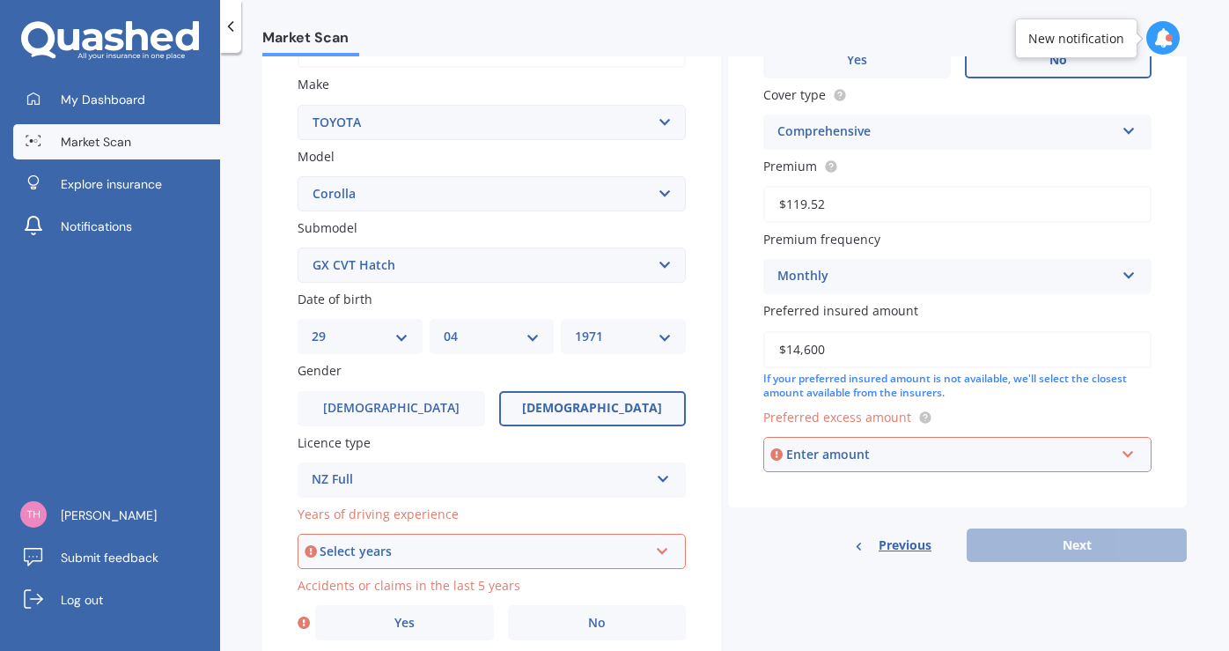
click at [664, 541] on icon at bounding box center [662, 547] width 15 height 12
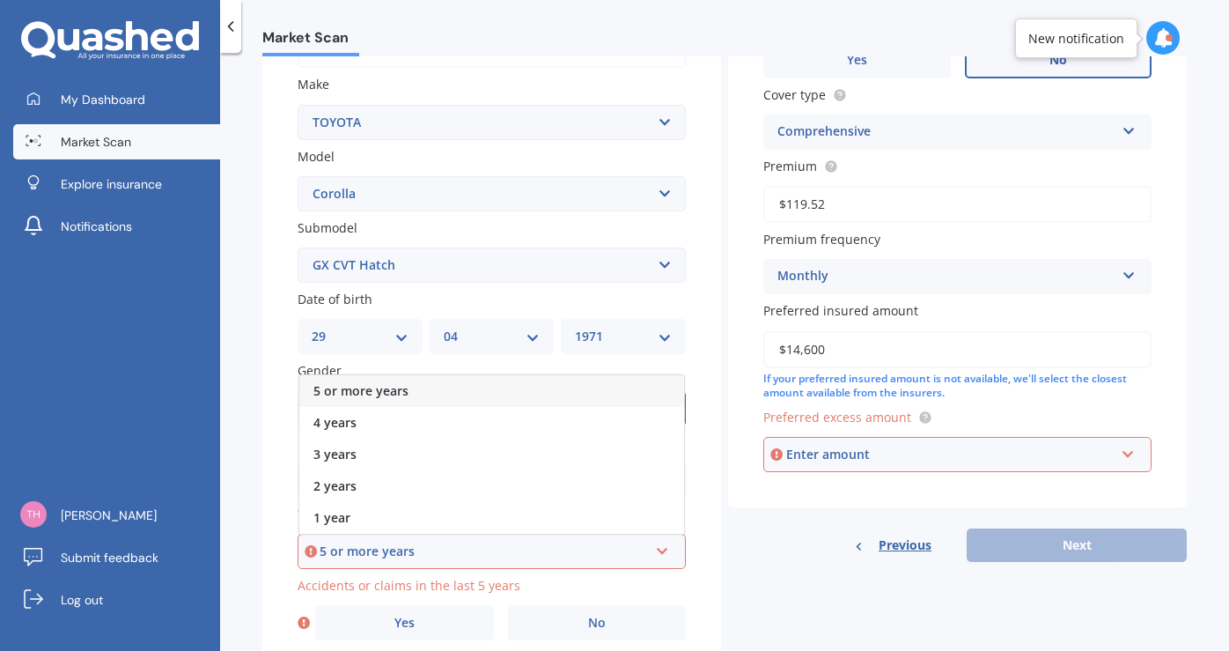
click at [406, 382] on span "5 or more years" at bounding box center [360, 390] width 95 height 17
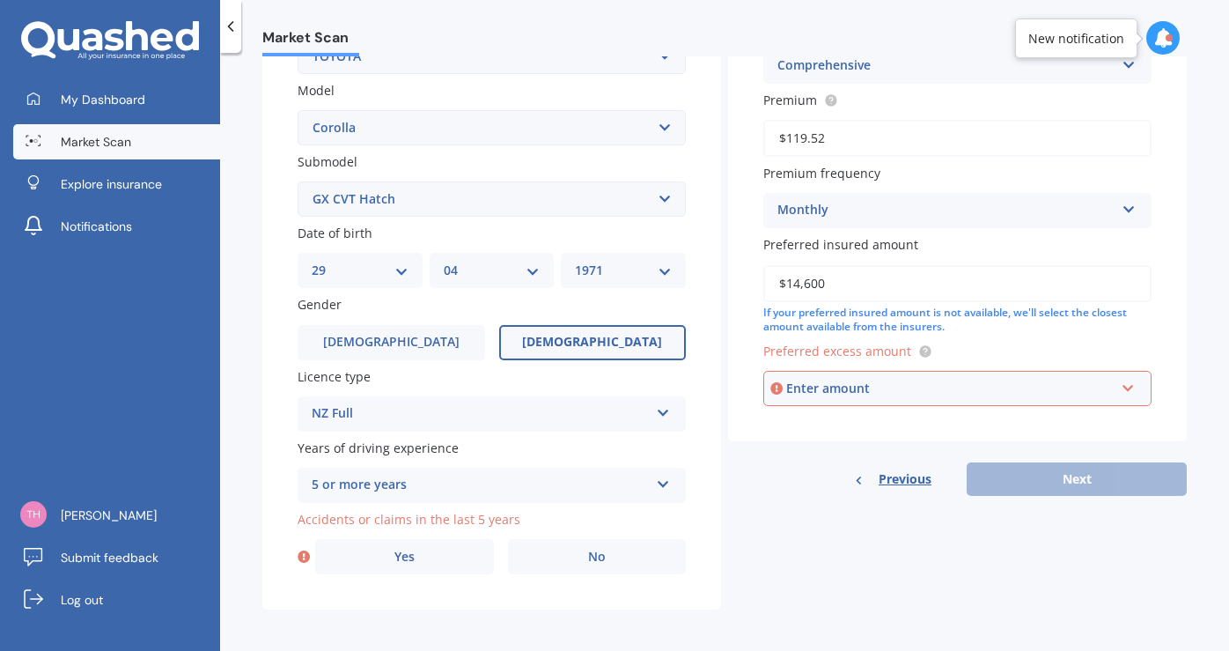
scroll to position [379, 0]
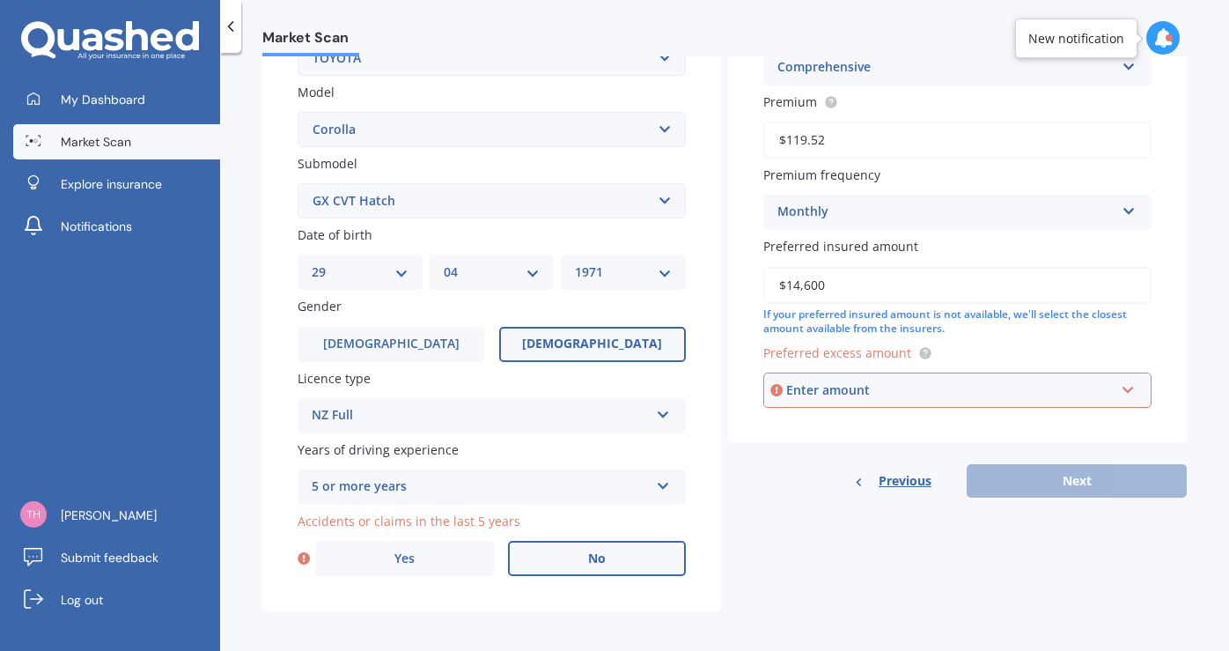
click at [606, 549] on label "No" at bounding box center [597, 558] width 179 height 35
click at [0, 0] on input "No" at bounding box center [0, 0] width 0 height 0
click at [1122, 384] on input "text" at bounding box center [951, 389] width 372 height 33
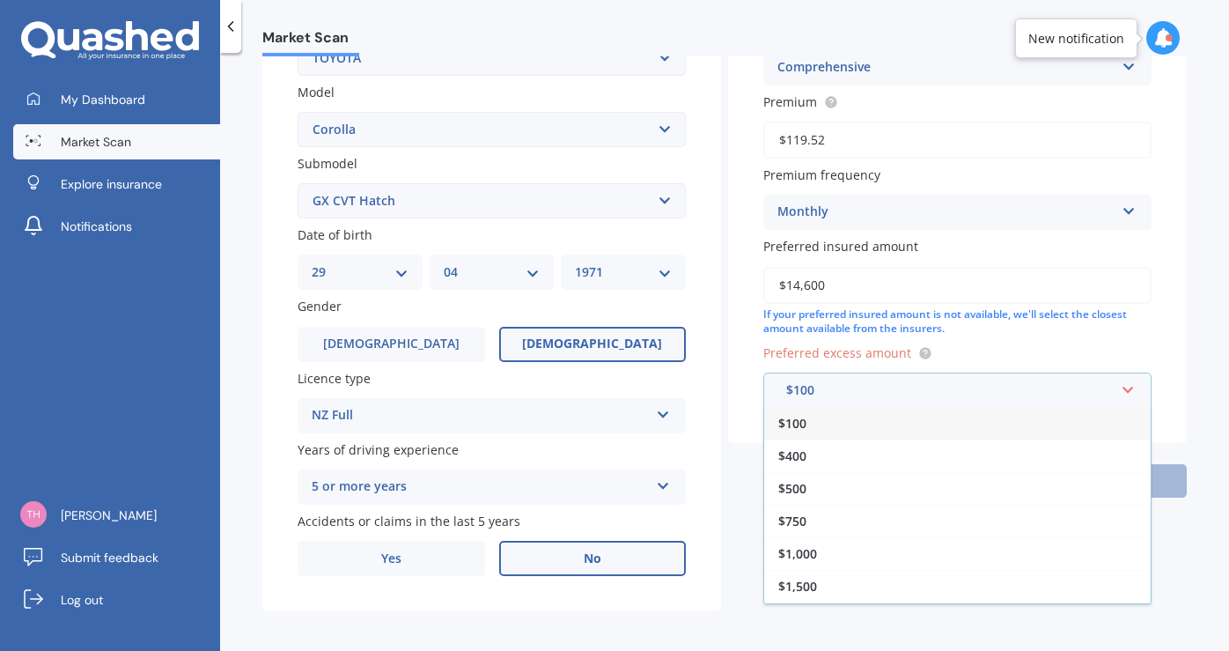
click at [805, 418] on div "$100" at bounding box center [957, 423] width 387 height 33
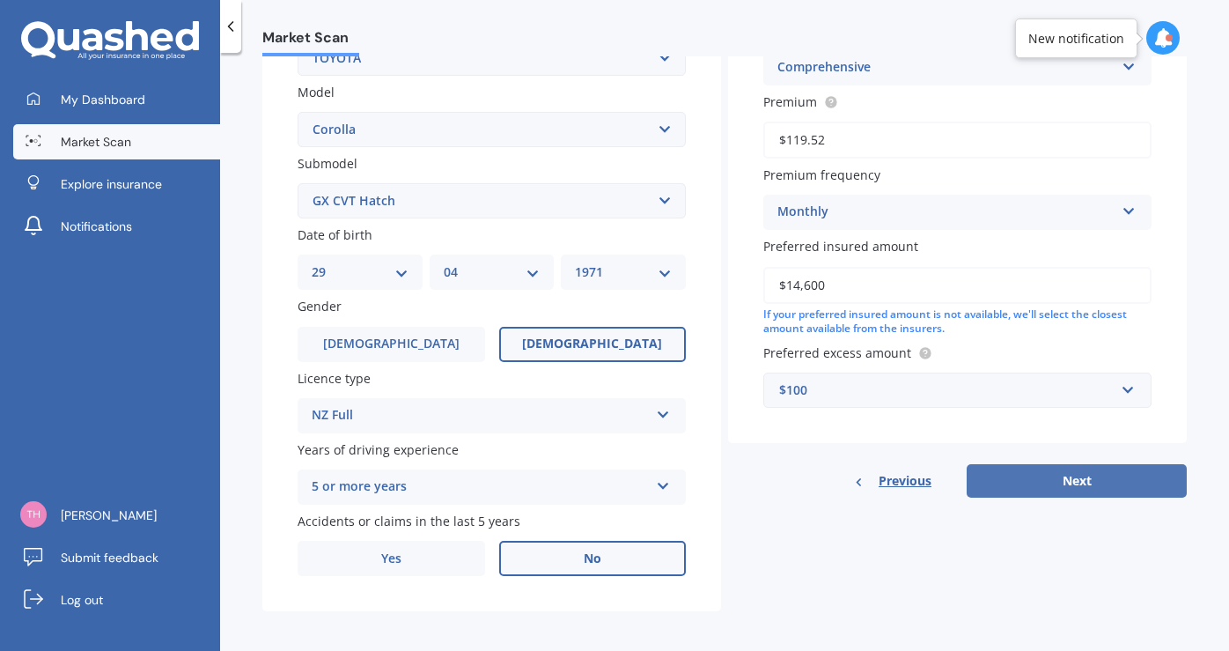
click at [1074, 468] on button "Next" at bounding box center [1077, 480] width 220 height 33
select select "29"
select select "04"
select select "1971"
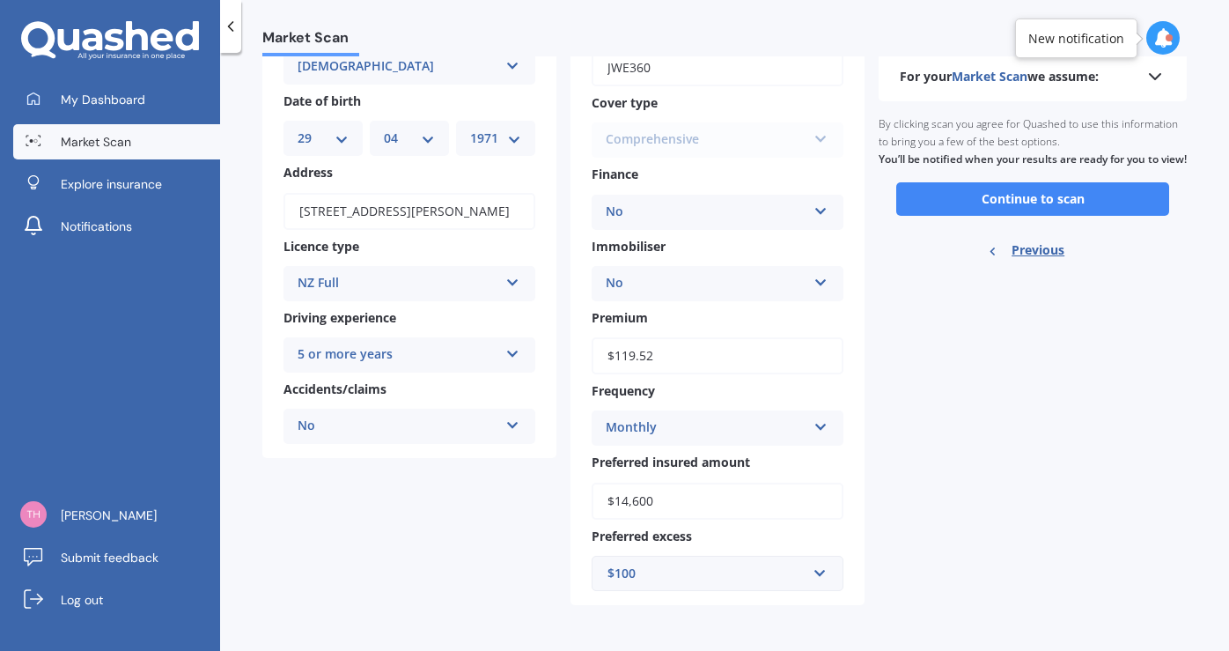
scroll to position [0, 0]
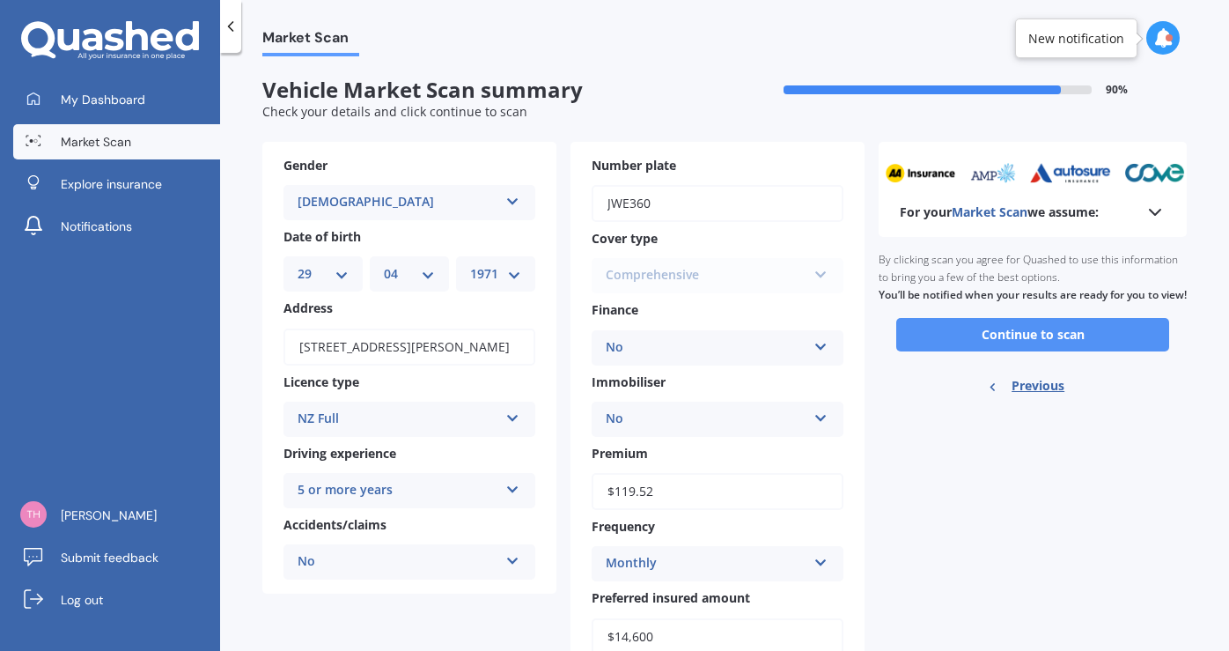
click at [1013, 347] on button "Continue to scan" at bounding box center [1032, 334] width 273 height 33
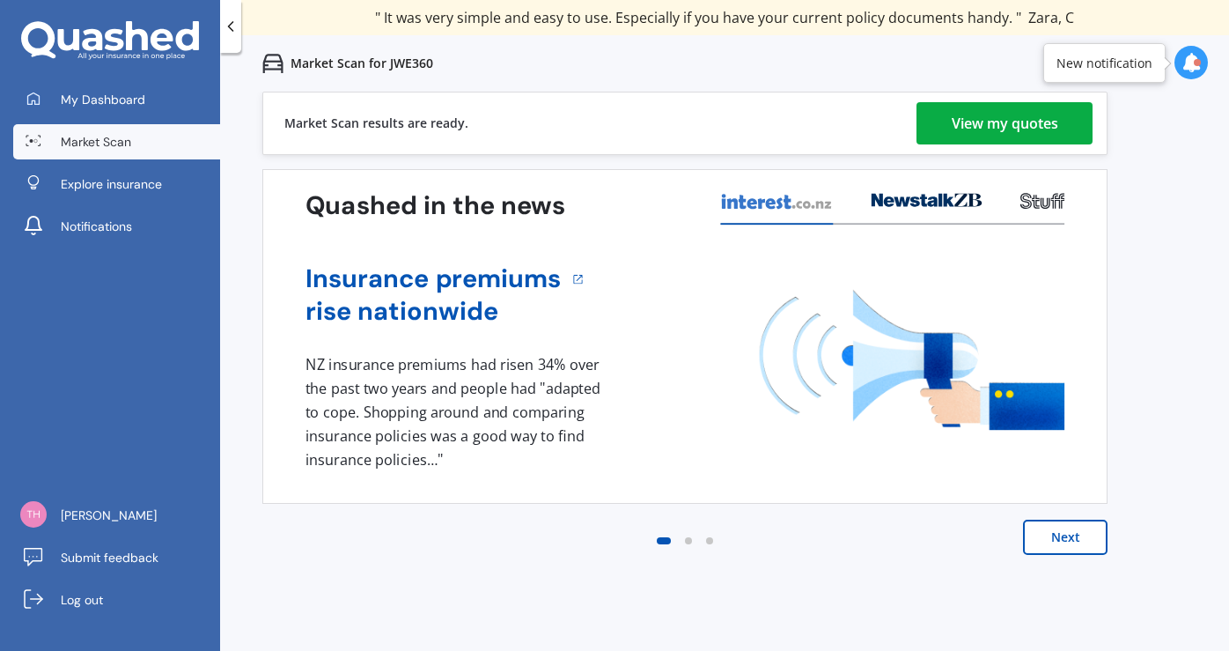
click at [1130, 120] on div "Previous 80,000+ [DEMOGRAPHIC_DATA] consumers have signed up to shop and save t…" at bounding box center [724, 417] width 1009 height 651
click at [998, 131] on div "View my quotes" at bounding box center [1005, 123] width 107 height 42
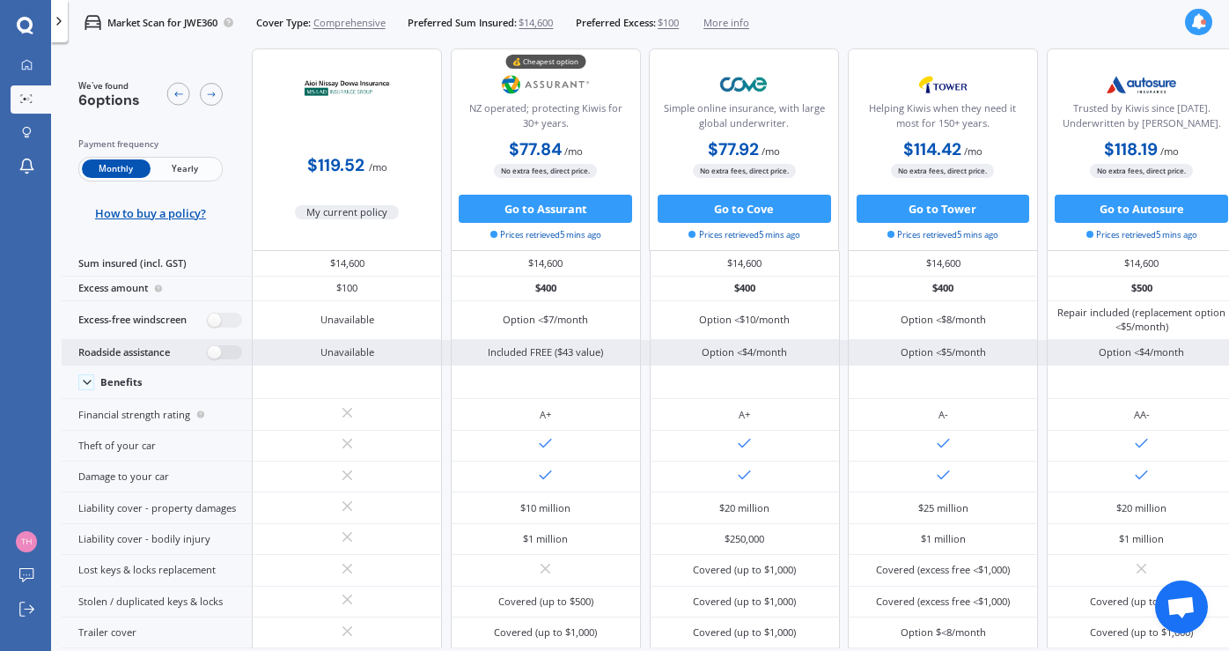
scroll to position [0, 1]
